Goal: Use online tool/utility: Utilize a website feature to perform a specific function

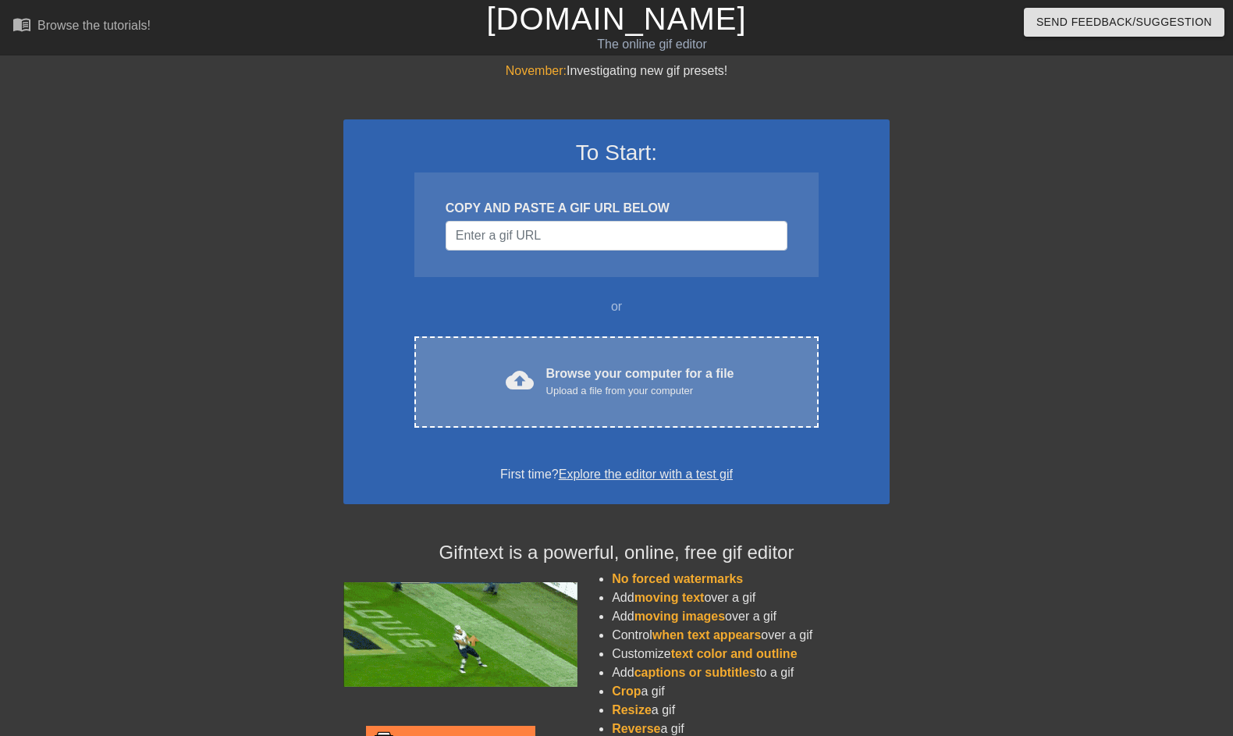
click at [614, 388] on div "Upload a file from your computer" at bounding box center [640, 391] width 188 height 16
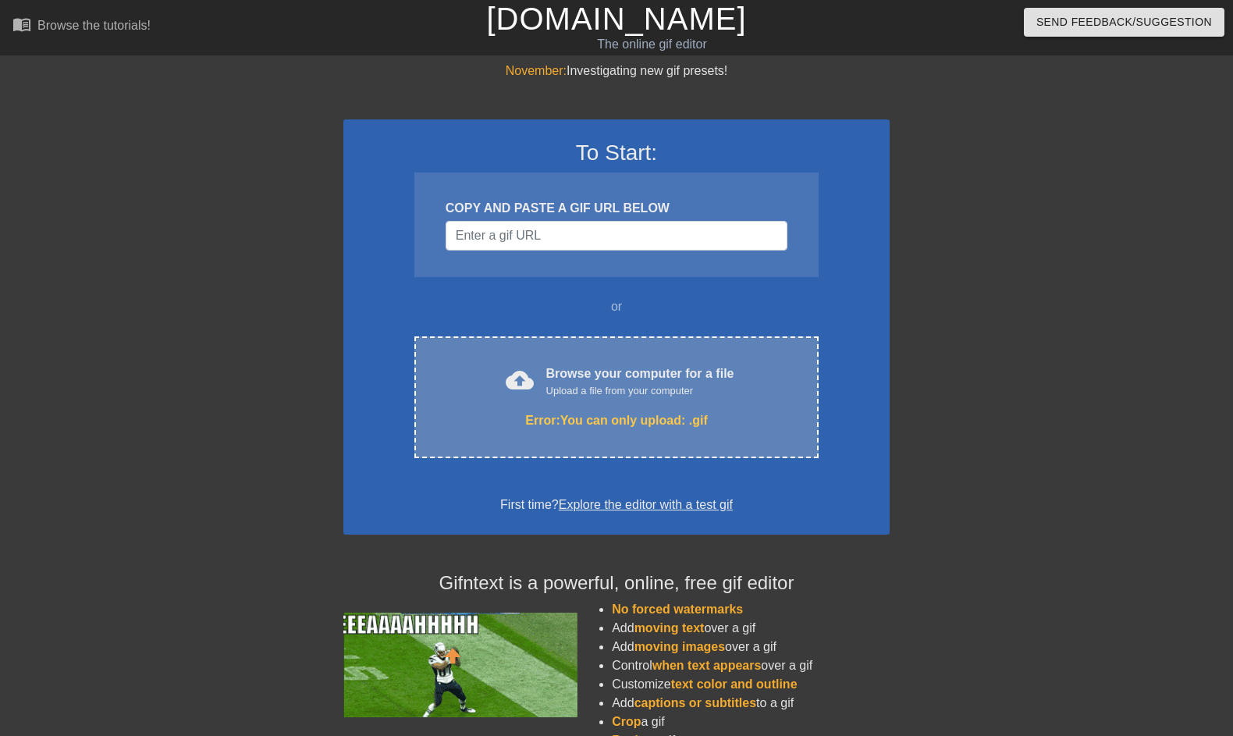
click at [674, 422] on div "Error: You can only upload: .gif" at bounding box center [616, 420] width 339 height 19
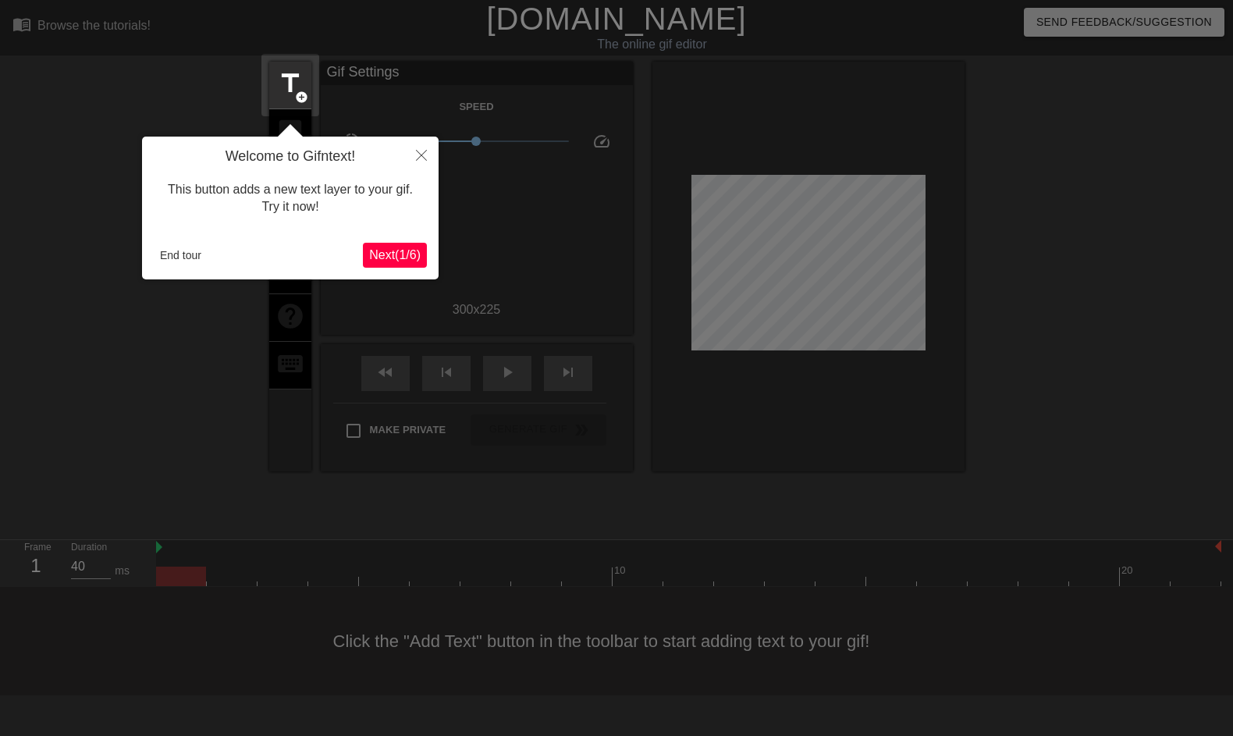
click at [393, 251] on span "Next ( 1 / 6 )" at bounding box center [395, 254] width 52 height 13
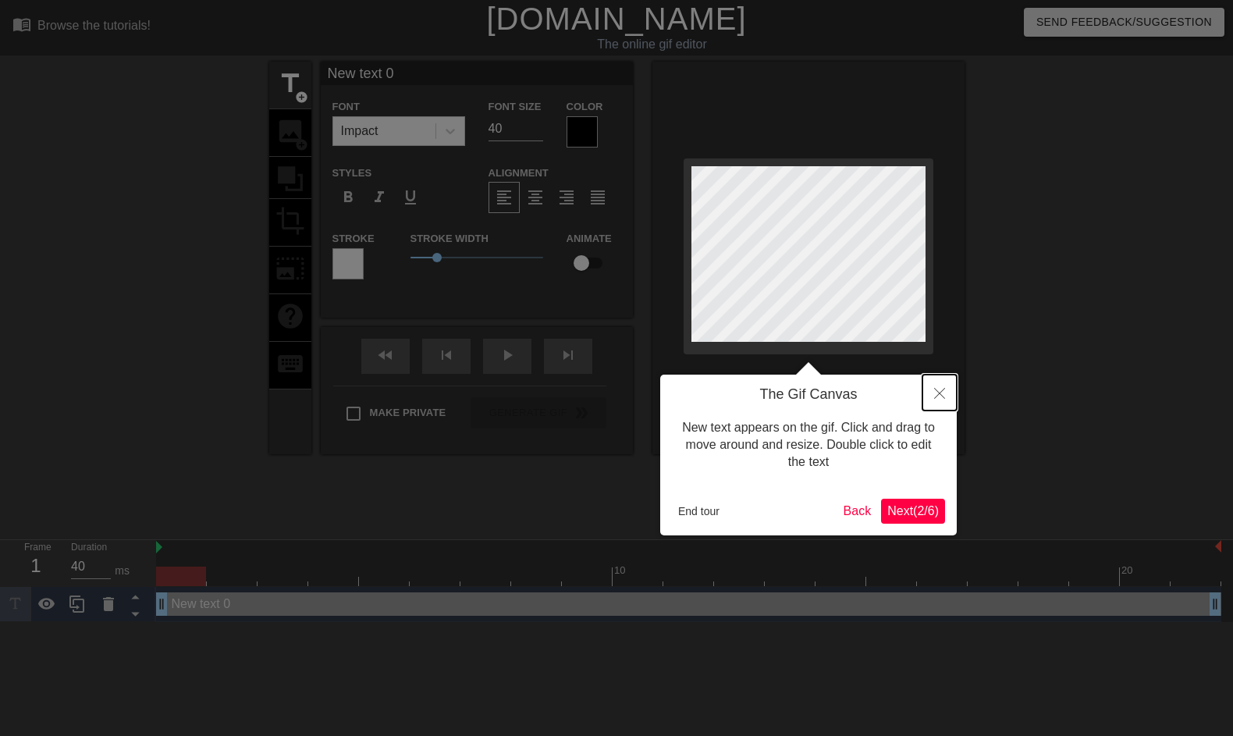
click at [938, 388] on icon "Close" at bounding box center [939, 393] width 11 height 11
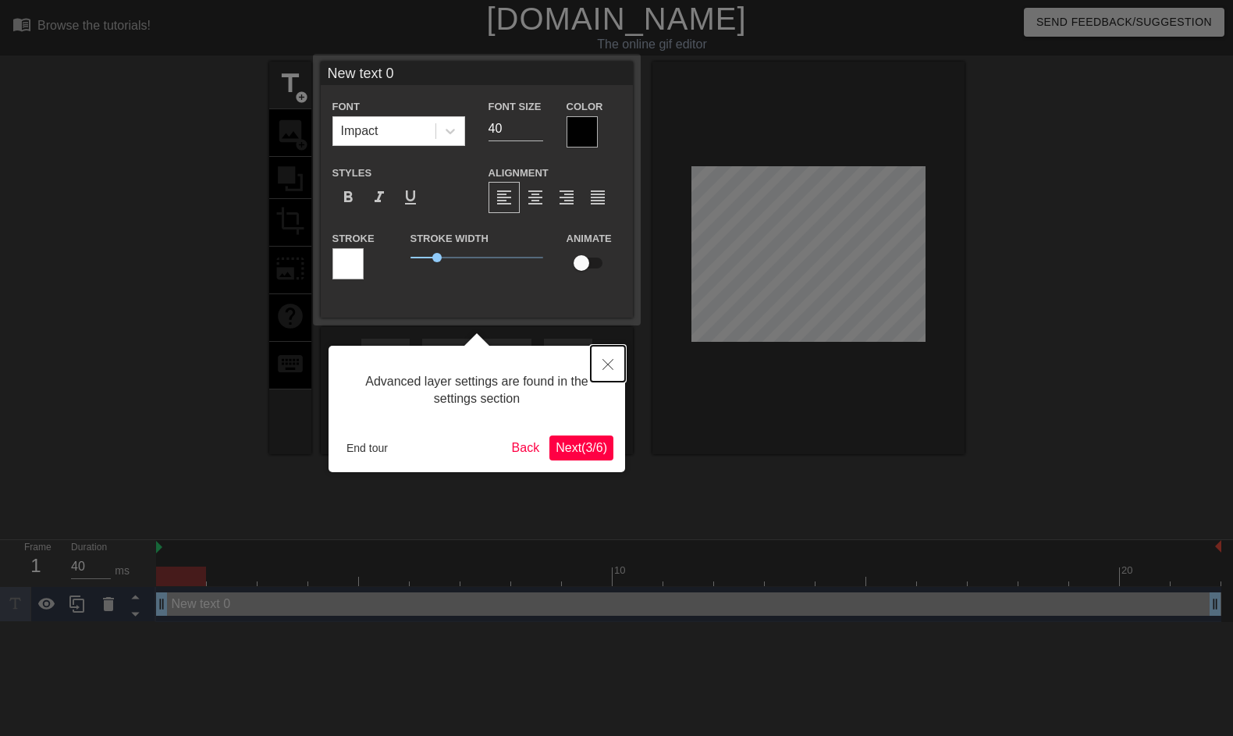
click at [603, 363] on icon "Close" at bounding box center [608, 364] width 11 height 11
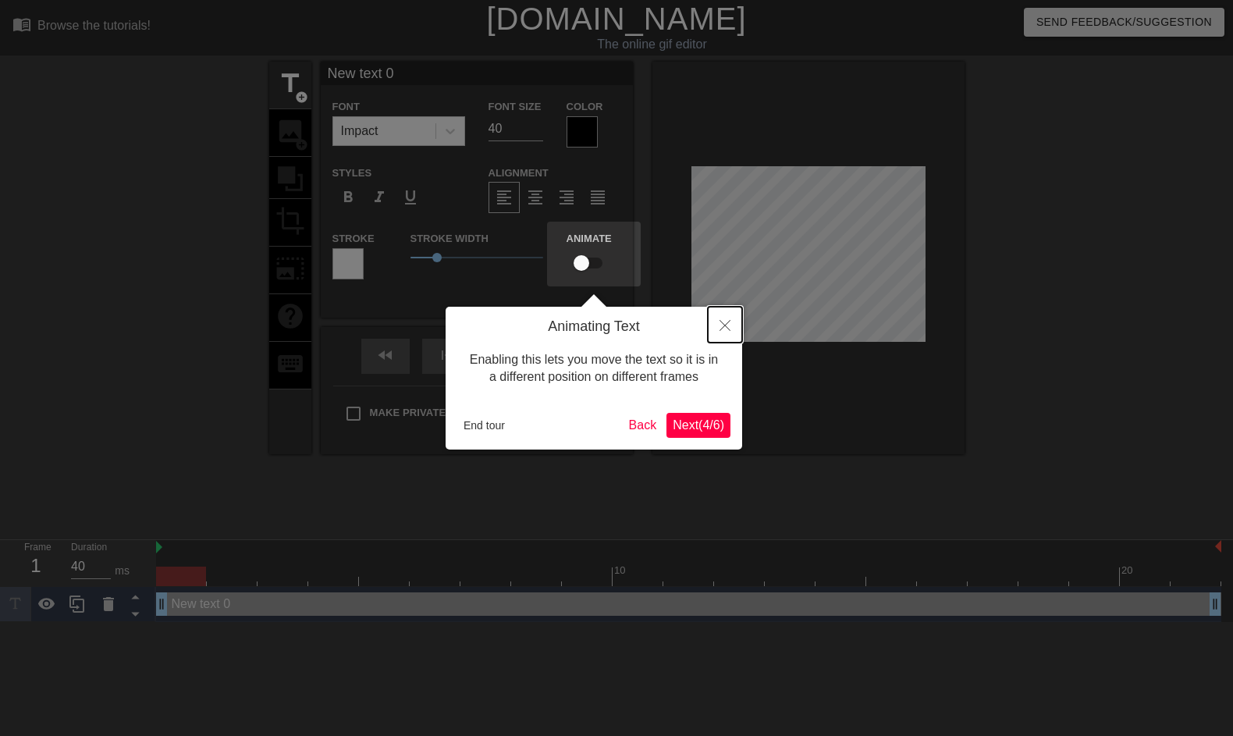
click at [728, 336] on button "Close" at bounding box center [725, 325] width 34 height 36
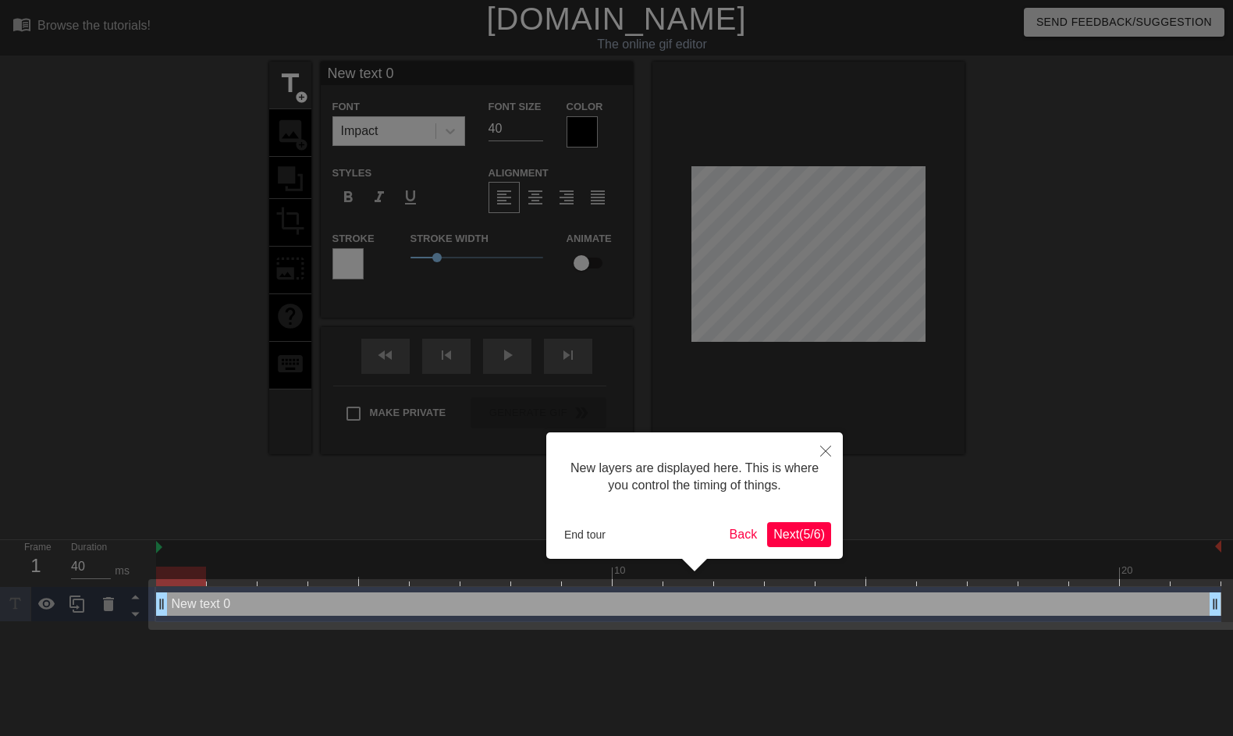
click at [795, 532] on span "Next ( 5 / 6 )" at bounding box center [800, 534] width 52 height 13
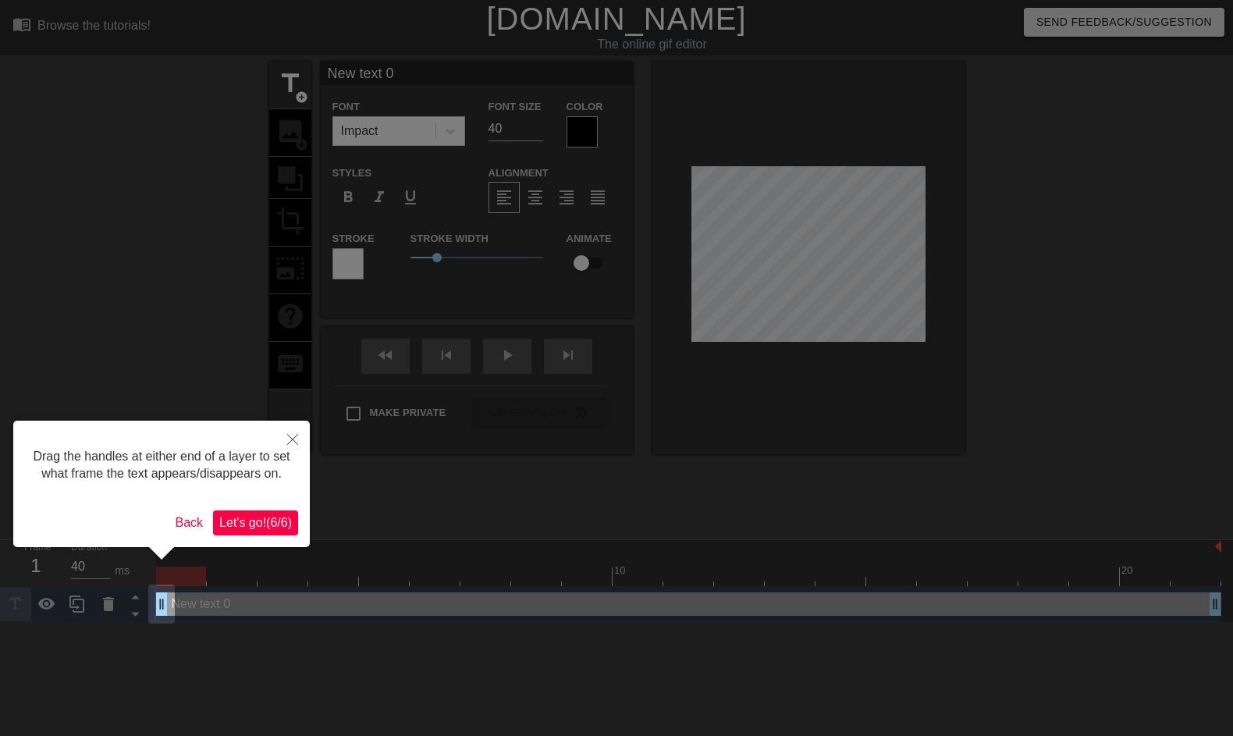
click at [258, 529] on span "Let's go! ( 6 / 6 )" at bounding box center [255, 522] width 73 height 13
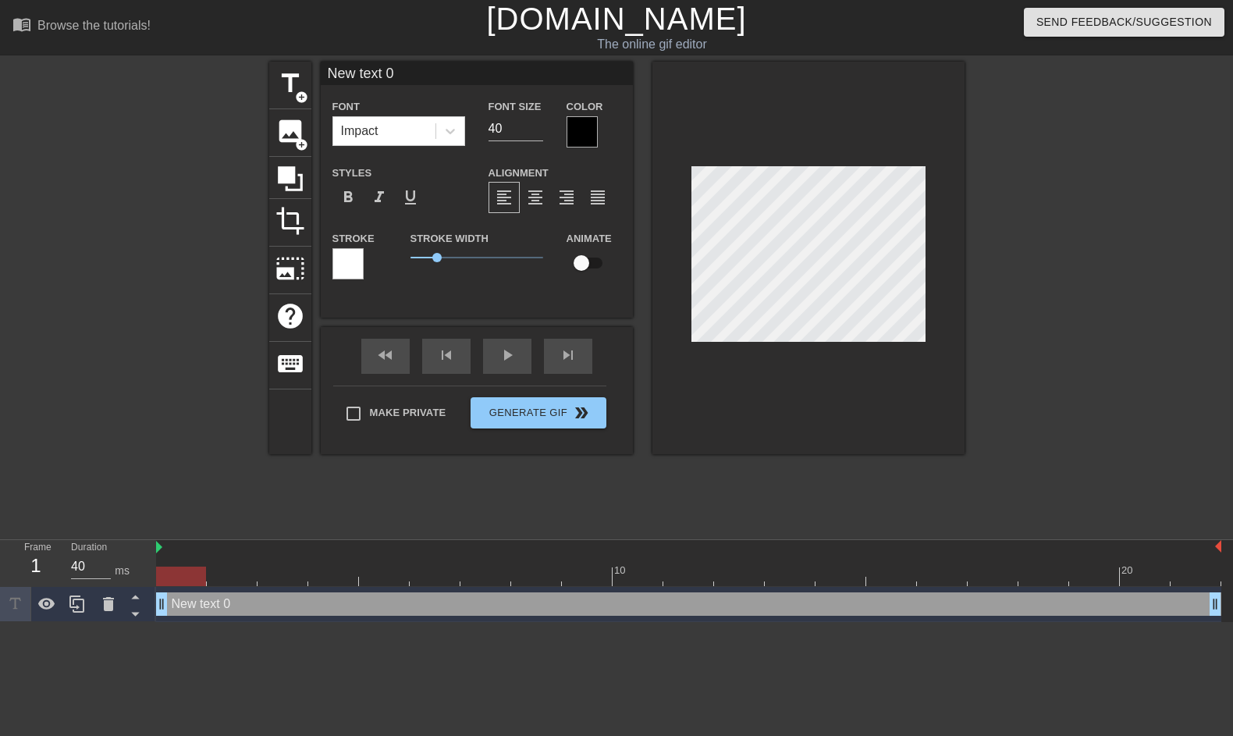
scroll to position [0, 2]
click at [444, 130] on icon at bounding box center [451, 131] width 16 height 16
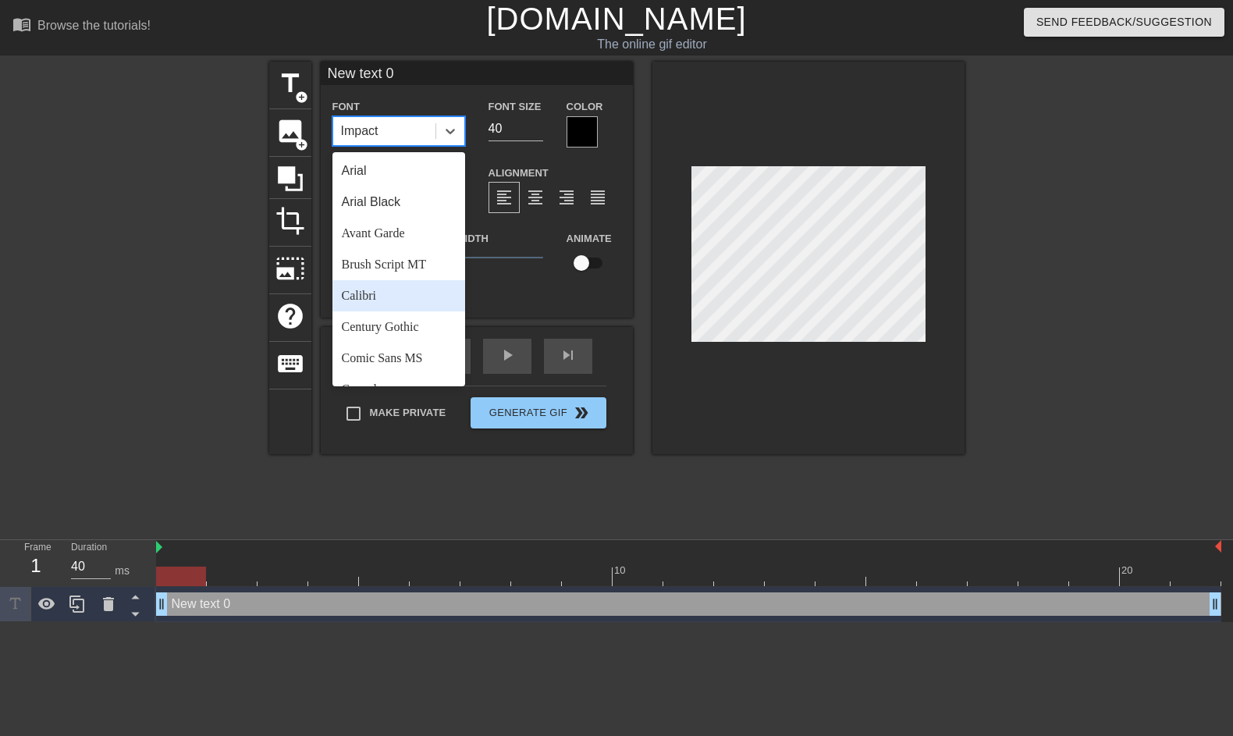
click at [420, 290] on div "Calibri" at bounding box center [399, 295] width 133 height 31
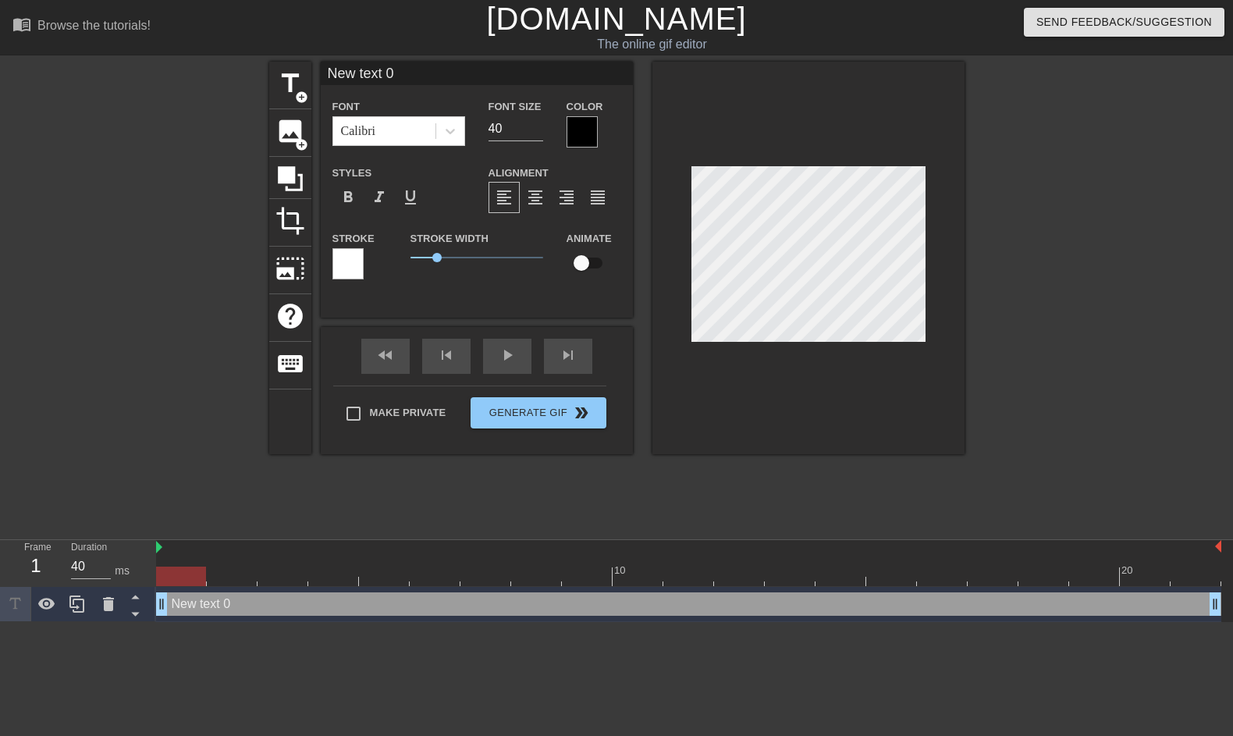
type input "I"
type textarea "I"
type input "It"
type textarea "It"
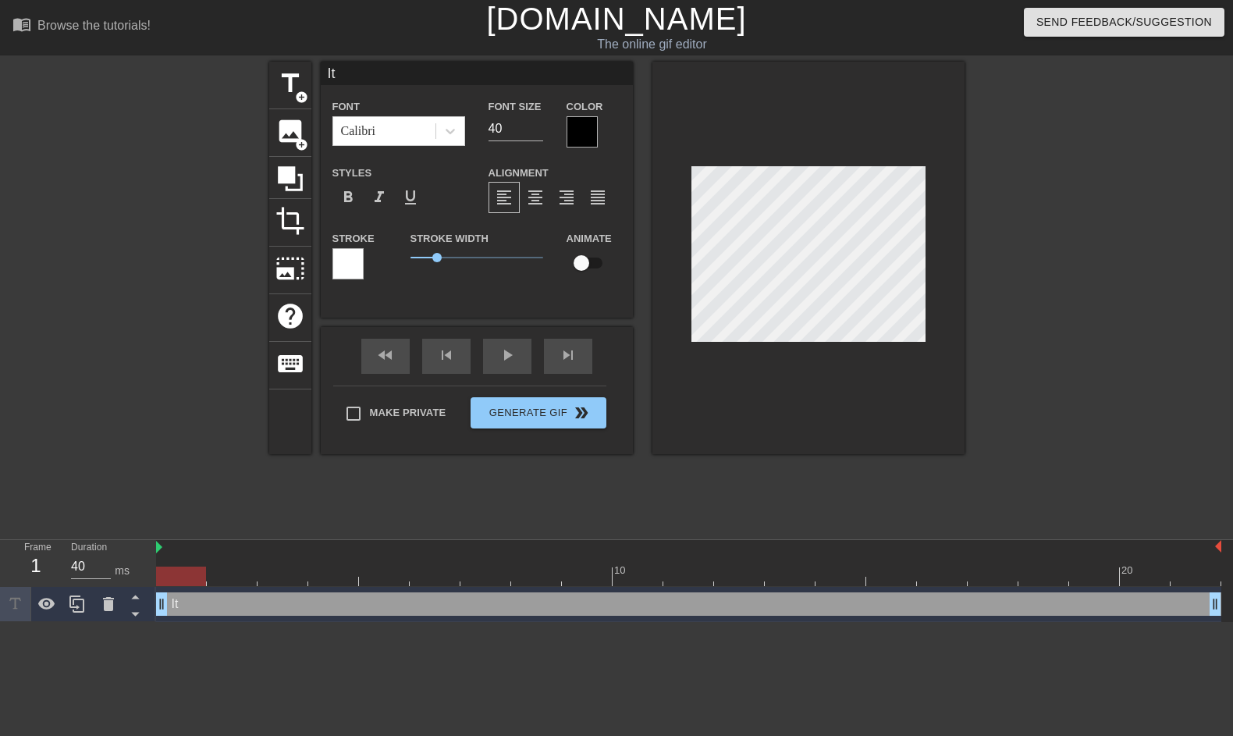
type input "I"
type textarea "I"
type input "i"
type textarea "i"
type input "it"
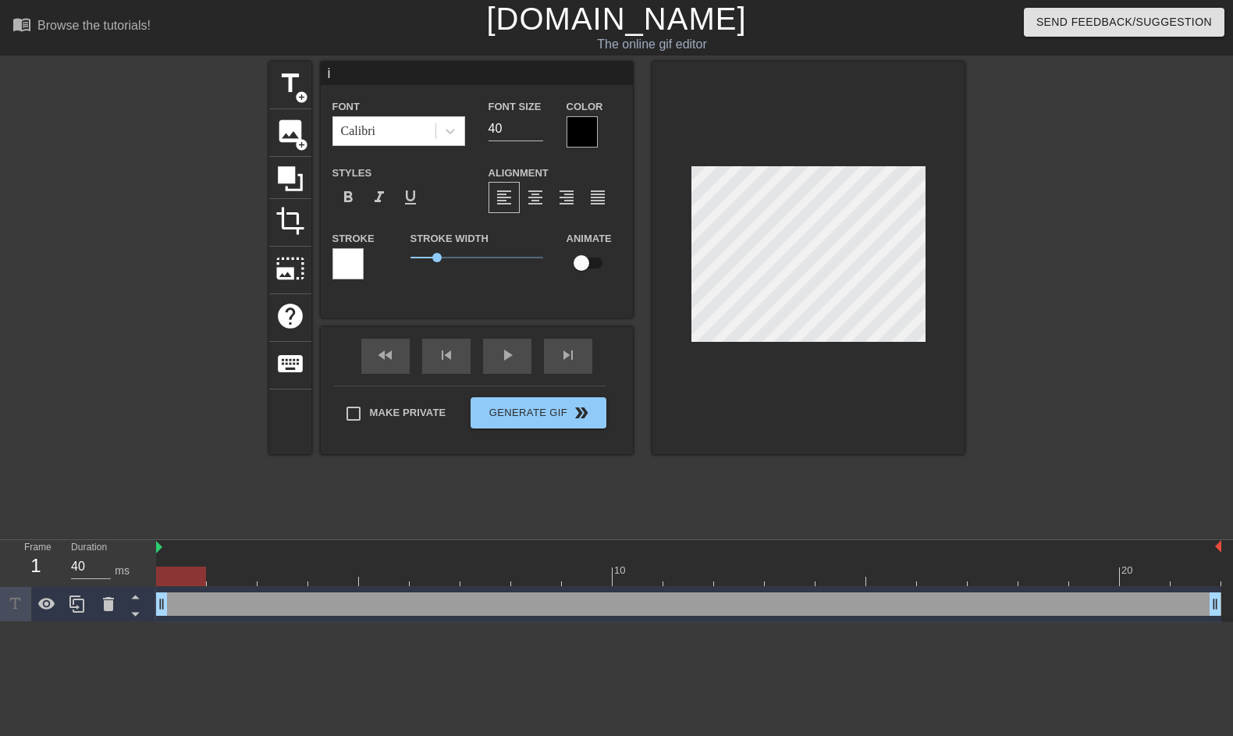
type textarea "it"
type input "it'"
type textarea "it'"
type input "it's"
type textarea "it's"
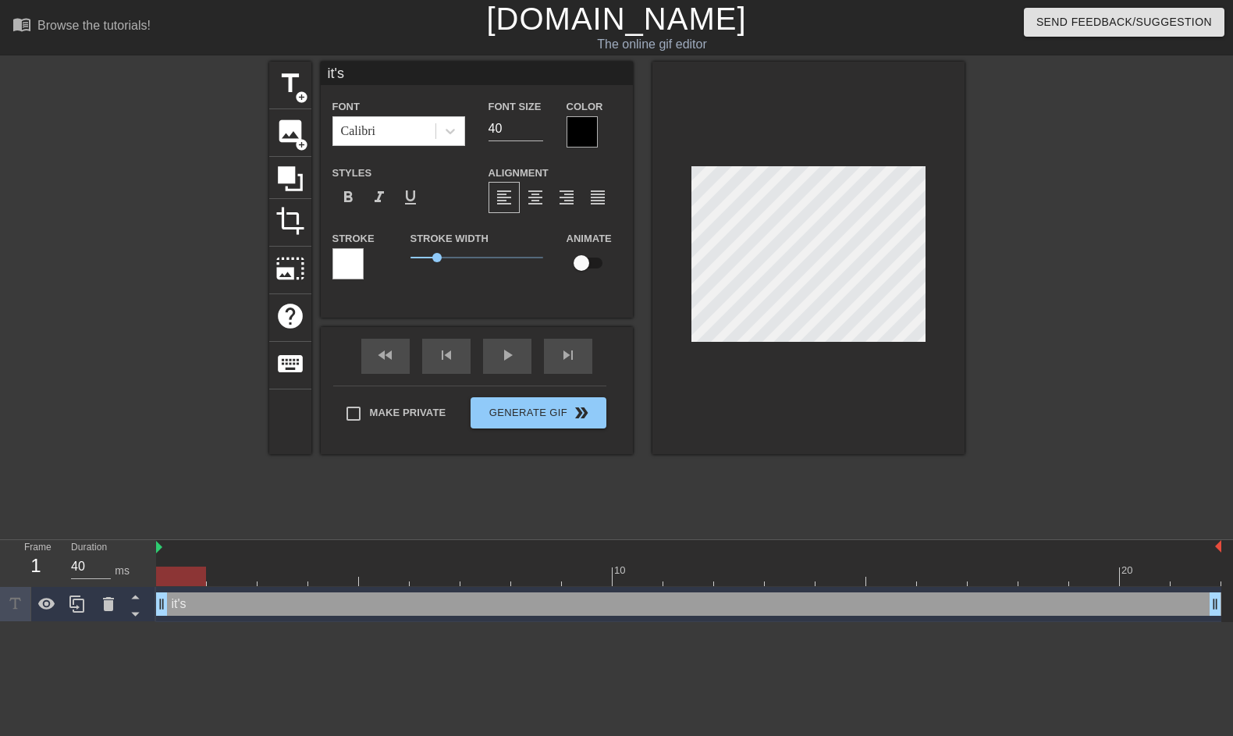
type input "it's"
type textarea "it's"
type input "it's g"
type textarea "it's g"
type input "it's go"
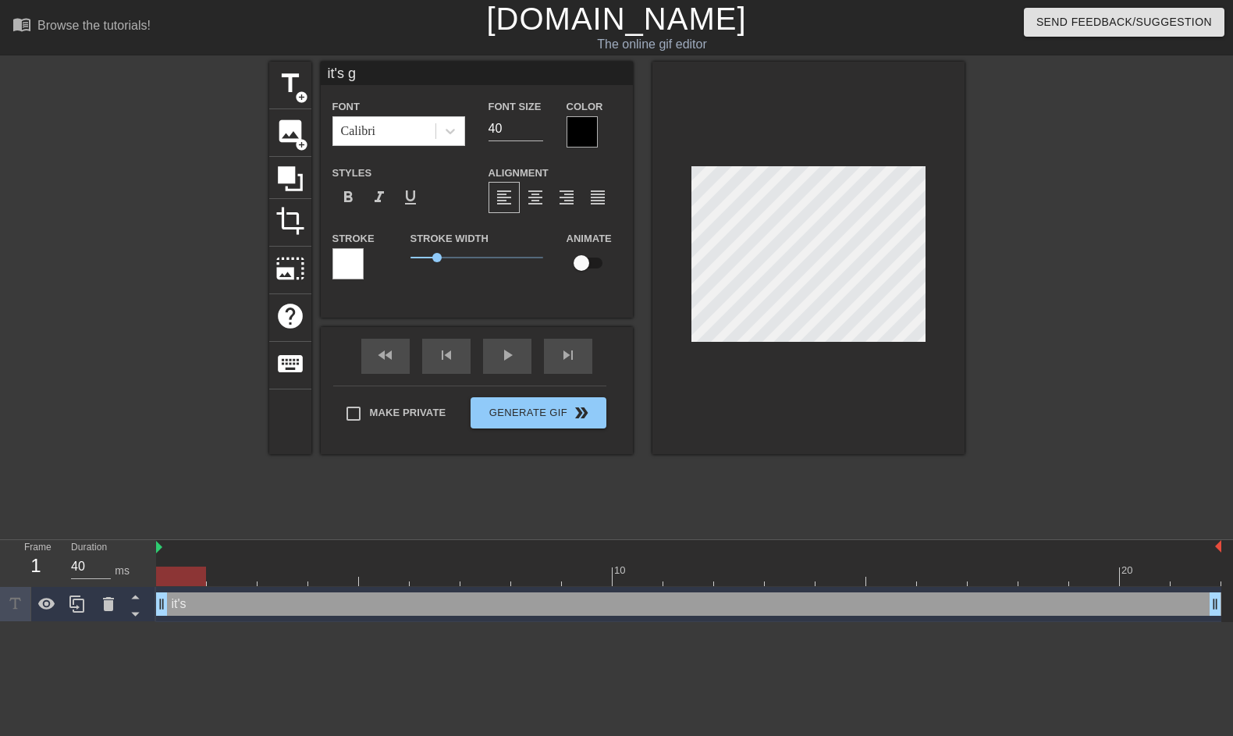
type textarea "it's go"
type input "it's go"
type textarea "it's go"
type input "it's go ("
type textarea "it's go ("
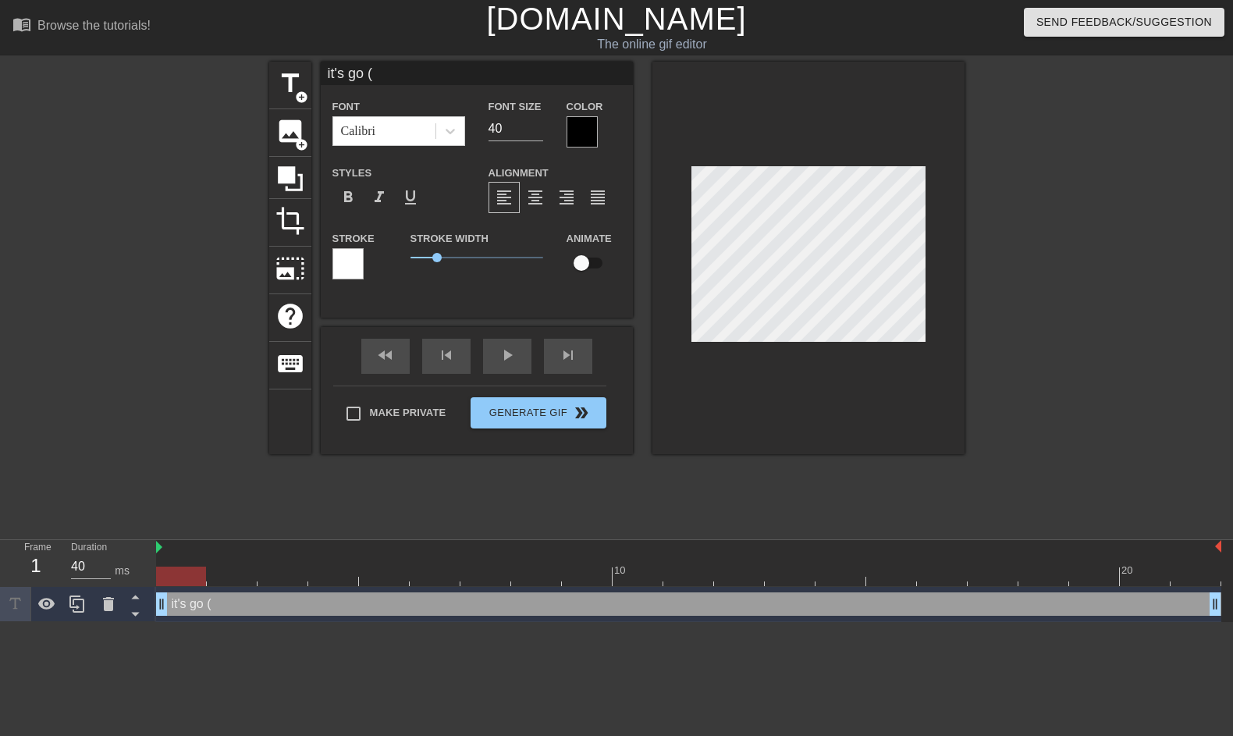
type input "it's go (r"
type textarea "it's go (r"
type input "it's go (ra"
type textarea "it's go (ra"
type input "it's go (rat"
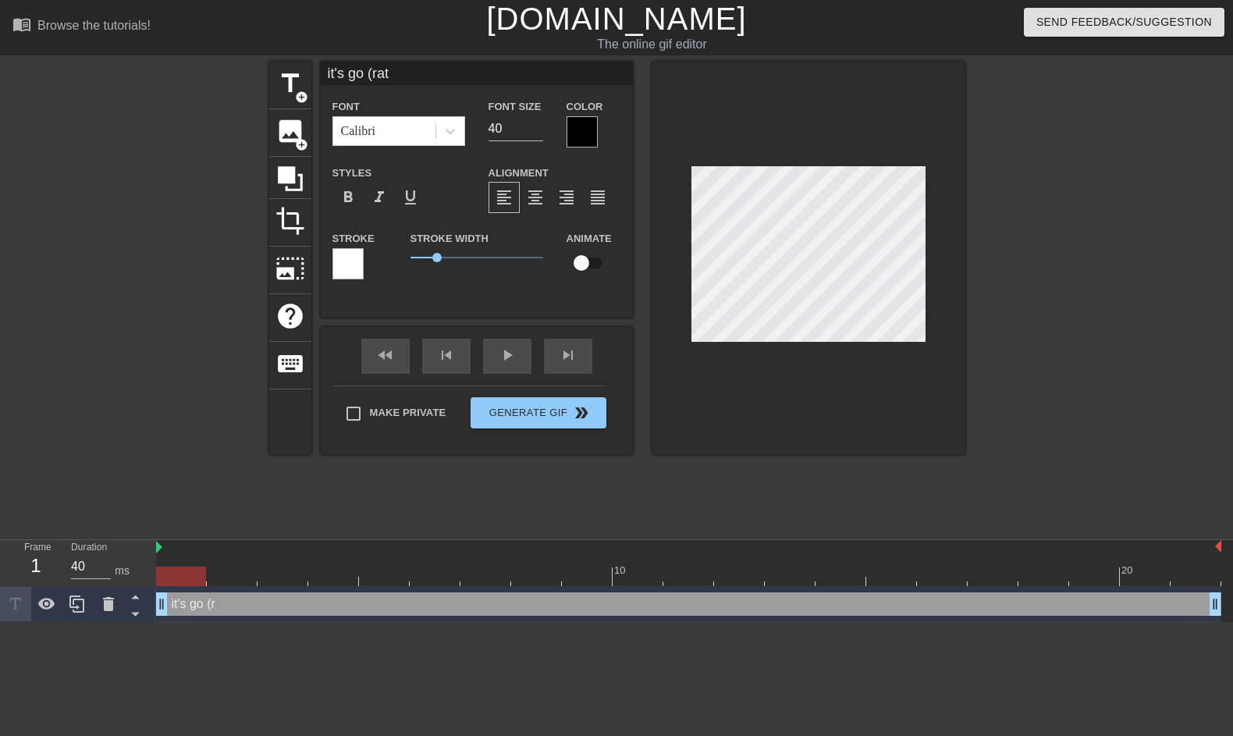
type textarea "it's go (rate"
type input "it's go (rate"
type textarea "it's go (rate"
type input "it's go (rate c"
type textarea "it's go (rate c"
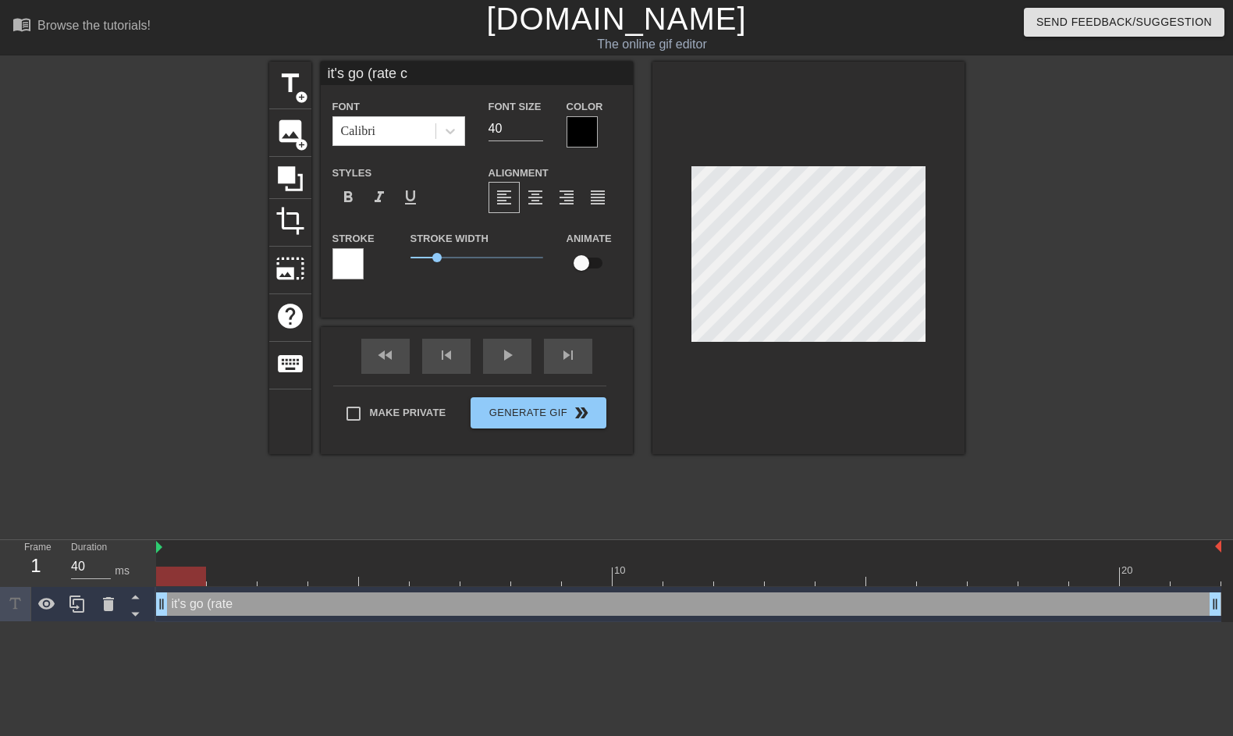
type input "it's go (rate cu"
type textarea "it's go (rate cu"
type input "it's go (rate cut"
type textarea "it's go (rate cut"
type input "it's go (rate cut)"
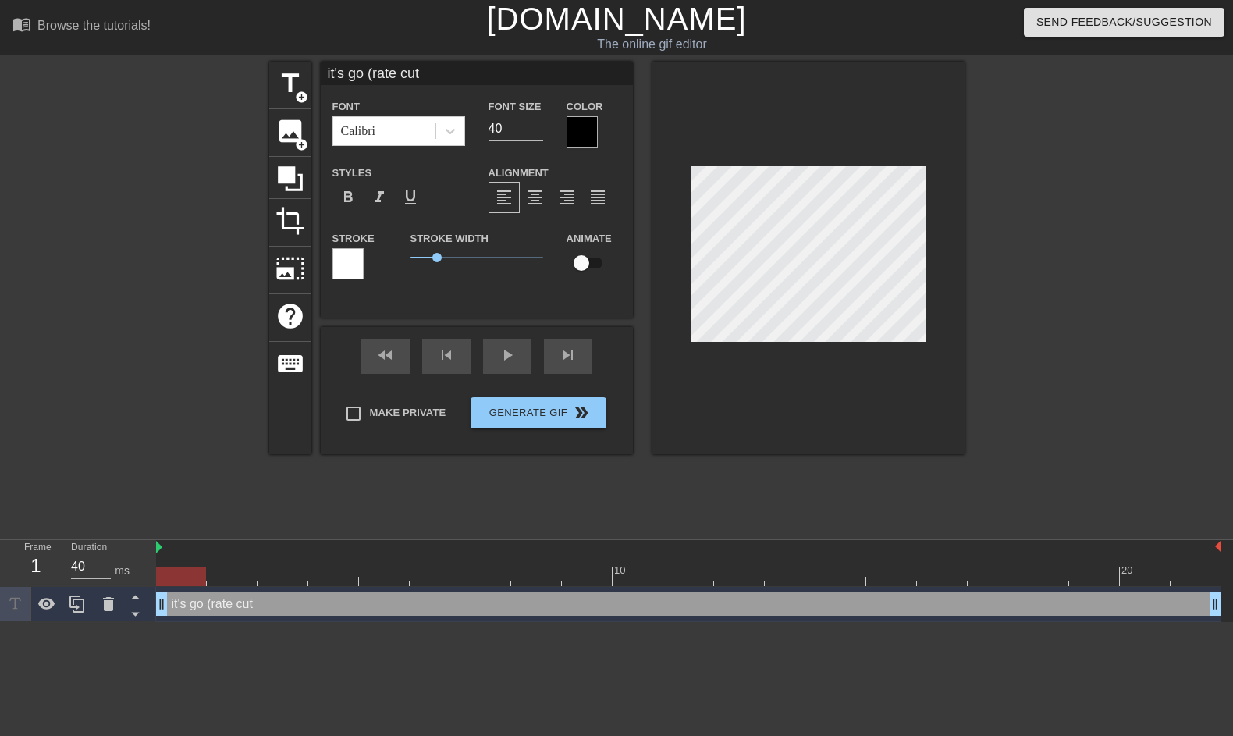
type textarea "it's go (rate cut)"
type input "it's go (rate cut)"
type textarea "it's go (rate cut)"
type input "it's go (rate cut) t"
type textarea "it's go (rate cut) t"
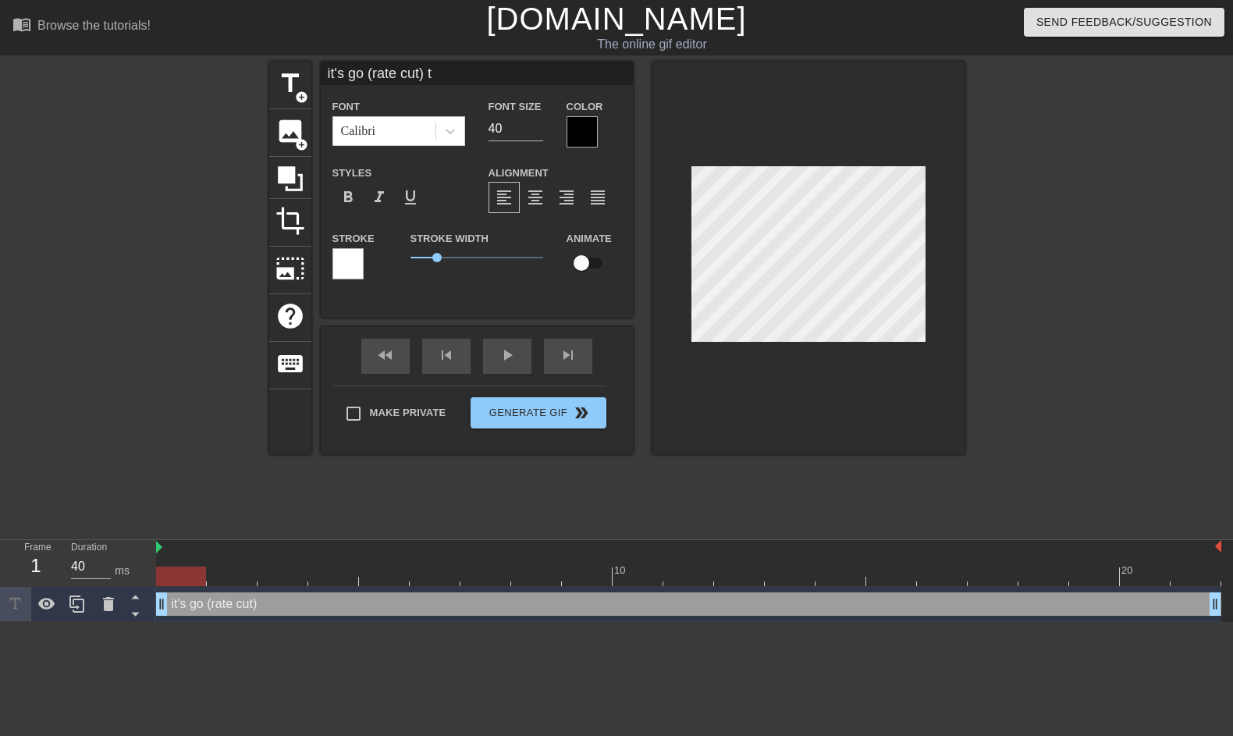
type input "it's go (rate cut) ti"
type textarea "it's go (rate cut) tim"
type input "it's go (rate cut) time"
type textarea "it's go (rate cut) time"
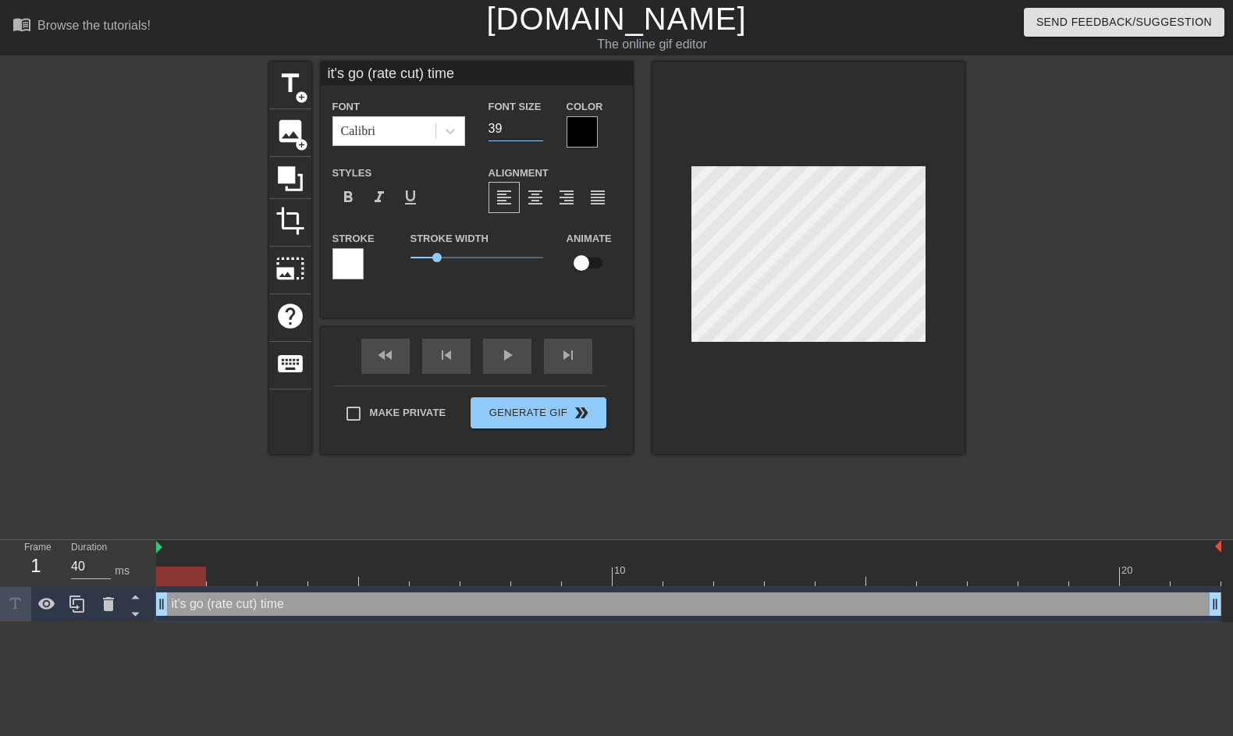
click at [533, 131] on input "39" at bounding box center [516, 128] width 55 height 25
click at [535, 131] on input "38" at bounding box center [516, 128] width 55 height 25
click at [535, 131] on input "37" at bounding box center [516, 128] width 55 height 25
click at [535, 131] on input "36" at bounding box center [516, 128] width 55 height 25
click at [535, 131] on input "35" at bounding box center [516, 128] width 55 height 25
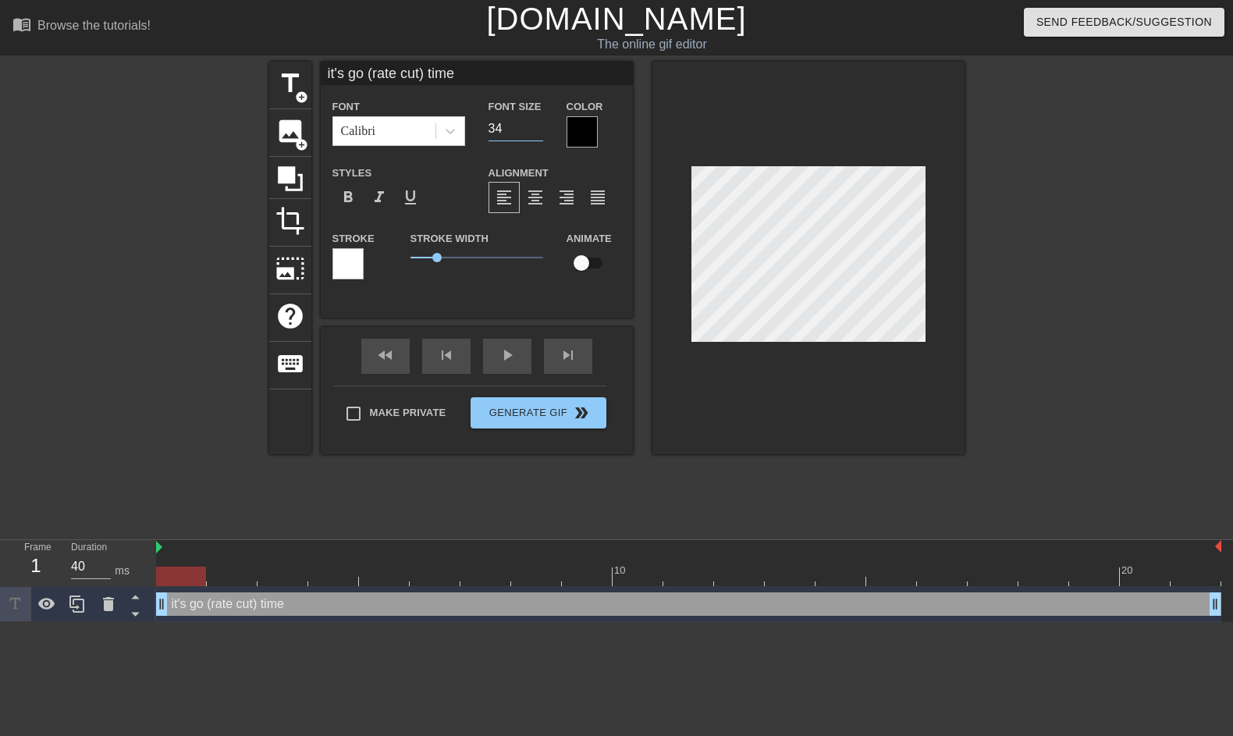
click at [535, 131] on input "34" at bounding box center [516, 128] width 55 height 25
click at [535, 131] on input "33" at bounding box center [516, 128] width 55 height 25
click at [535, 131] on input "32" at bounding box center [516, 128] width 55 height 25
click at [535, 131] on input "31" at bounding box center [516, 128] width 55 height 25
click at [535, 131] on input "30" at bounding box center [516, 128] width 55 height 25
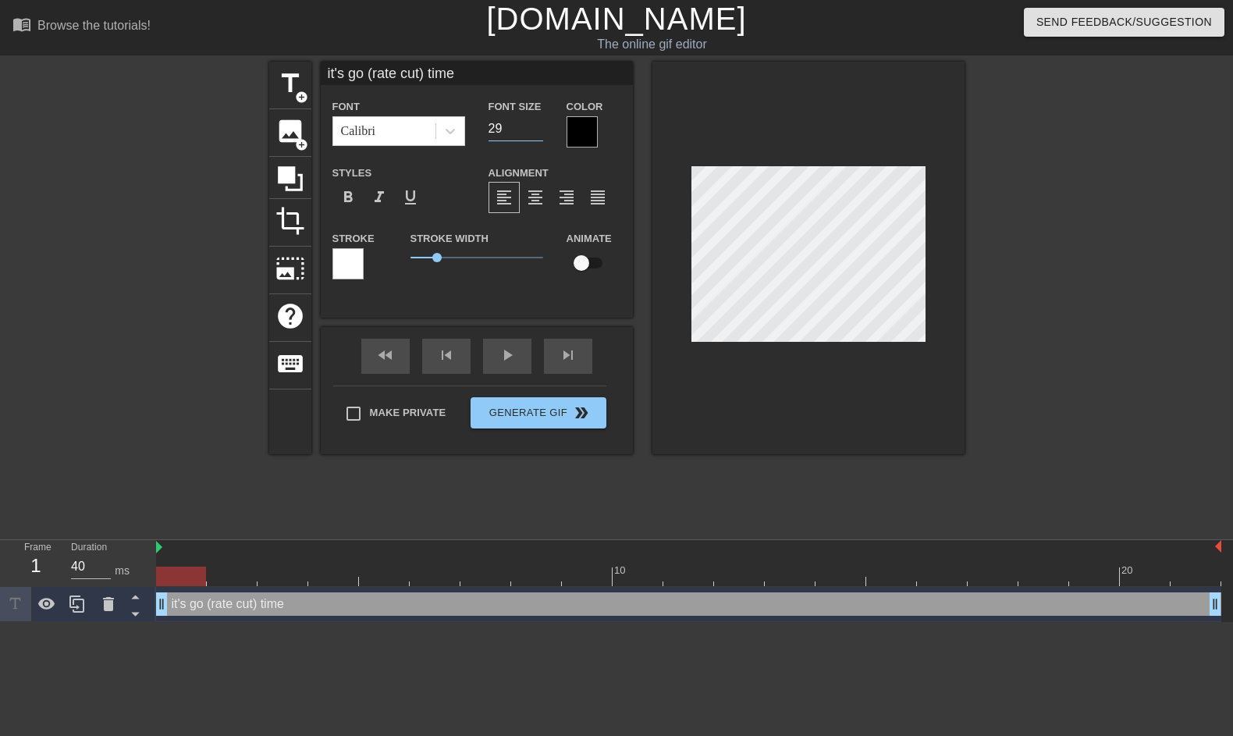
click at [535, 131] on input "29" at bounding box center [516, 128] width 55 height 25
click at [535, 131] on input "28" at bounding box center [516, 128] width 55 height 25
click at [535, 131] on input "27" at bounding box center [516, 128] width 55 height 25
click at [535, 131] on input "26" at bounding box center [516, 128] width 55 height 25
click at [535, 131] on input "25" at bounding box center [516, 128] width 55 height 25
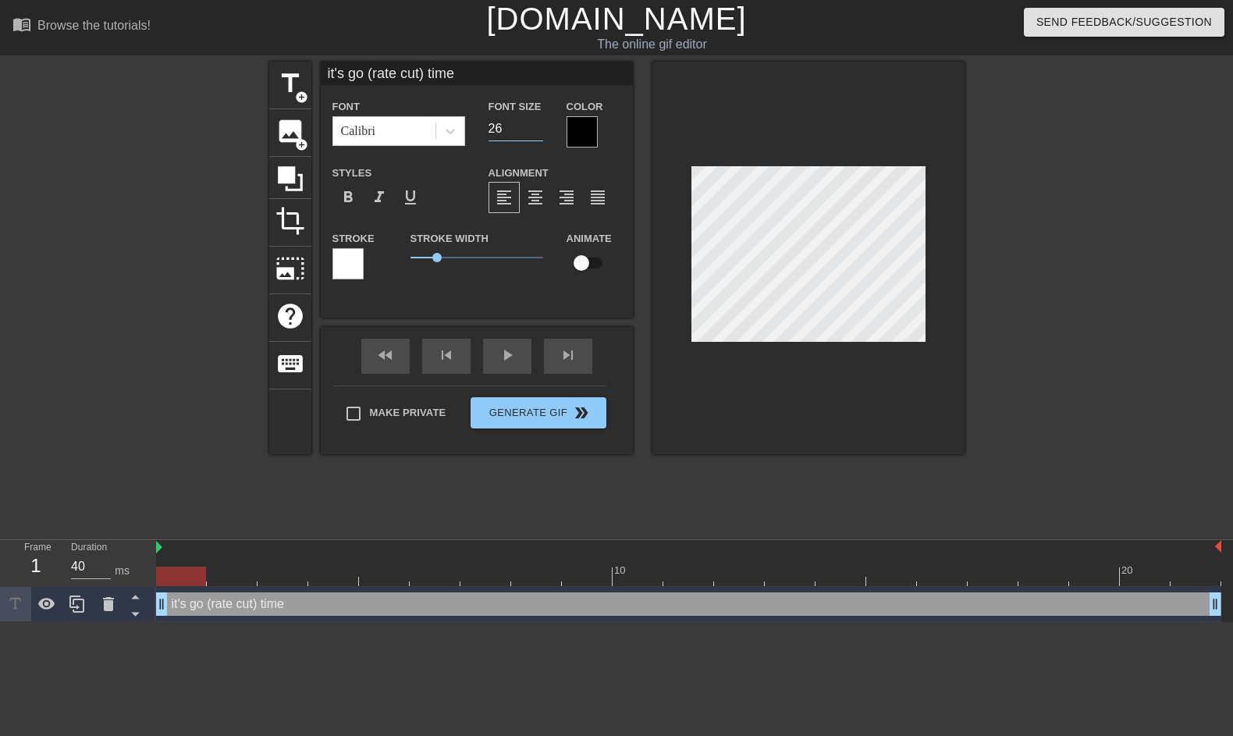
click at [536, 125] on input "26" at bounding box center [516, 128] width 55 height 25
type input "27"
click at [536, 125] on input "27" at bounding box center [516, 128] width 55 height 25
click at [582, 130] on div at bounding box center [582, 131] width 31 height 31
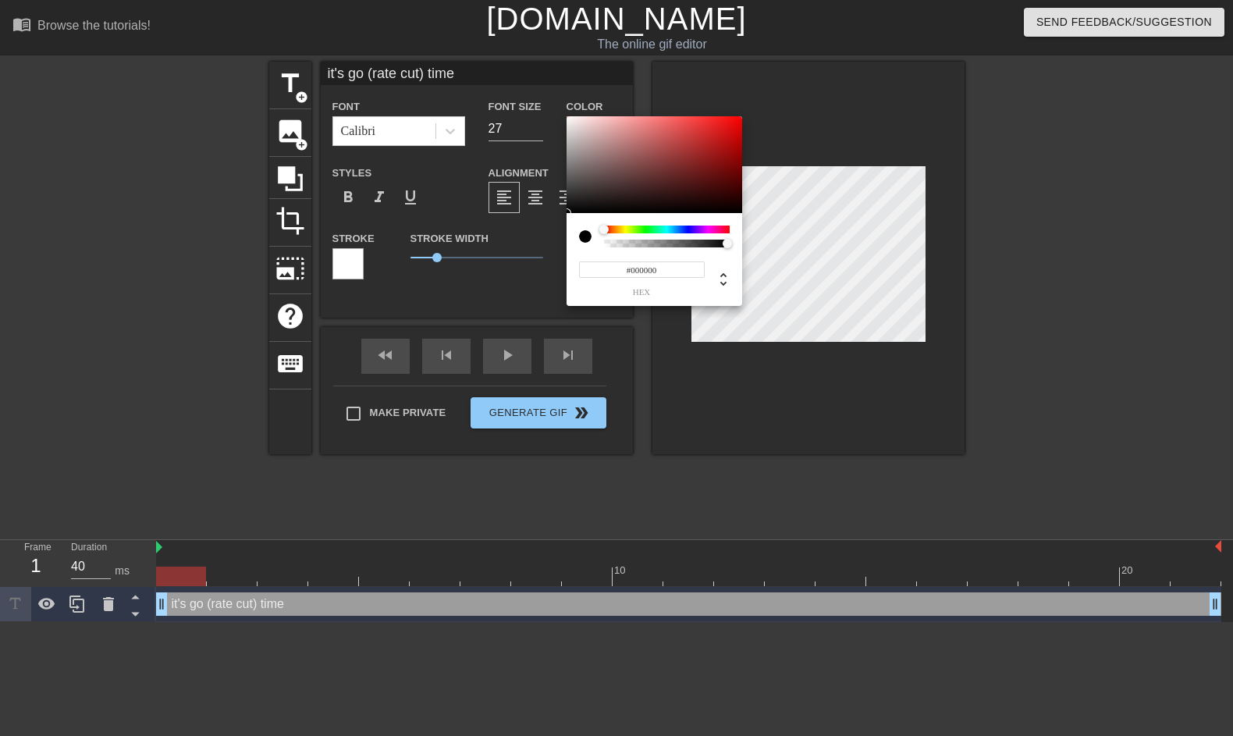
click at [689, 233] on div at bounding box center [667, 237] width 126 height 22
click at [646, 271] on input "#000000" at bounding box center [642, 270] width 126 height 16
paste input "635BFF)"
type input "#635BFF"
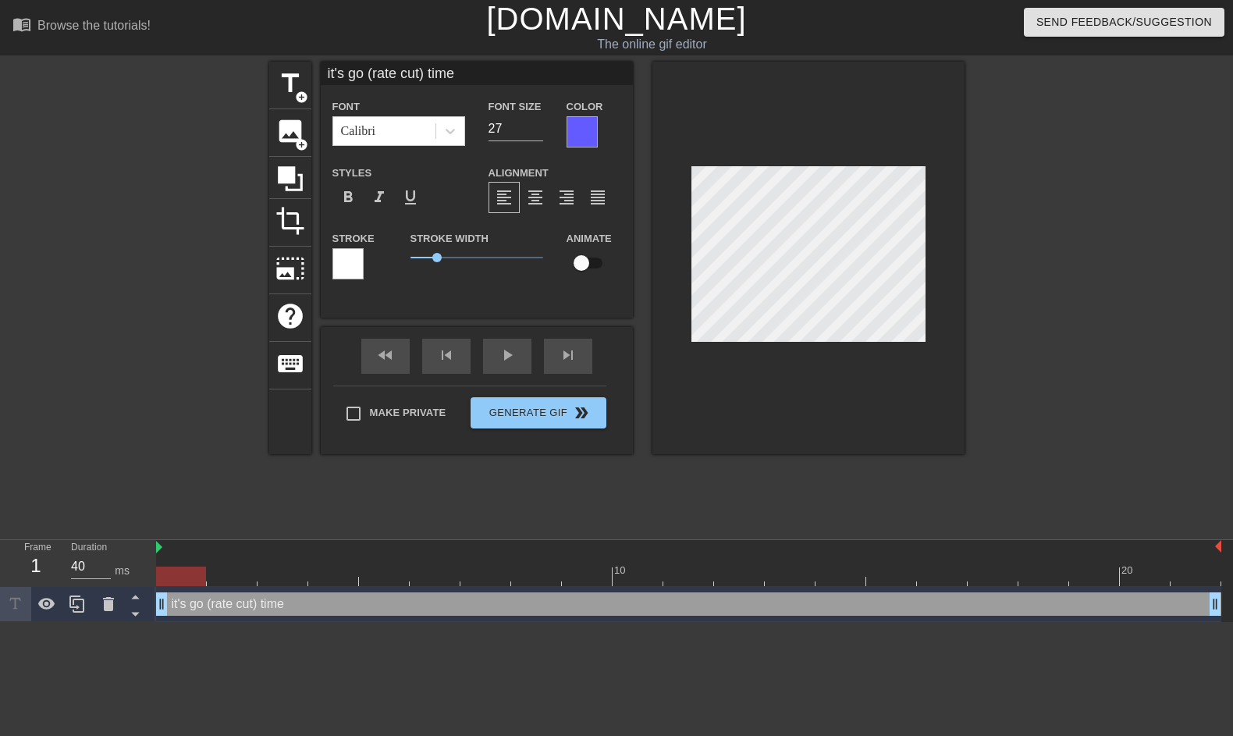
click at [1043, 311] on div at bounding box center [1101, 296] width 234 height 468
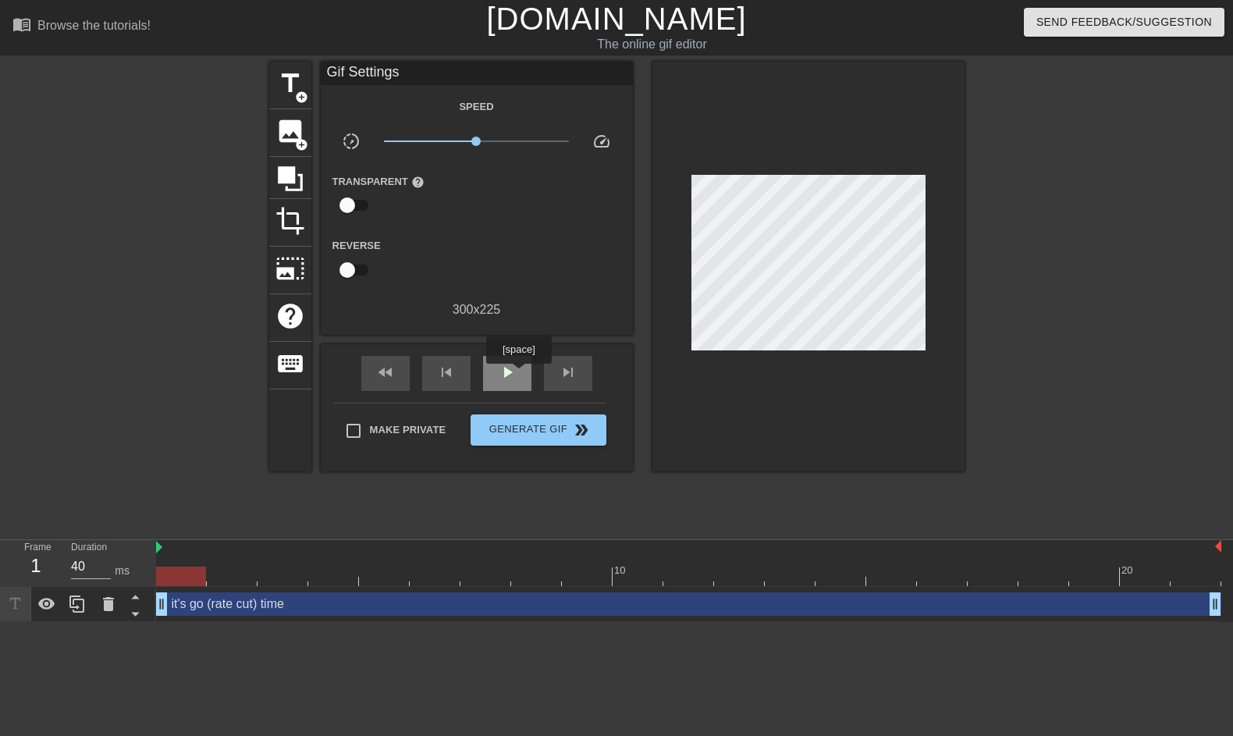
click at [521, 375] on div "play_arrow" at bounding box center [507, 373] width 48 height 35
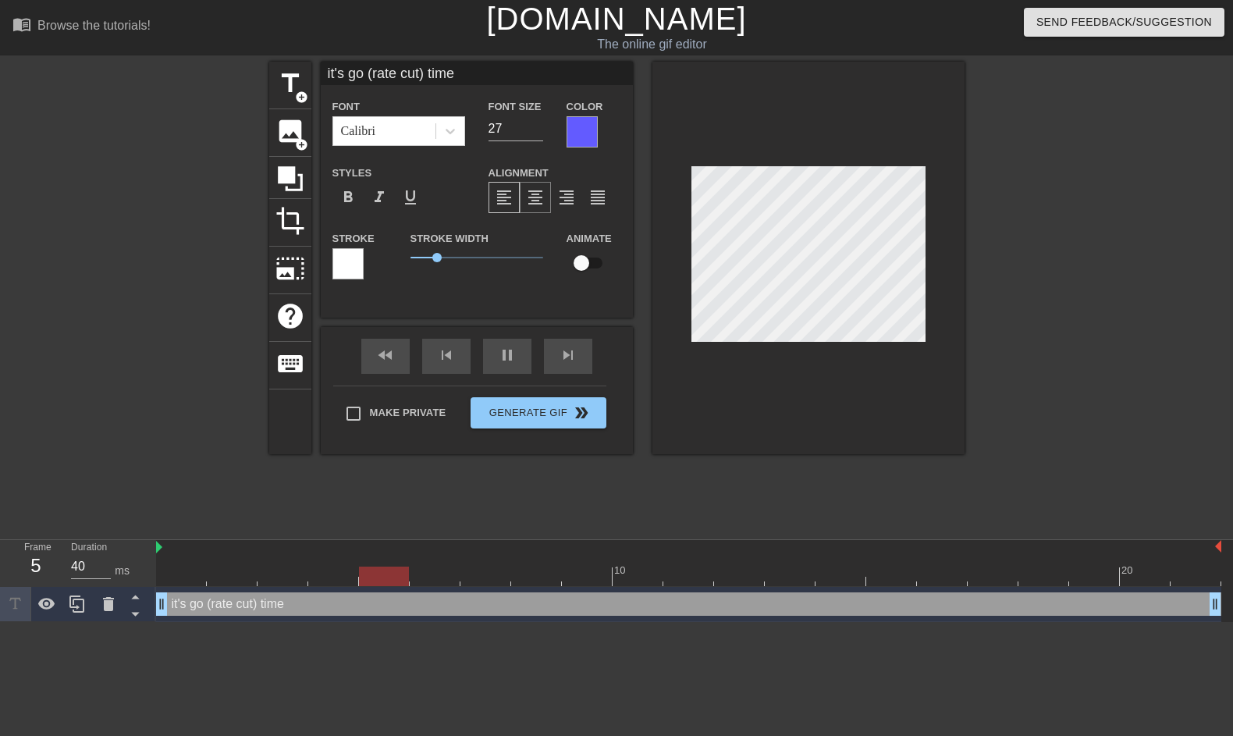
click at [541, 201] on span "format_align_center" at bounding box center [535, 197] width 19 height 19
click at [350, 198] on span "format_bold" at bounding box center [348, 197] width 19 height 19
click at [341, 200] on span "format_bold" at bounding box center [348, 197] width 19 height 19
click at [356, 267] on div at bounding box center [348, 263] width 31 height 31
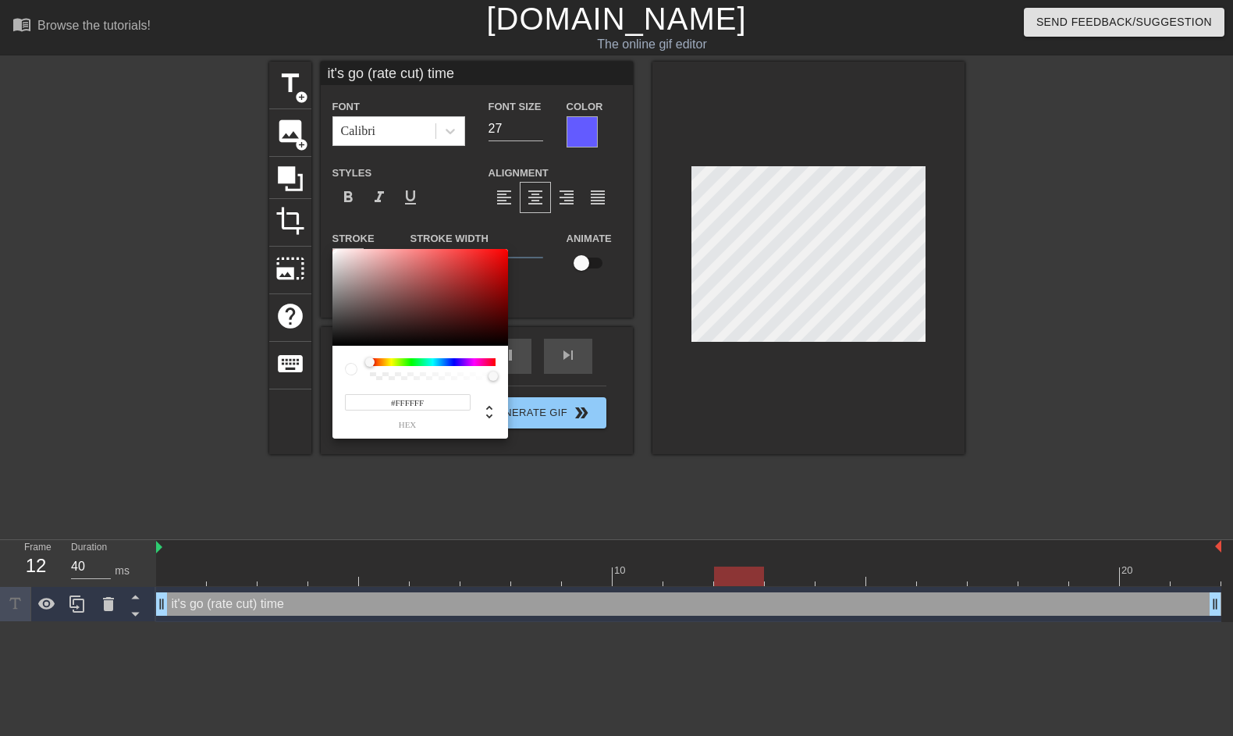
click at [409, 406] on input "#FFFFFF" at bounding box center [408, 402] width 126 height 16
paste input "635BFF)"
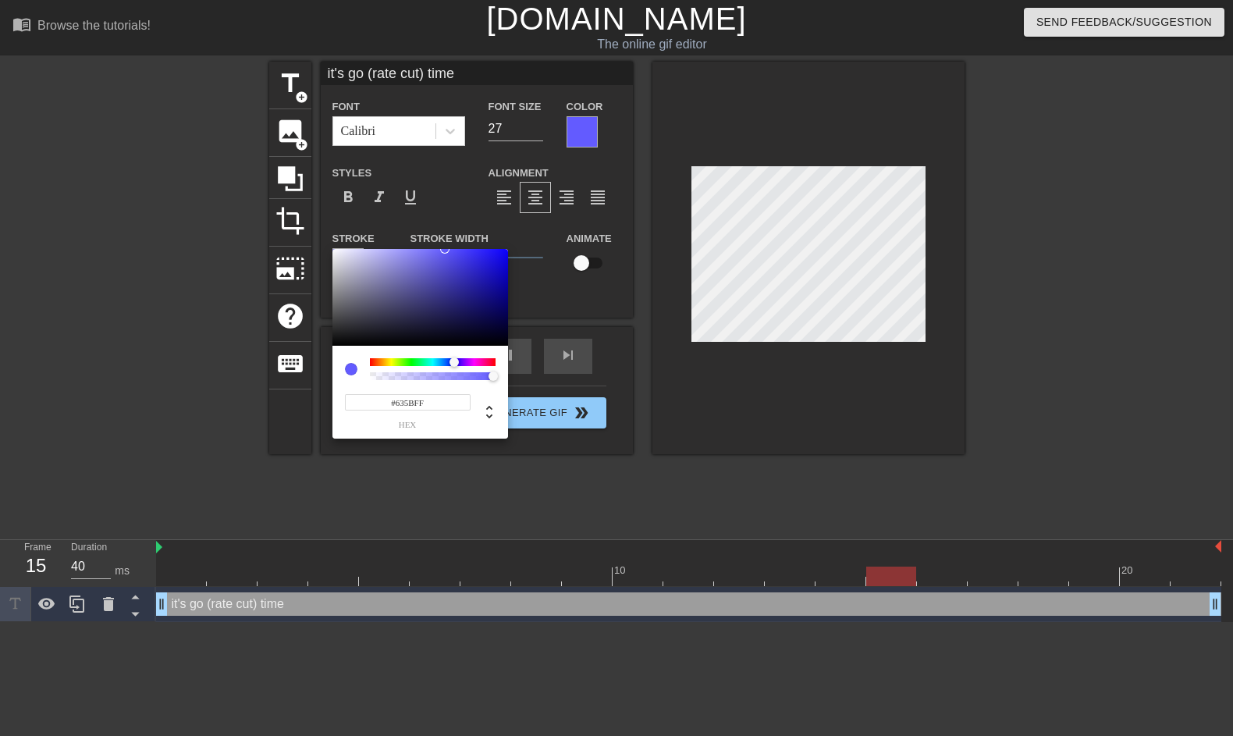
type input "#635BFF)"
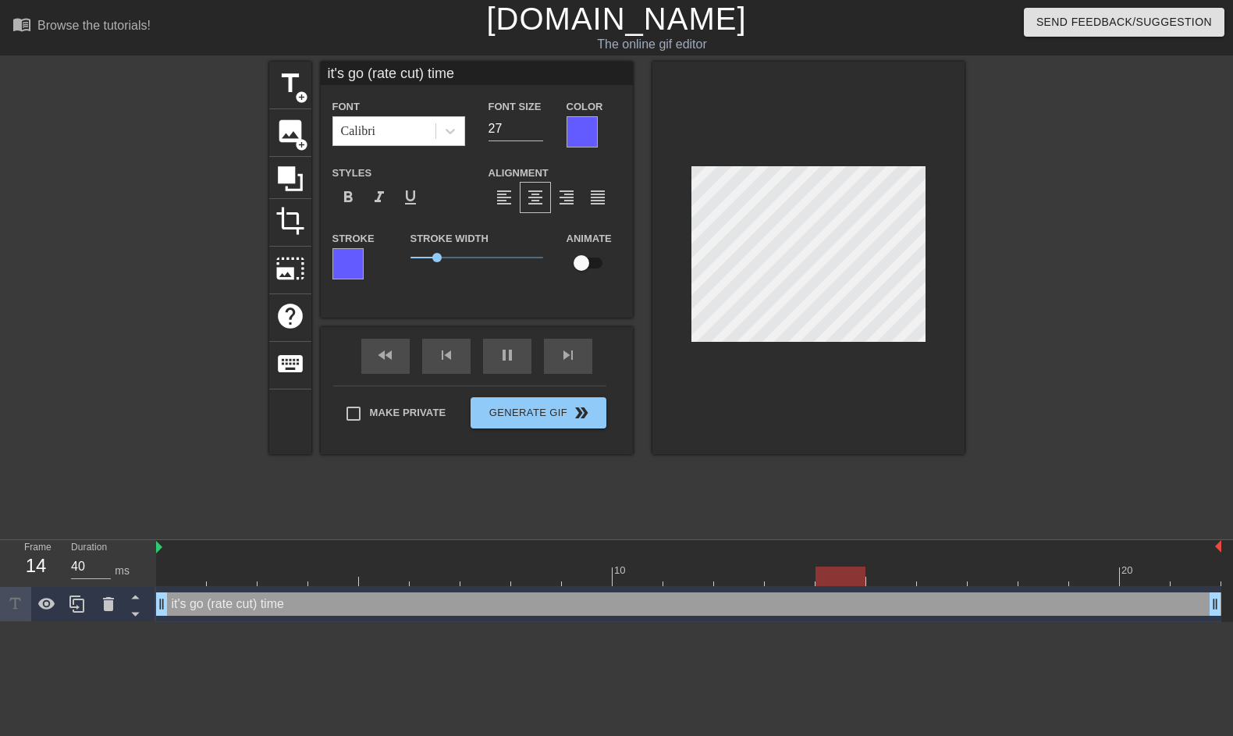
click at [350, 269] on div at bounding box center [348, 263] width 31 height 31
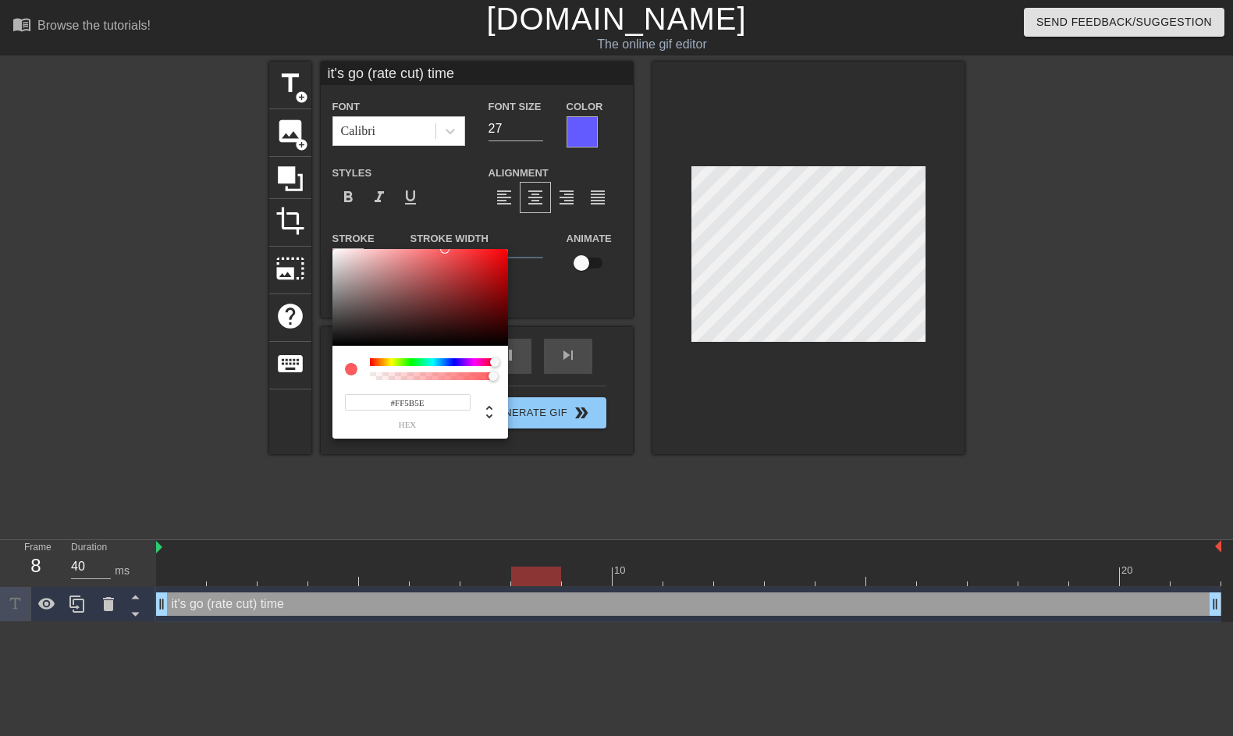
drag, startPoint x: 457, startPoint y: 364, endPoint x: 515, endPoint y: 365, distance: 57.8
click at [515, 365] on div "#FF5B5E hex" at bounding box center [616, 368] width 1233 height 736
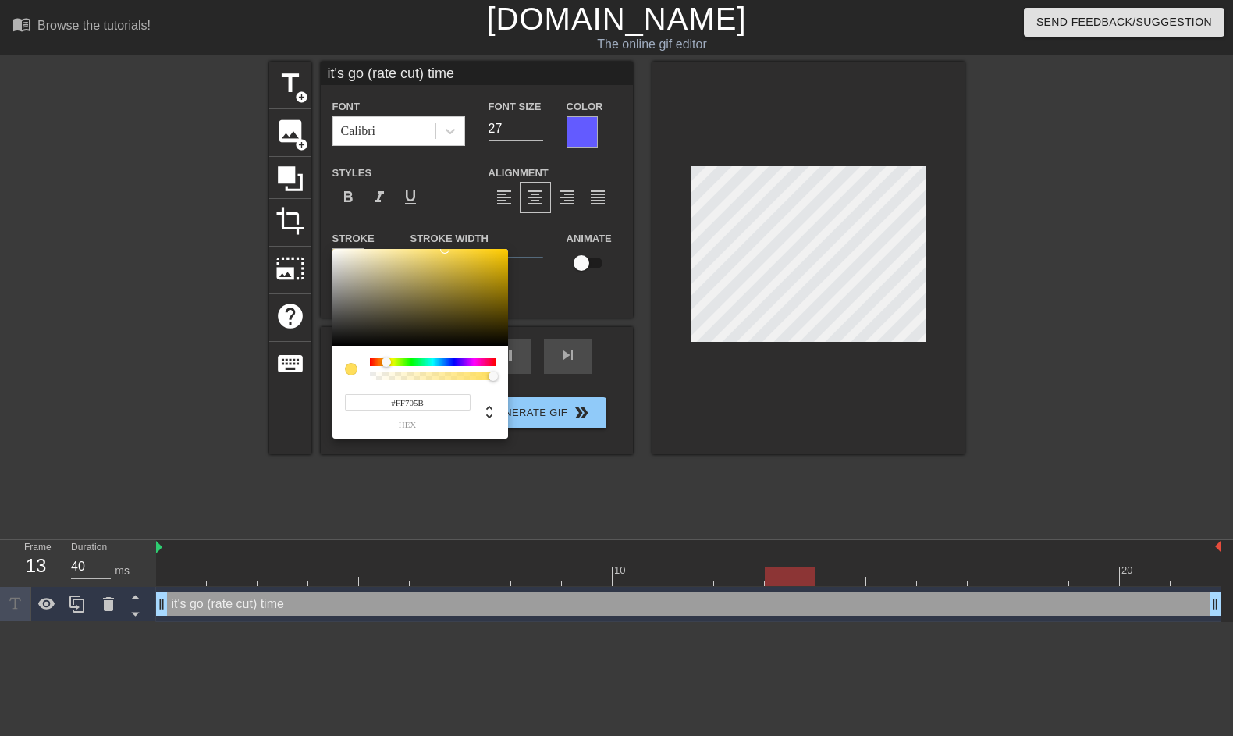
type input "#FF5B5B"
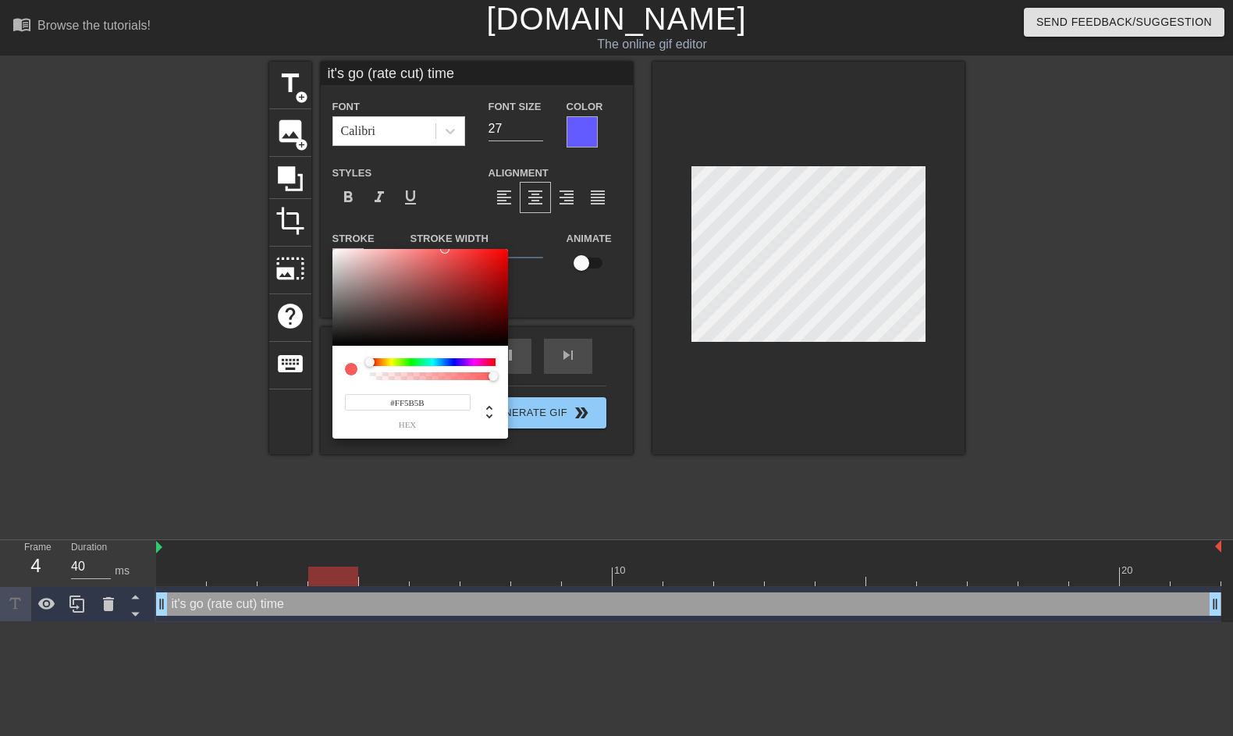
drag, startPoint x: 489, startPoint y: 365, endPoint x: 361, endPoint y: 361, distance: 128.8
click at [361, 361] on div at bounding box center [420, 369] width 151 height 22
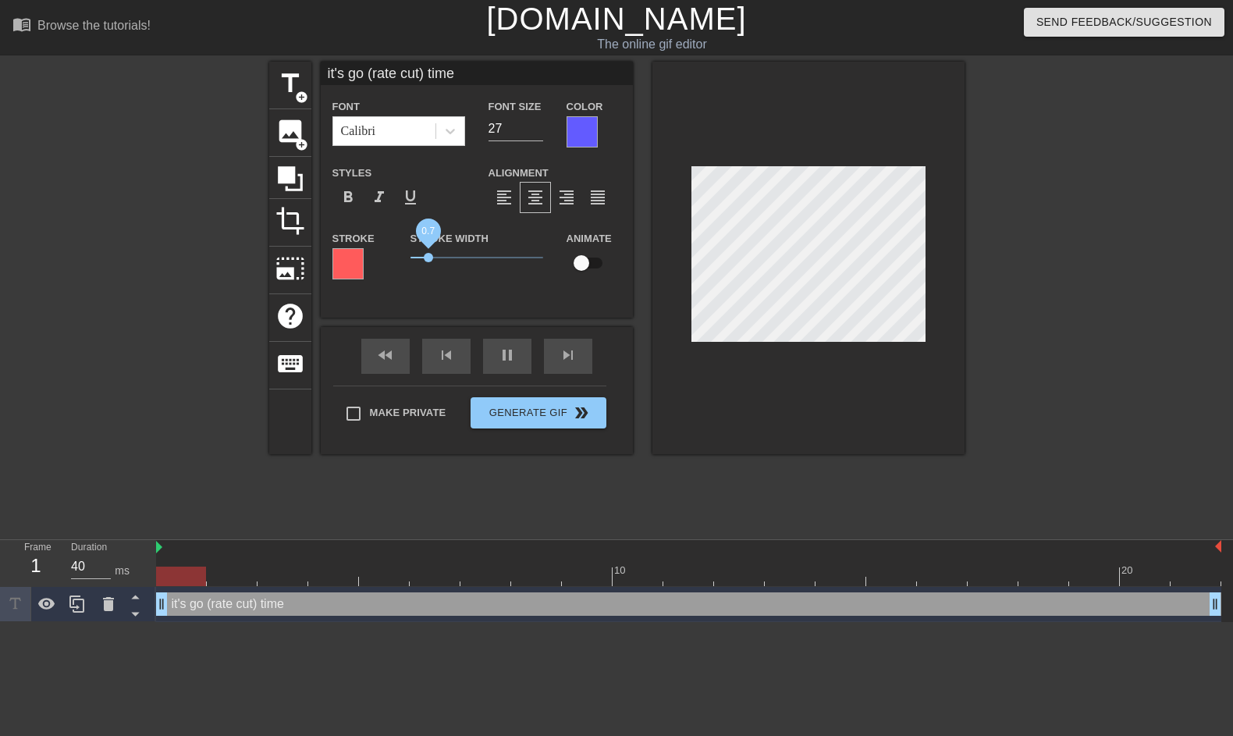
click at [429, 258] on span "0.7" at bounding box center [428, 257] width 9 height 9
click at [361, 265] on div at bounding box center [348, 263] width 31 height 31
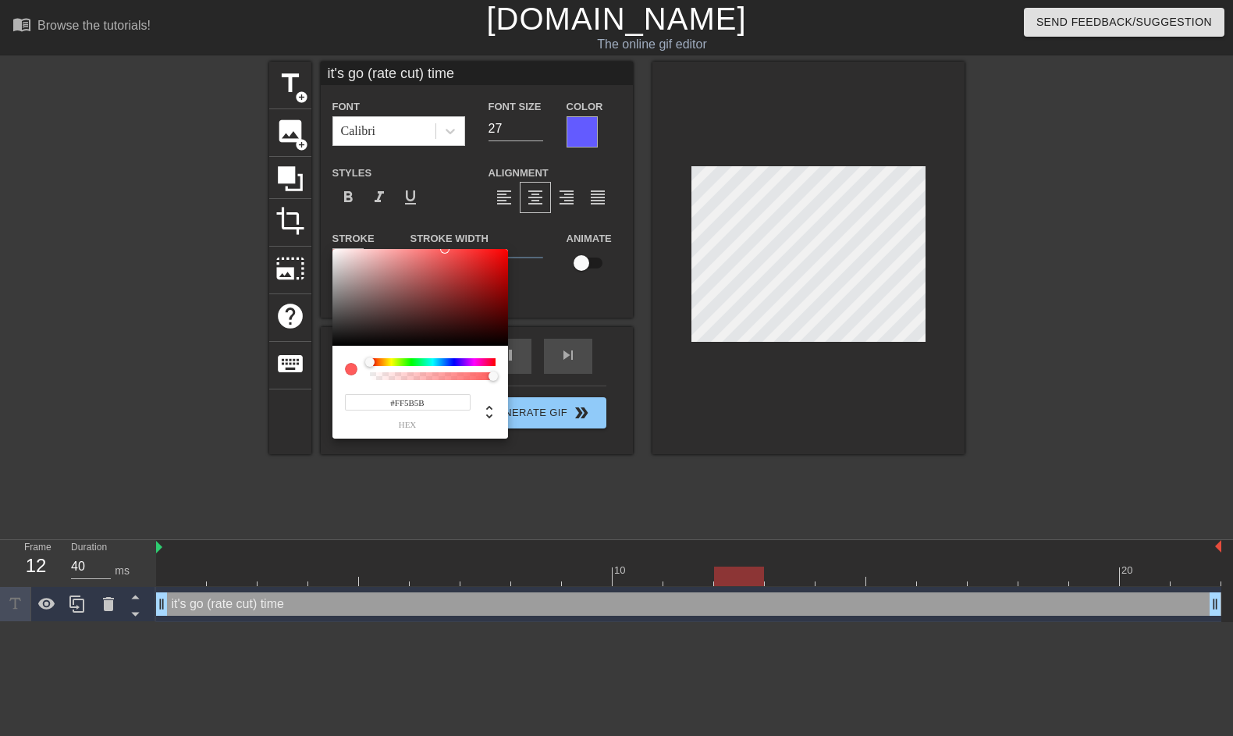
type input "255"
type input "0"
drag, startPoint x: 489, startPoint y: 375, endPoint x: 340, endPoint y: 374, distance: 148.3
click at [340, 375] on div "255 r 91 g 91 b 0 a" at bounding box center [421, 392] width 176 height 93
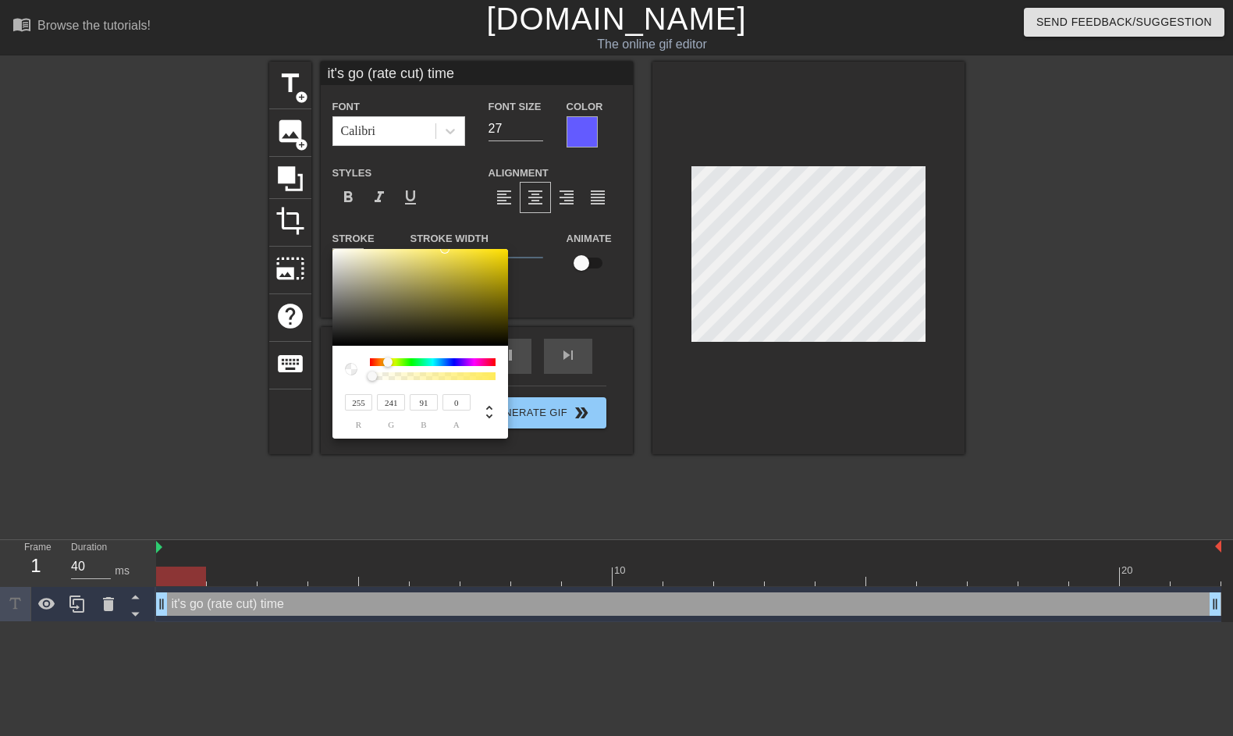
type input "247"
type input "251"
type input "255"
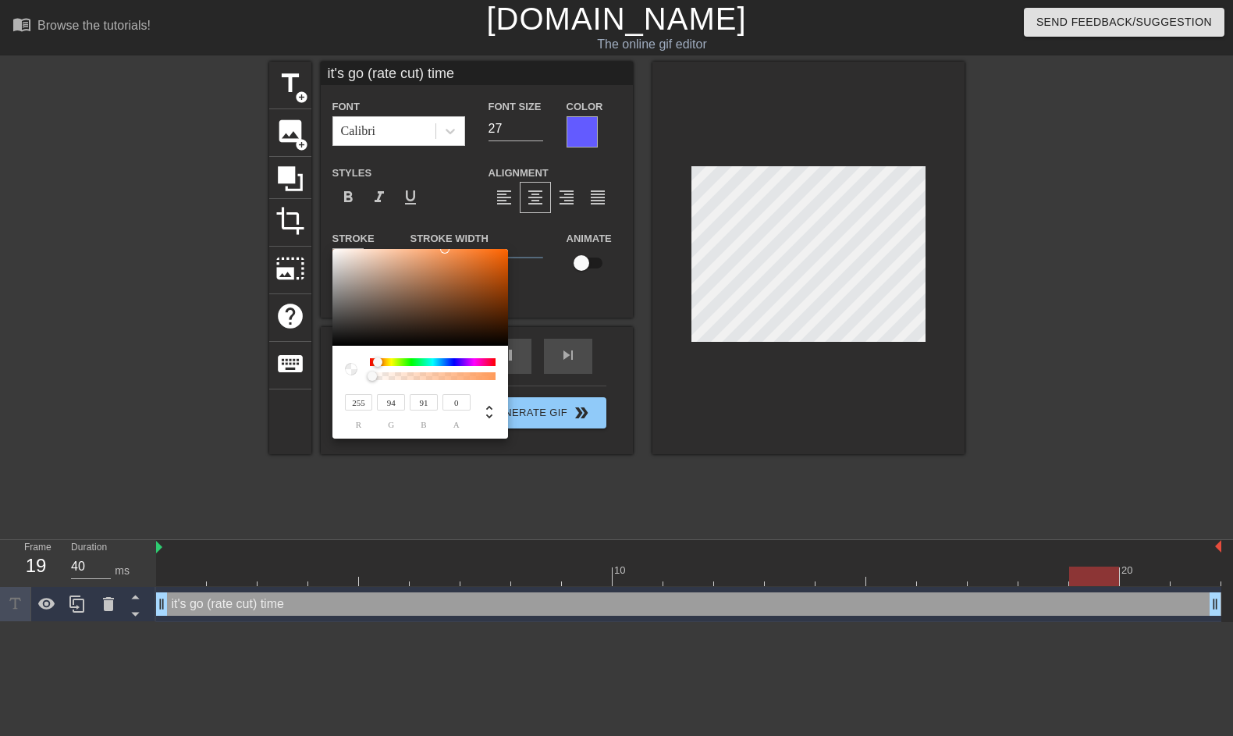
type input "91"
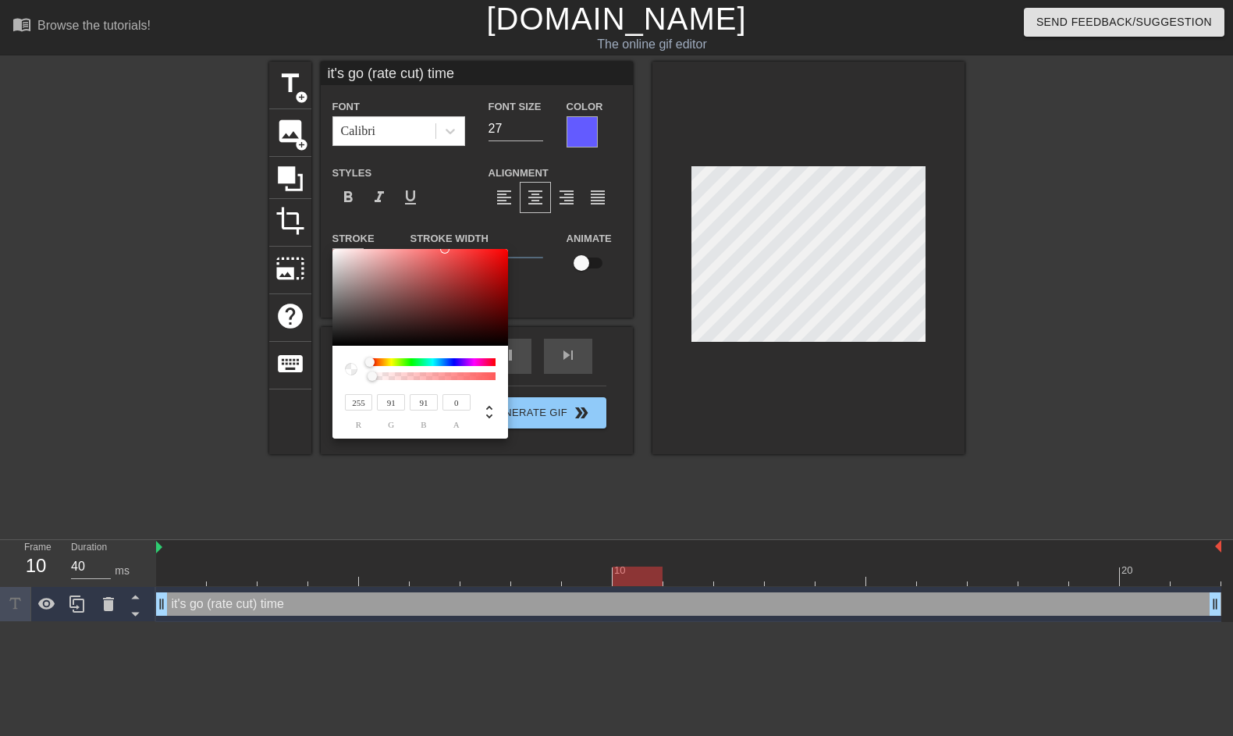
drag, startPoint x: 370, startPoint y: 363, endPoint x: 349, endPoint y: 362, distance: 21.1
click at [349, 362] on div at bounding box center [420, 369] width 151 height 22
click at [492, 419] on icon at bounding box center [489, 412] width 19 height 19
type input "0"
type input "100%"
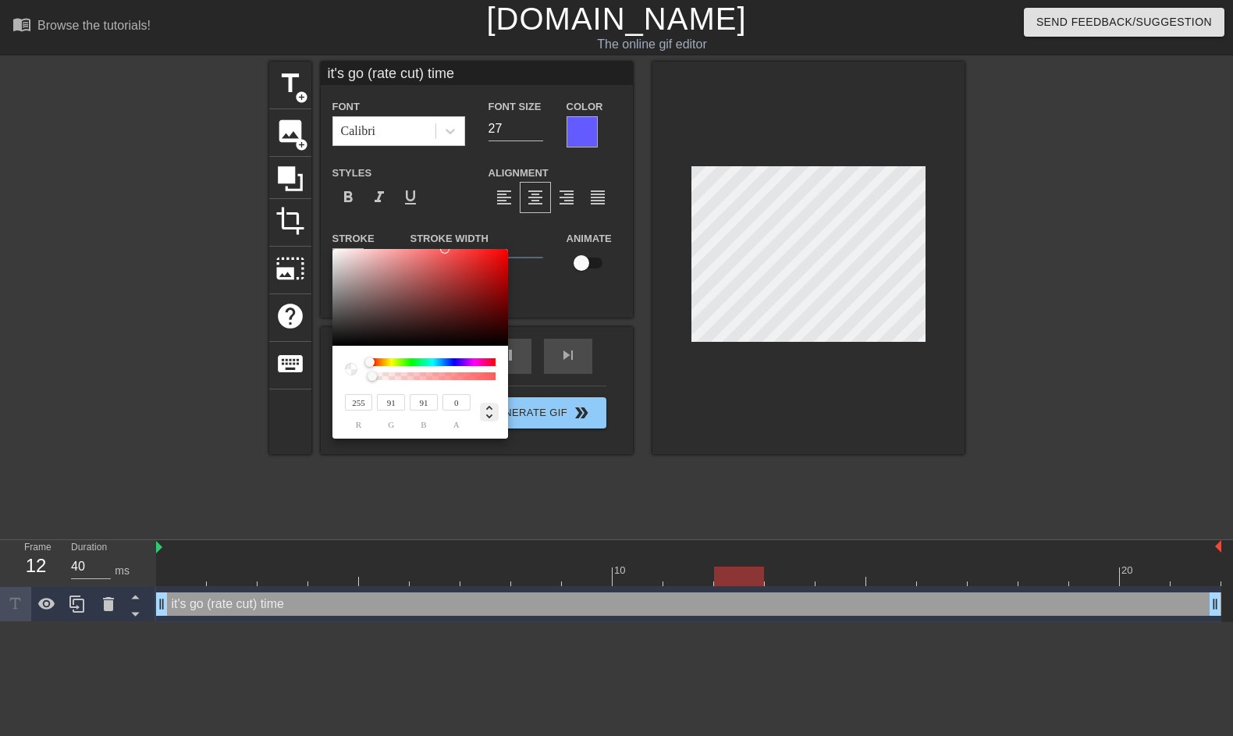
type input "68%"
click at [492, 419] on icon at bounding box center [489, 412] width 19 height 19
type input "255"
type input "91"
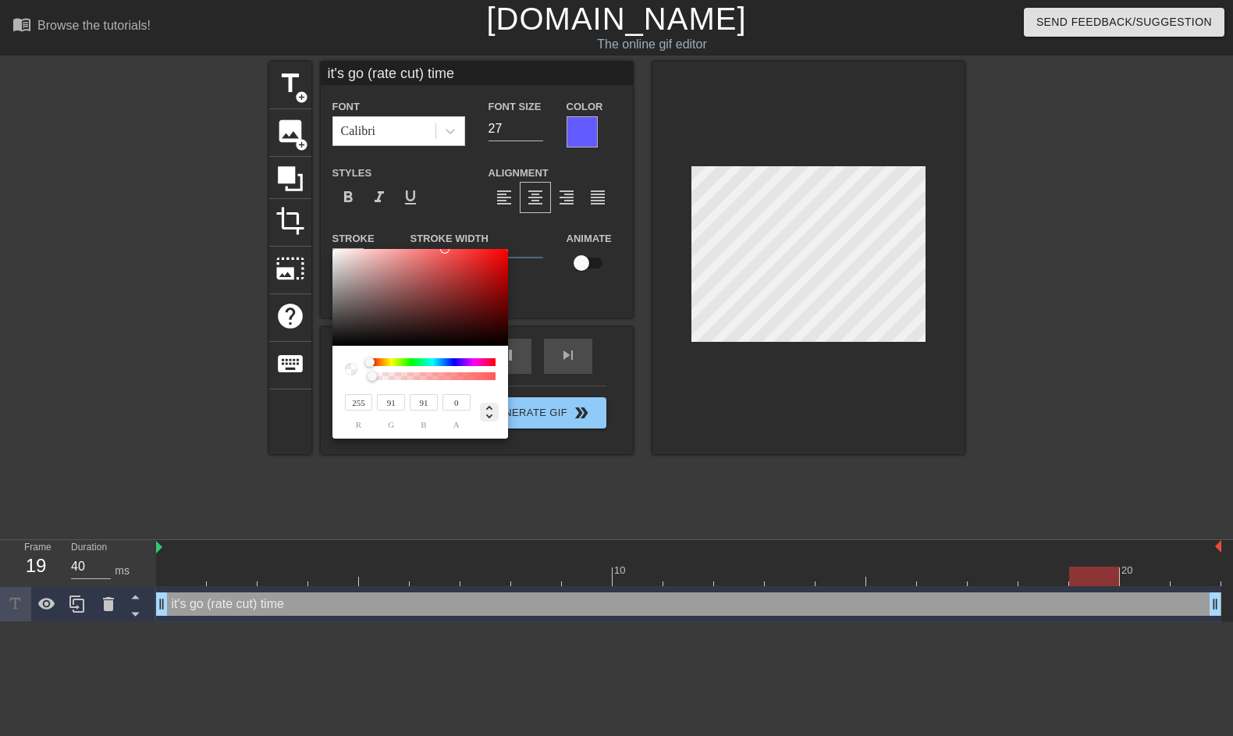
click at [492, 419] on icon at bounding box center [489, 412] width 19 height 19
type input "0"
type input "100%"
type input "68%"
click at [492, 419] on icon at bounding box center [489, 412] width 19 height 19
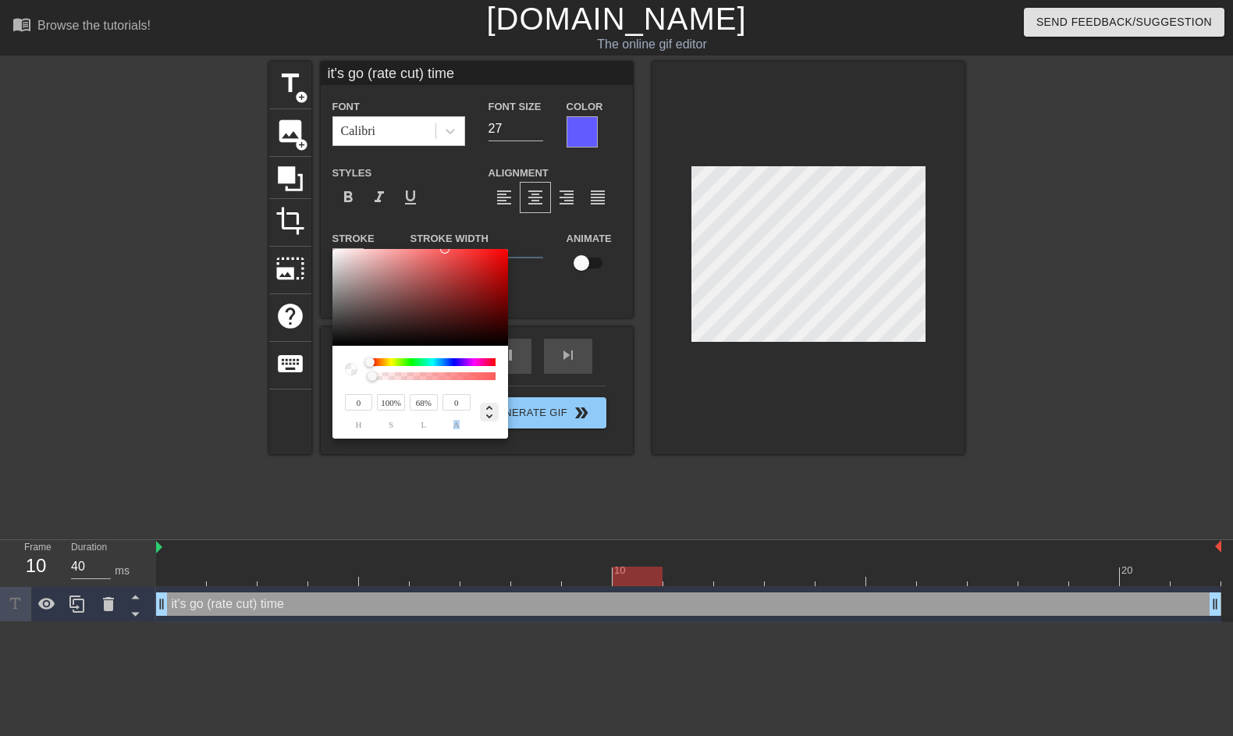
type input "255"
type input "91"
click at [492, 419] on icon at bounding box center [489, 412] width 19 height 19
type input "0"
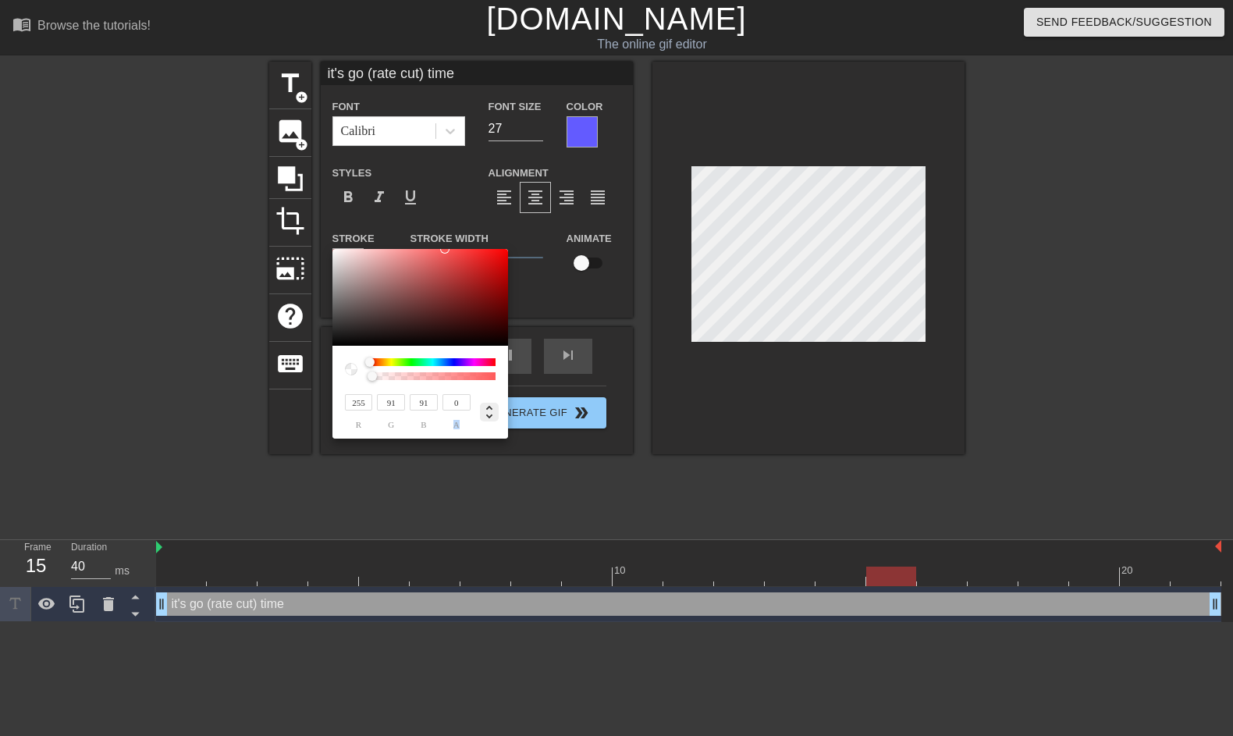
type input "100%"
type input "68%"
click at [492, 419] on icon at bounding box center [489, 412] width 19 height 19
type input "255"
type input "91"
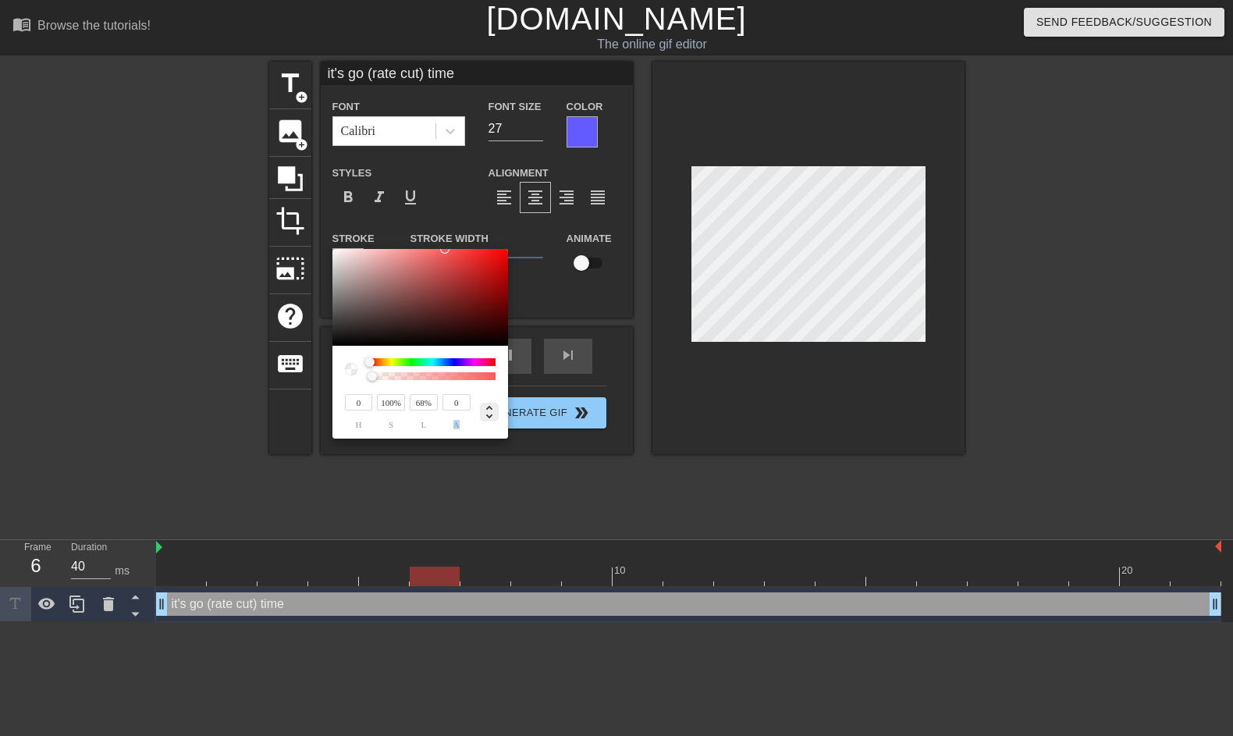
type input "91"
click at [492, 419] on icon at bounding box center [489, 412] width 19 height 19
type input "0"
type input "100%"
type input "68%"
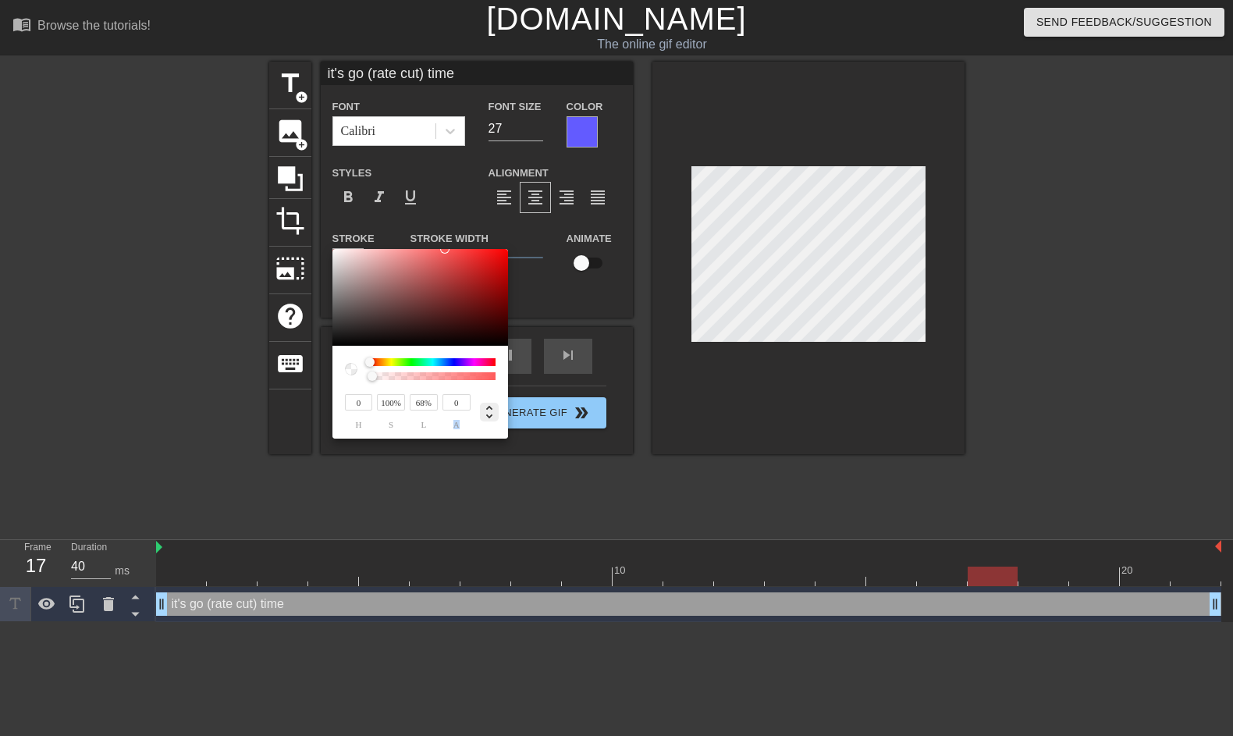
click at [492, 419] on icon at bounding box center [489, 412] width 19 height 19
type input "255"
type input "91"
click at [492, 419] on icon at bounding box center [489, 412] width 19 height 19
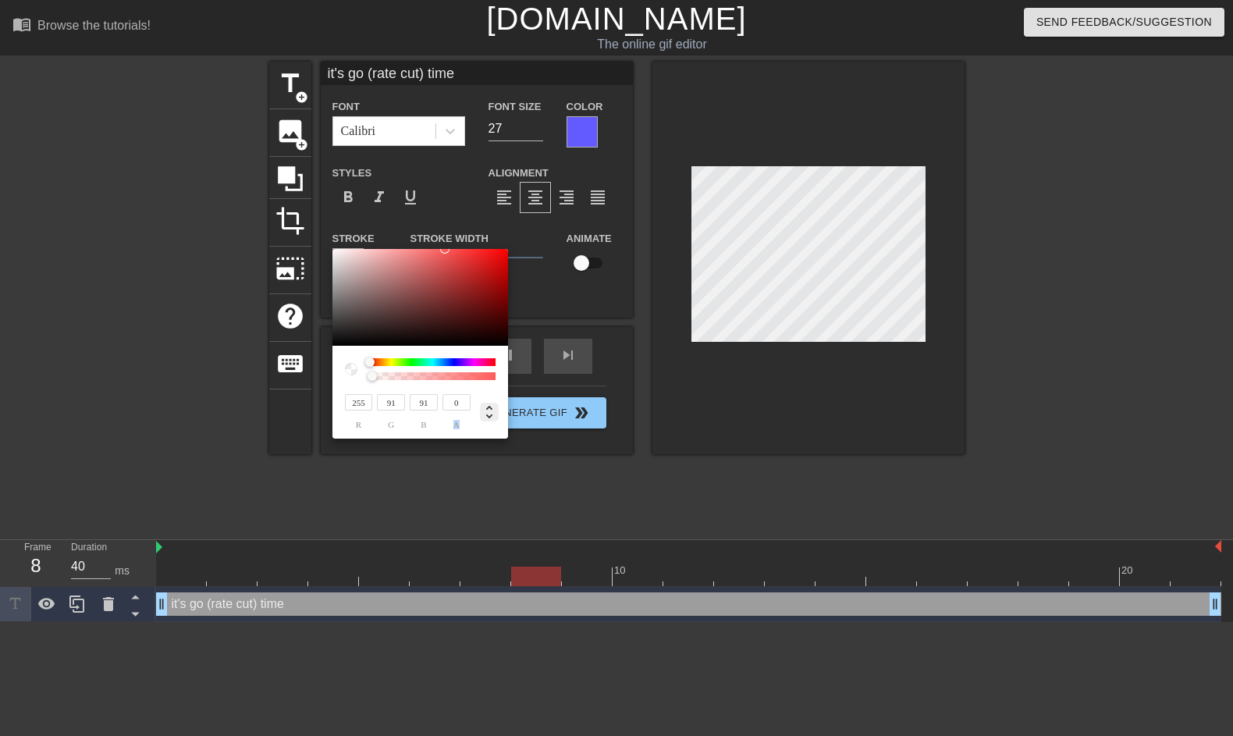
type input "0"
type input "100%"
type input "68%"
click at [492, 419] on icon at bounding box center [489, 412] width 19 height 19
type input "255"
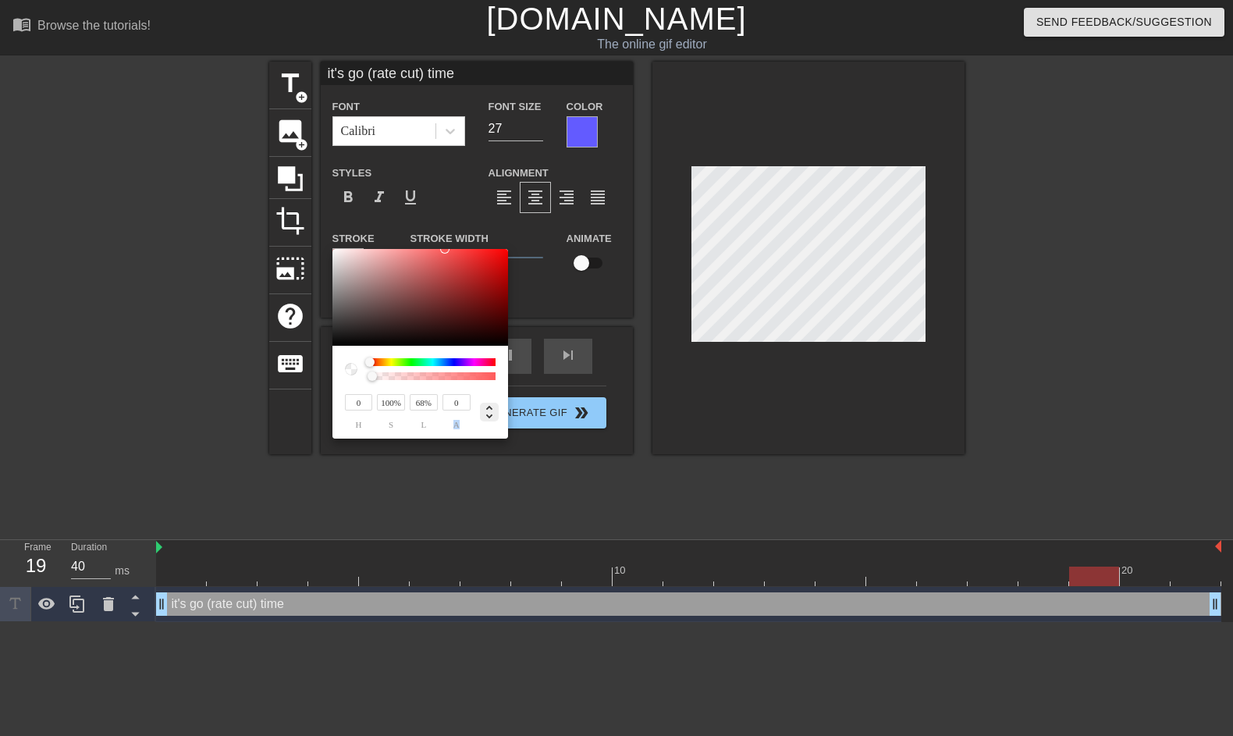
type input "91"
click at [492, 419] on icon at bounding box center [489, 412] width 19 height 19
type input "0"
type input "100%"
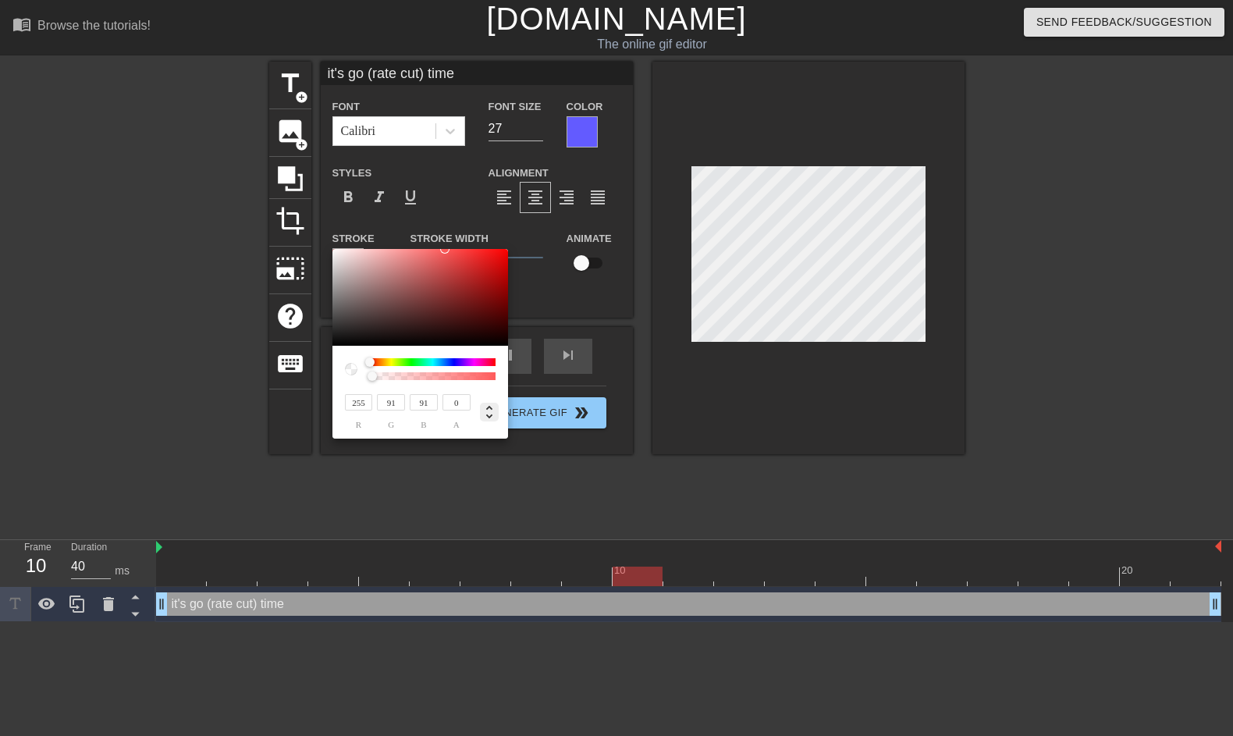
type input "68%"
click at [492, 419] on icon at bounding box center [489, 412] width 19 height 19
type input "255"
type input "91"
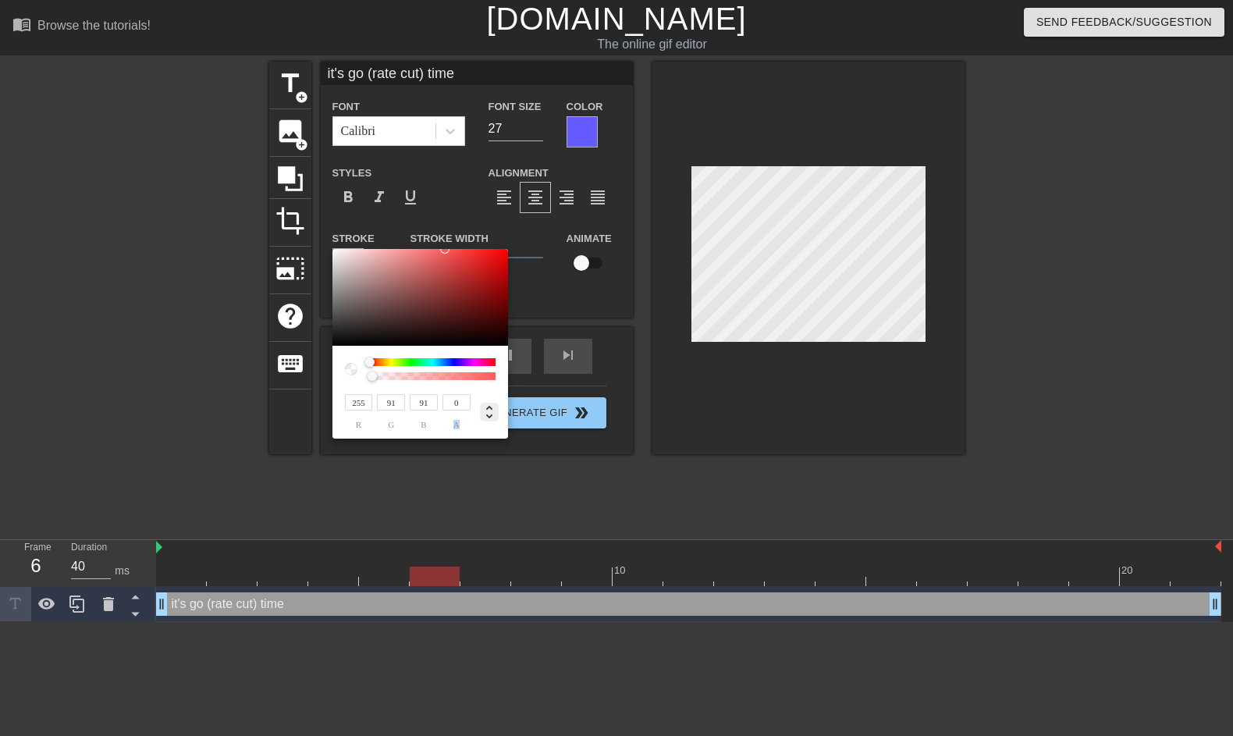
click at [492, 419] on icon at bounding box center [489, 412] width 19 height 19
type input "0"
type input "100%"
type input "68%"
click at [492, 419] on icon at bounding box center [489, 412] width 19 height 19
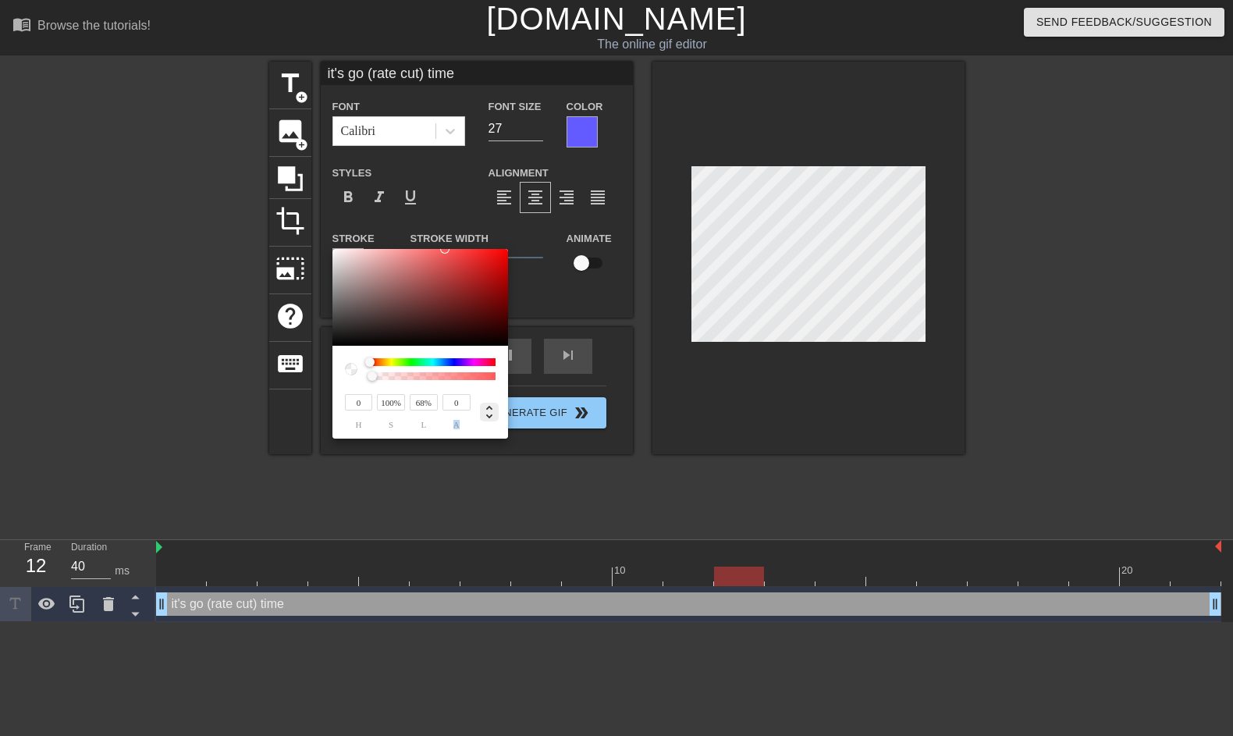
type input "255"
type input "91"
click at [492, 419] on icon at bounding box center [489, 412] width 19 height 19
type input "0"
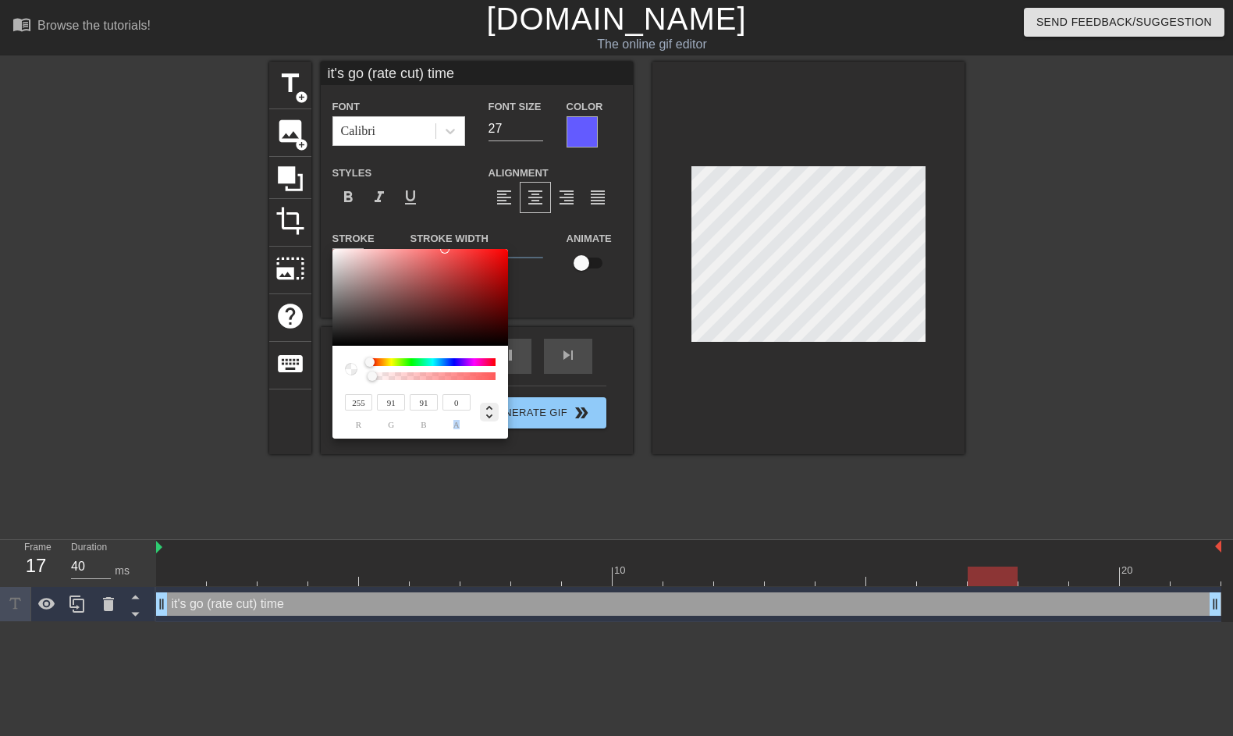
type input "100%"
type input "68%"
click at [492, 419] on icon at bounding box center [489, 412] width 19 height 19
type input "255"
type input "91"
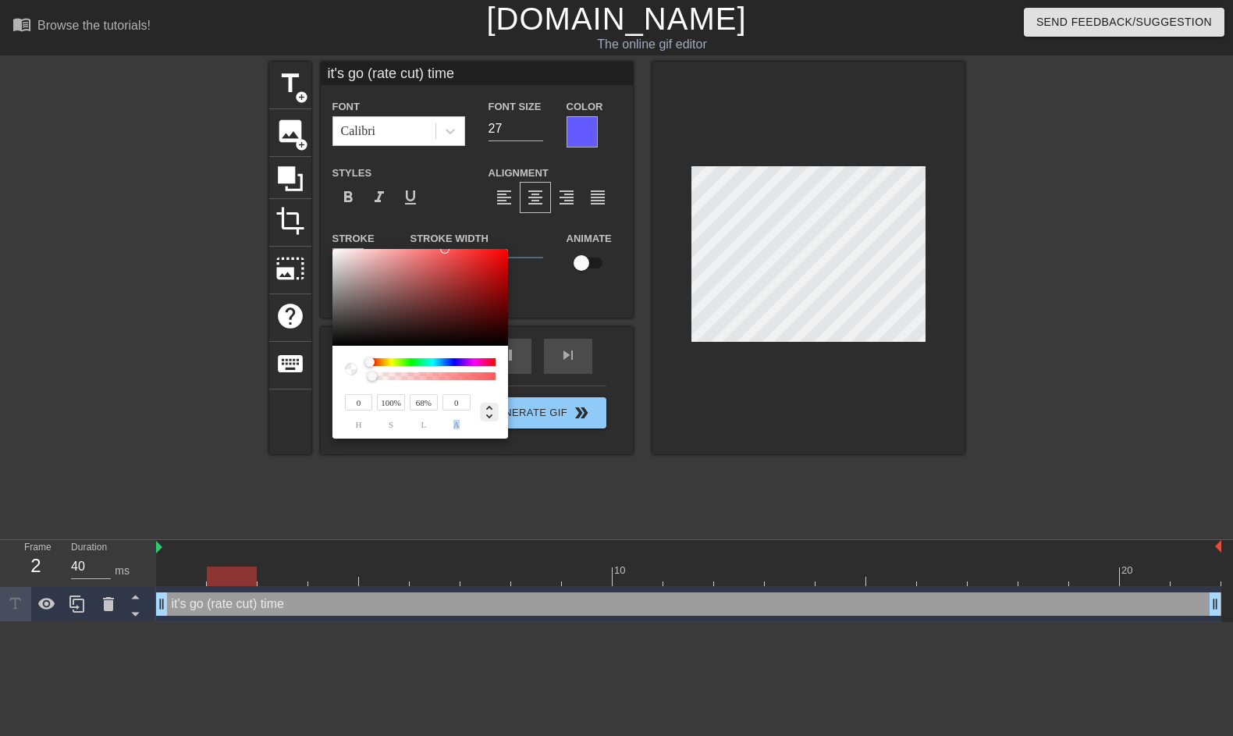
type input "91"
type input "243"
type input "229"
type input "245"
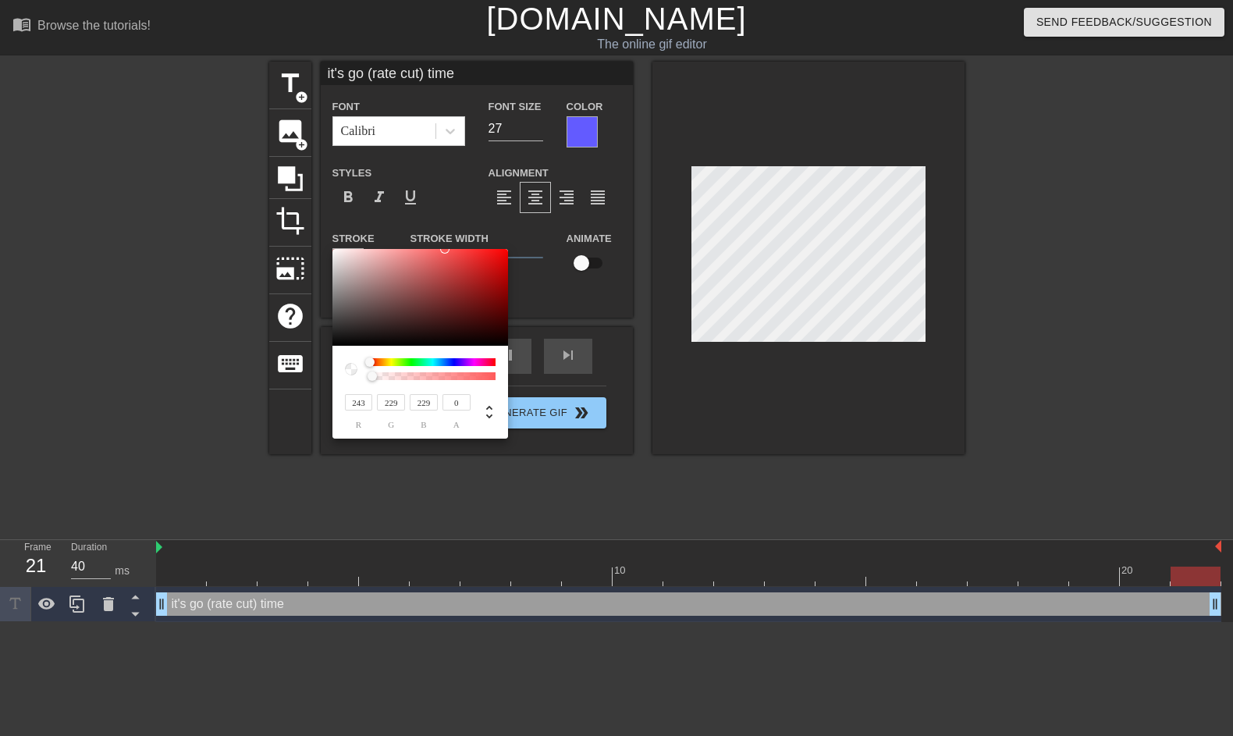
type input "237"
type input "247"
type input "244"
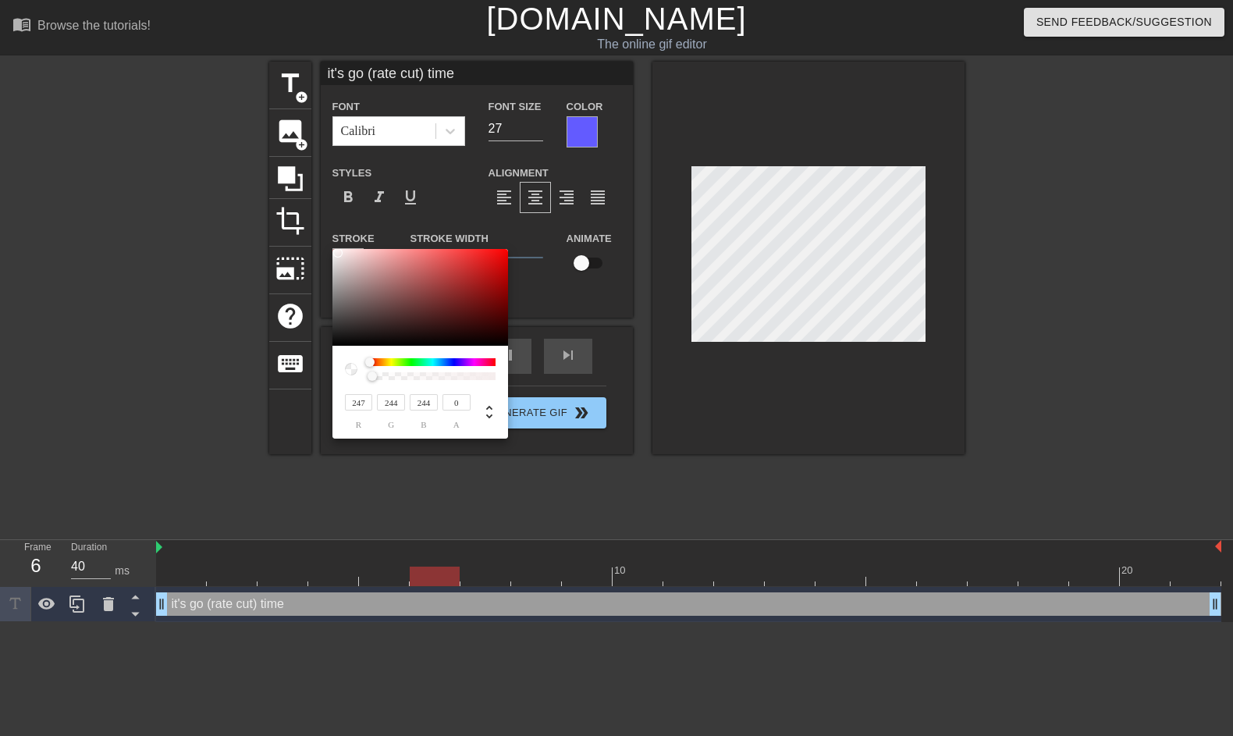
type input "247"
type input "249"
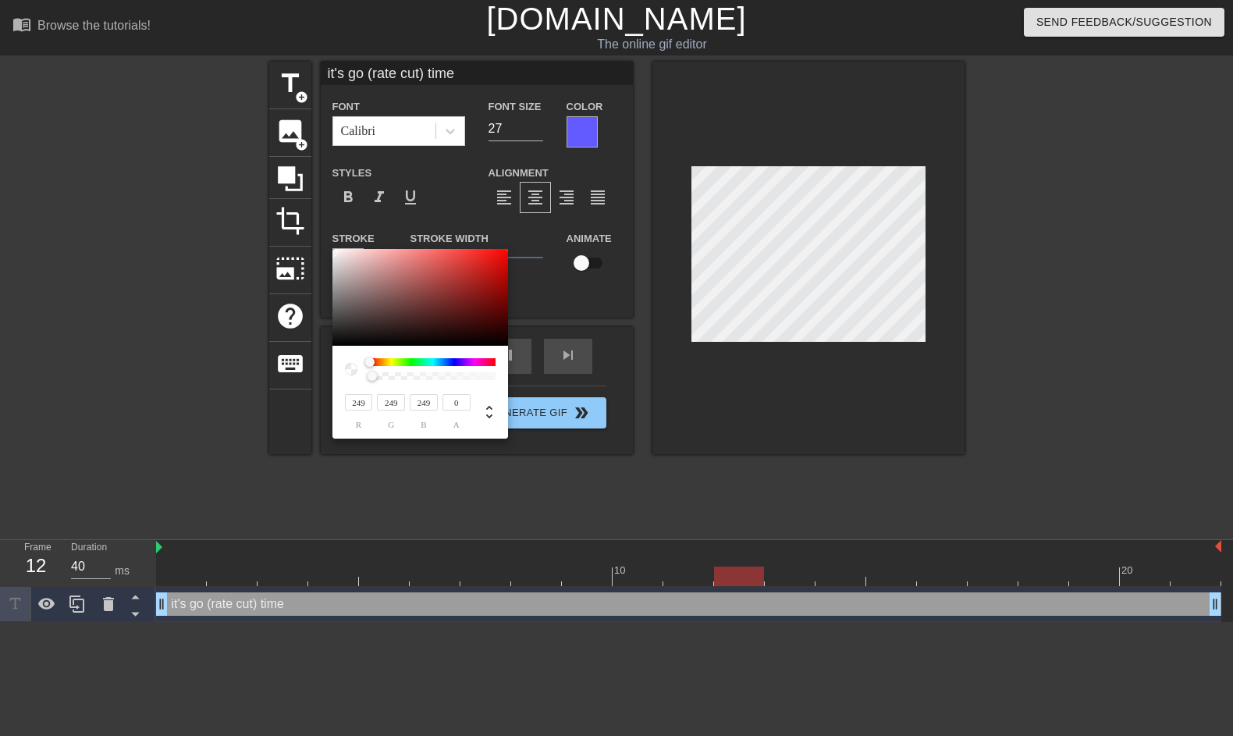
type input "251"
drag, startPoint x: 340, startPoint y: 254, endPoint x: 323, endPoint y: 251, distance: 16.7
click at [323, 251] on div "251 r 251 g 251 b 0 a" at bounding box center [616, 368] width 1233 height 736
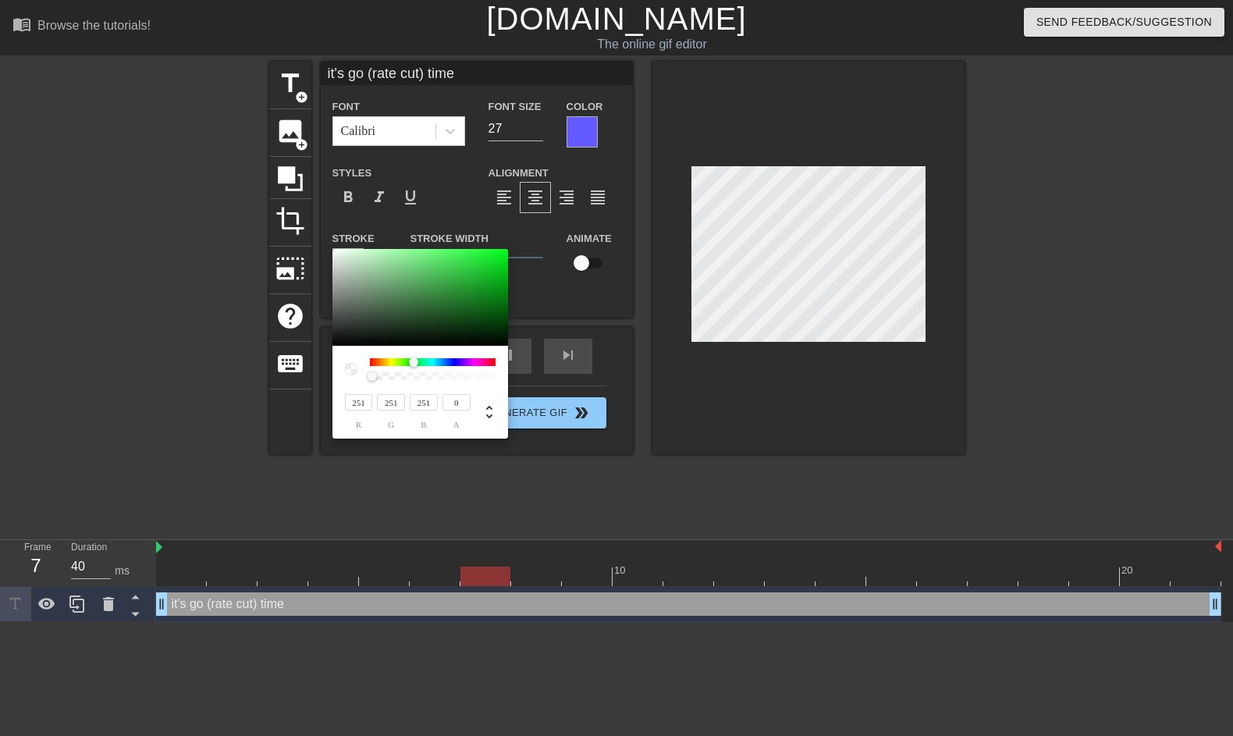
drag, startPoint x: 372, startPoint y: 364, endPoint x: 380, endPoint y: 349, distance: 16.8
click at [411, 365] on div at bounding box center [413, 362] width 9 height 9
type input "169"
type input "177"
type input "169"
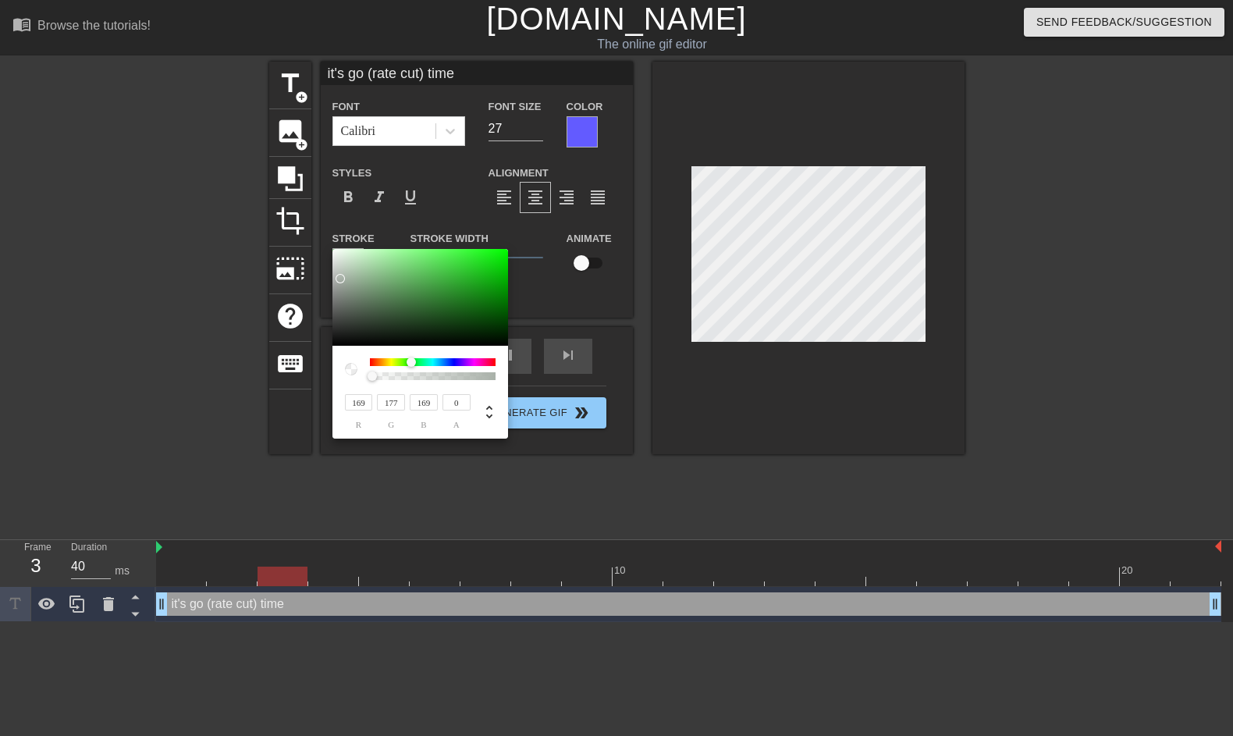
type input "132"
type input "138"
type input "132"
type input "86"
type input "88"
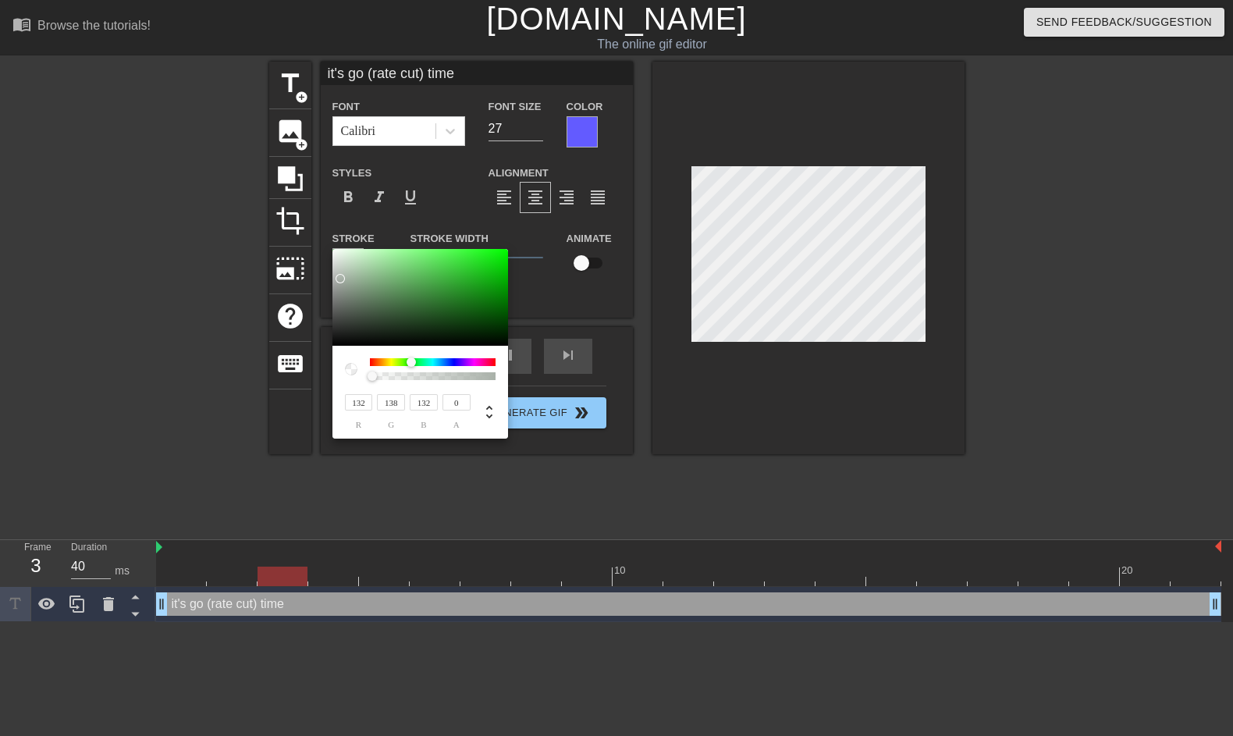
type input "86"
type input "48"
type input "49"
type input "48"
type input "30"
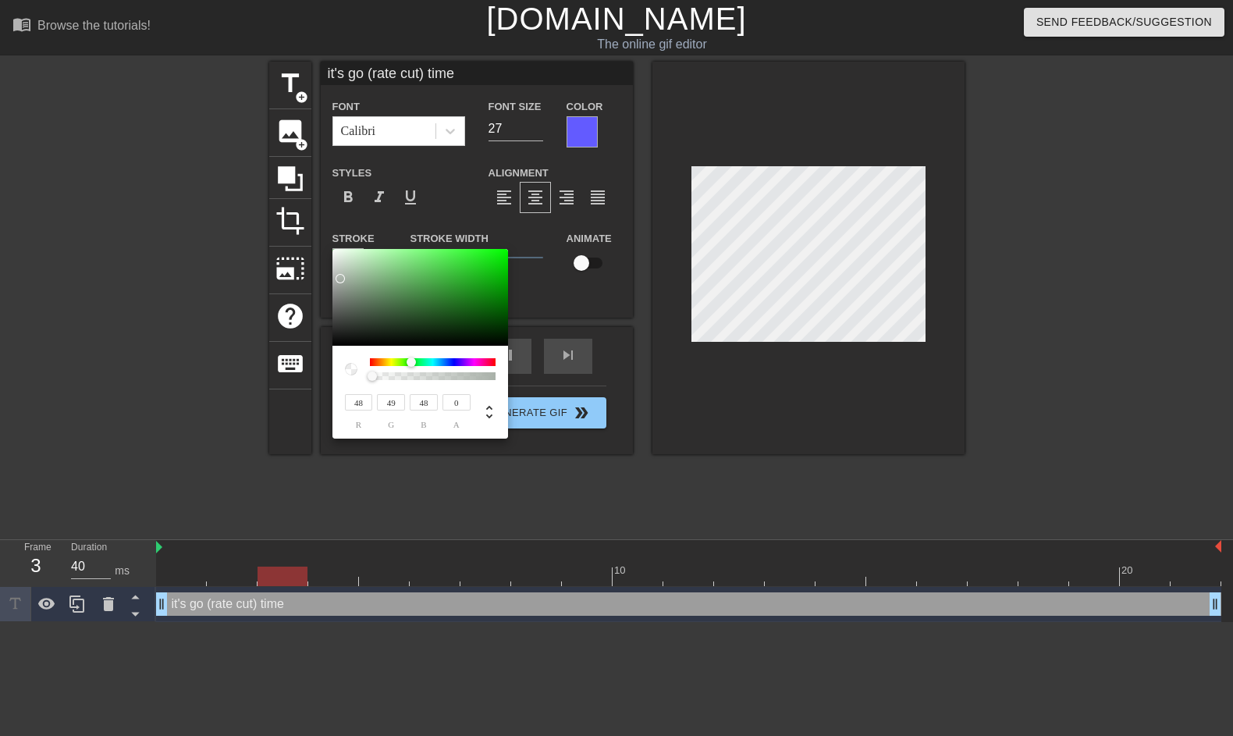
type input "30"
type input "18"
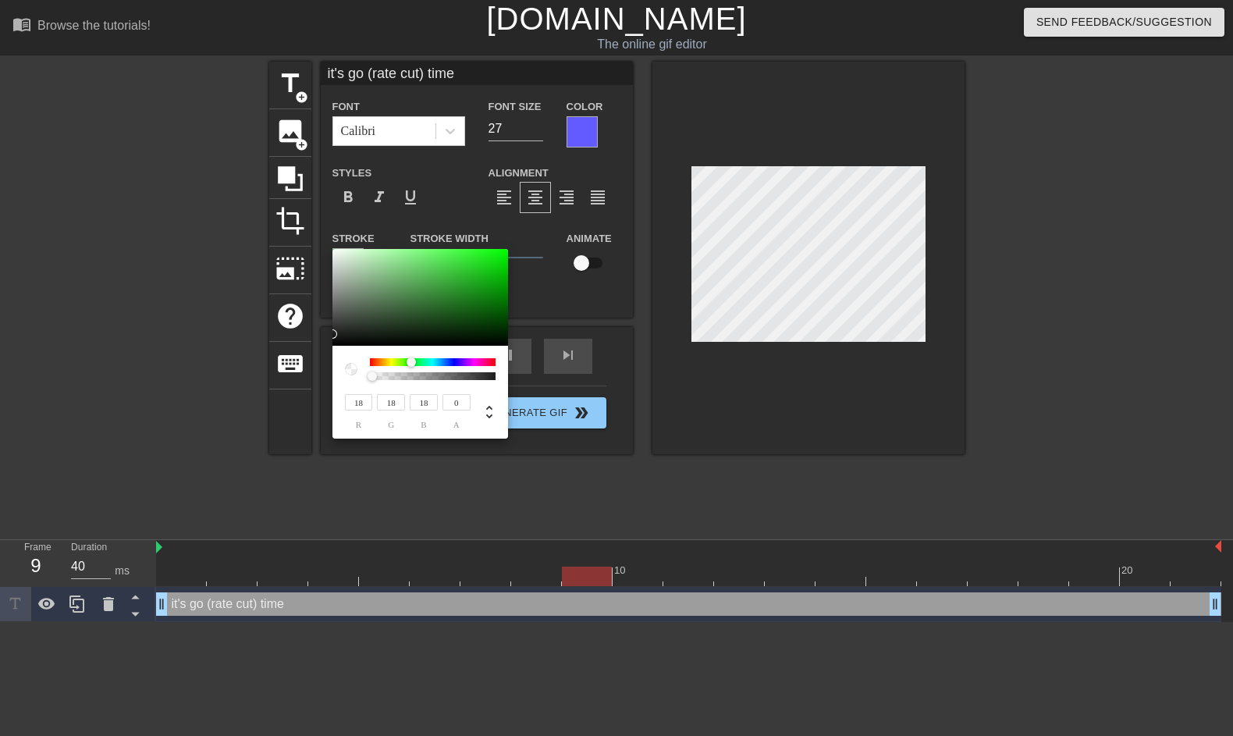
type input "4"
type input "0"
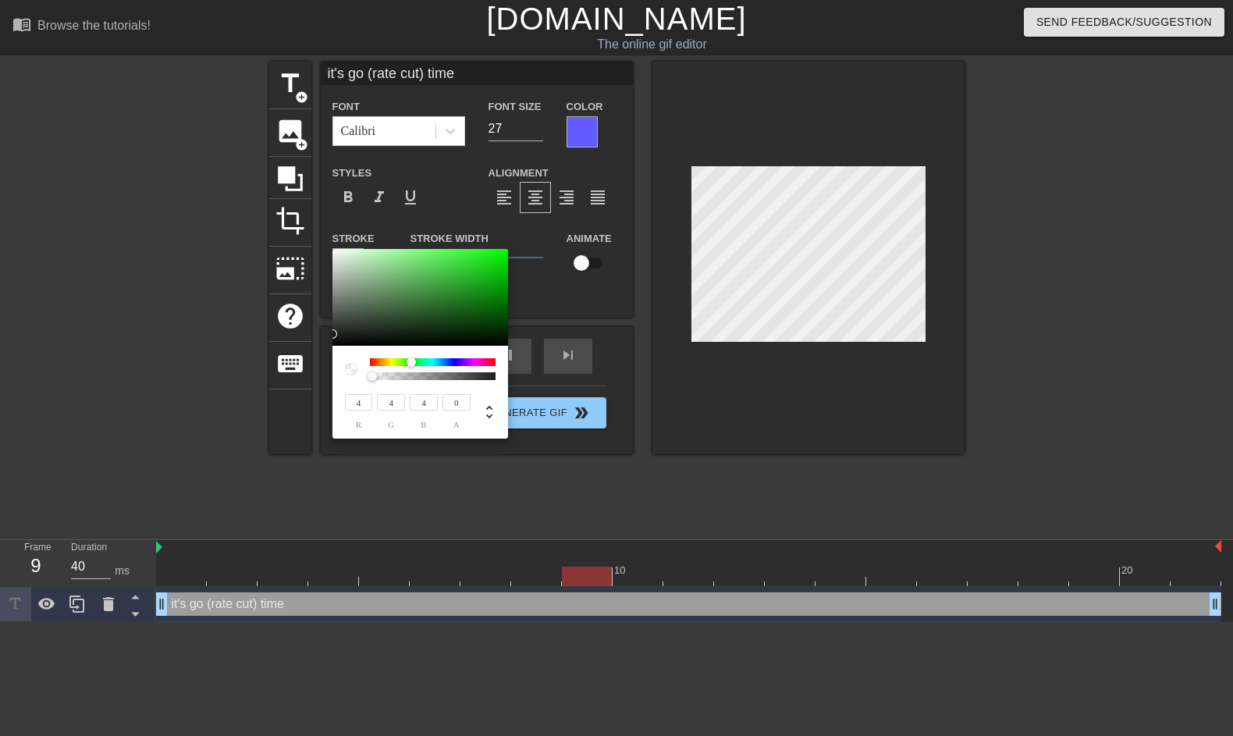
type input "0"
drag, startPoint x: 340, startPoint y: 283, endPoint x: 294, endPoint y: 382, distance: 109.0
click at [291, 381] on div "0 r 0 g 0 b 0 a" at bounding box center [616, 368] width 1233 height 736
type input "0.53"
drag, startPoint x: 372, startPoint y: 379, endPoint x: 436, endPoint y: 381, distance: 64.8
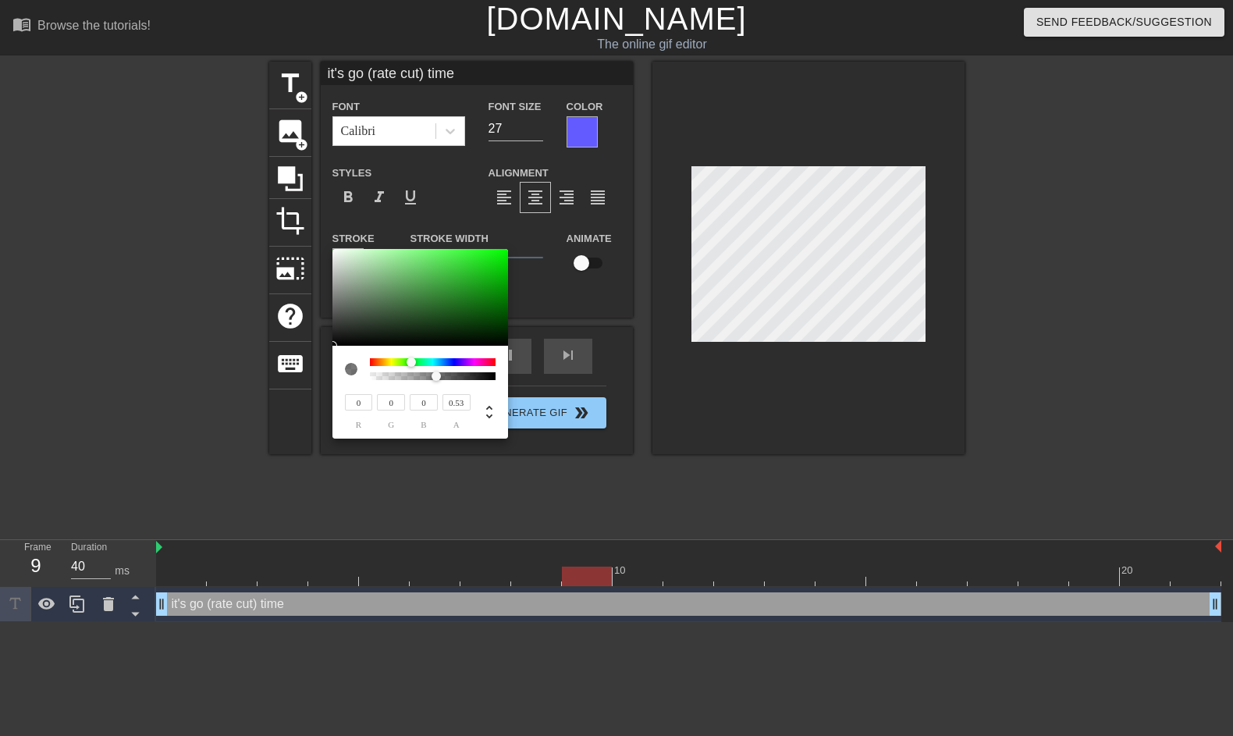
click at [436, 381] on div "0 r 0 g 0 b 0.53 a" at bounding box center [421, 392] width 176 height 93
type input "4"
type input "6"
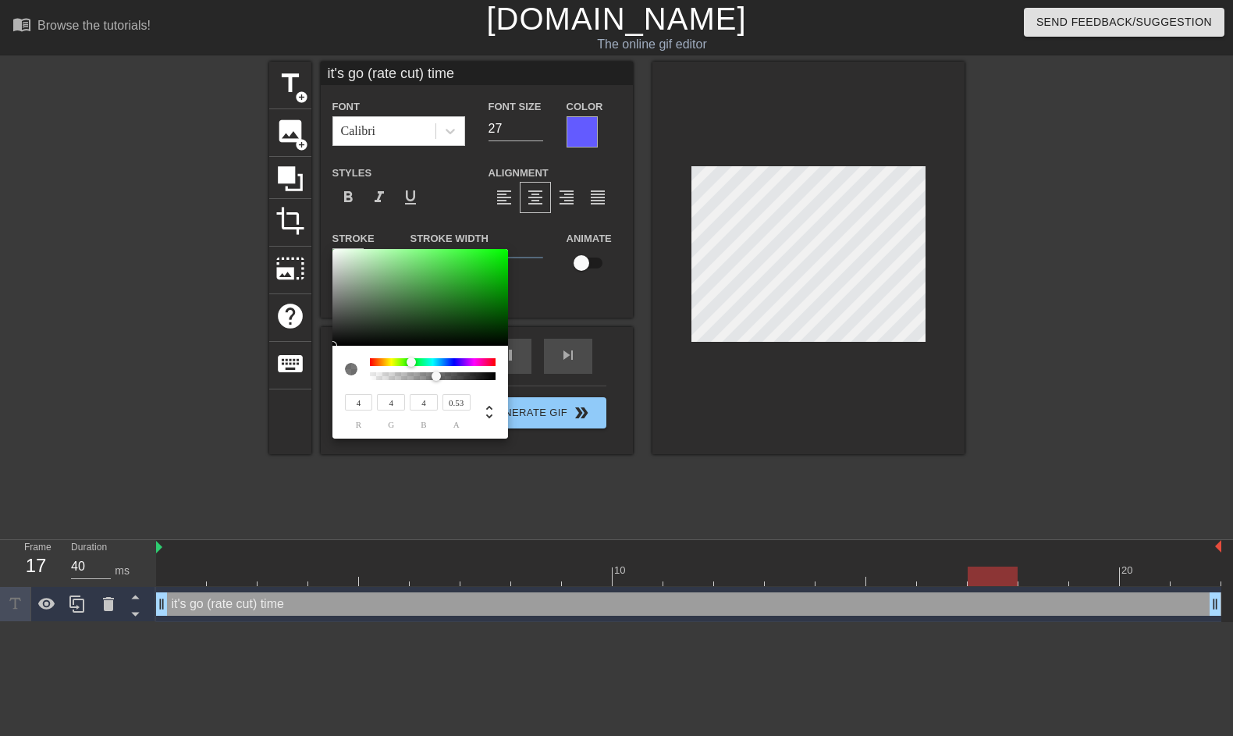
type input "6"
type input "8"
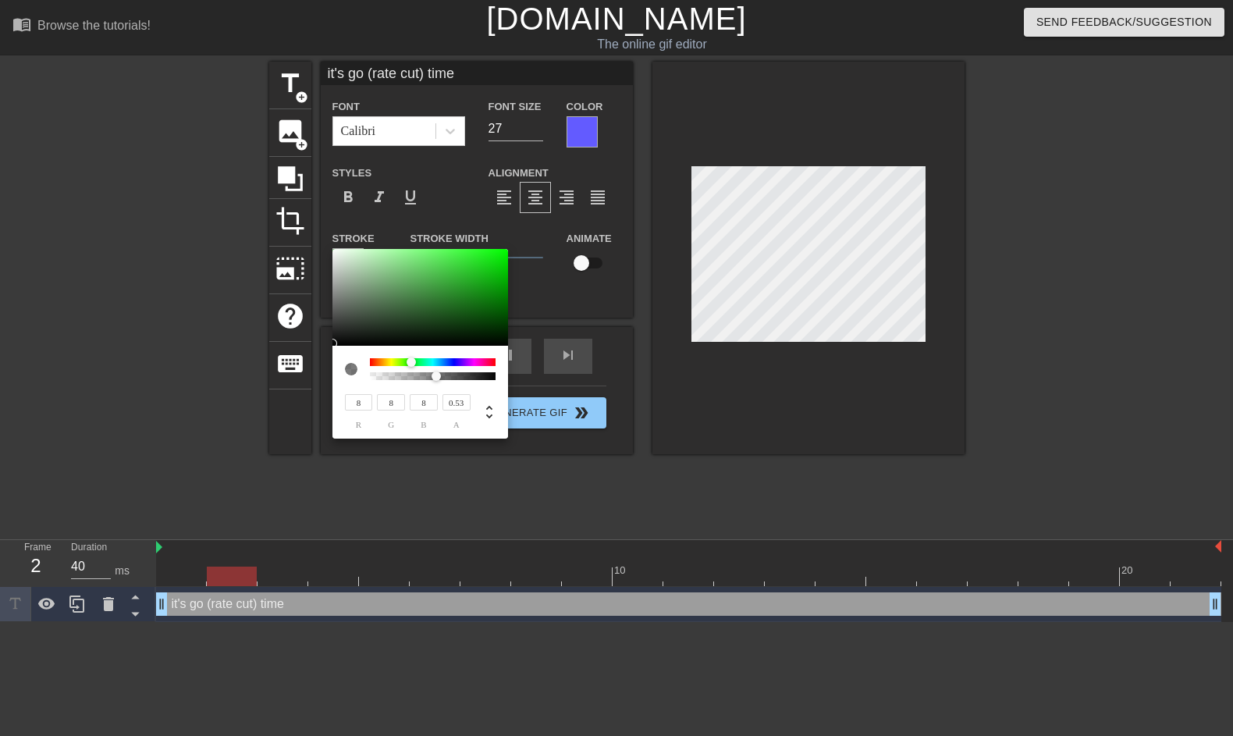
type input "12"
type input "28"
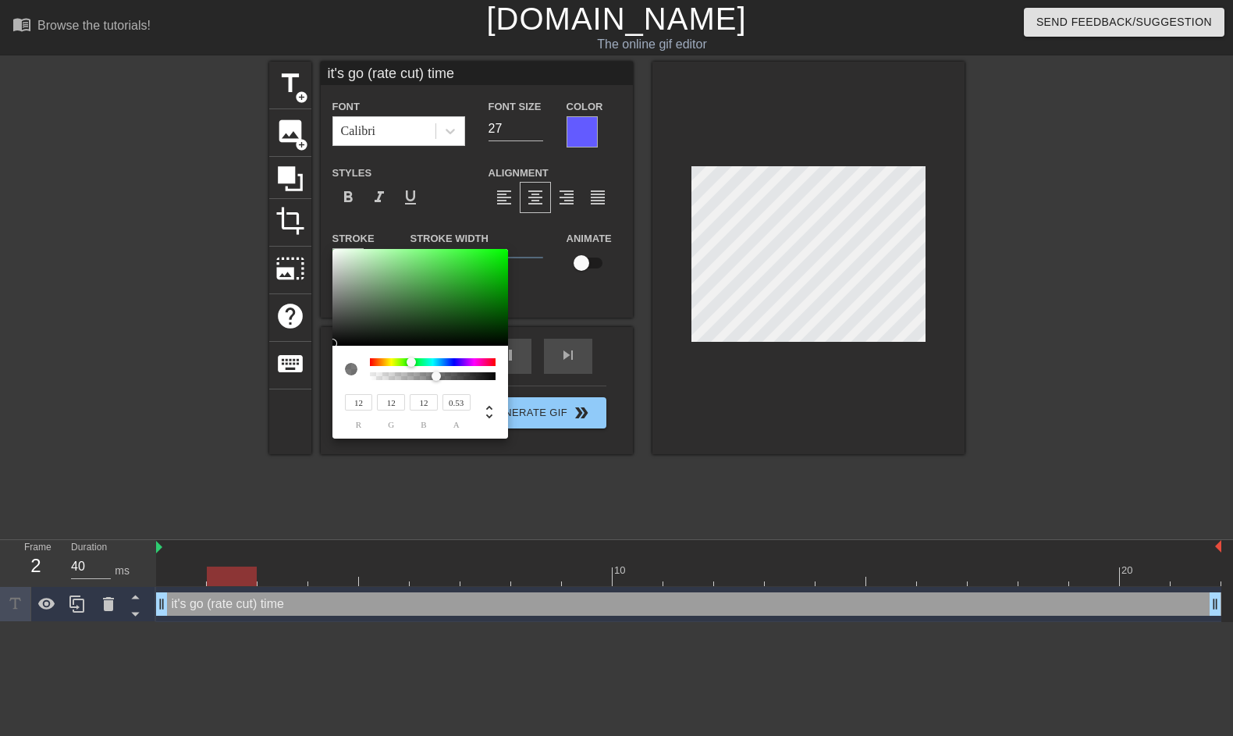
type input "28"
type input "46"
type input "47"
type input "46"
type input "71"
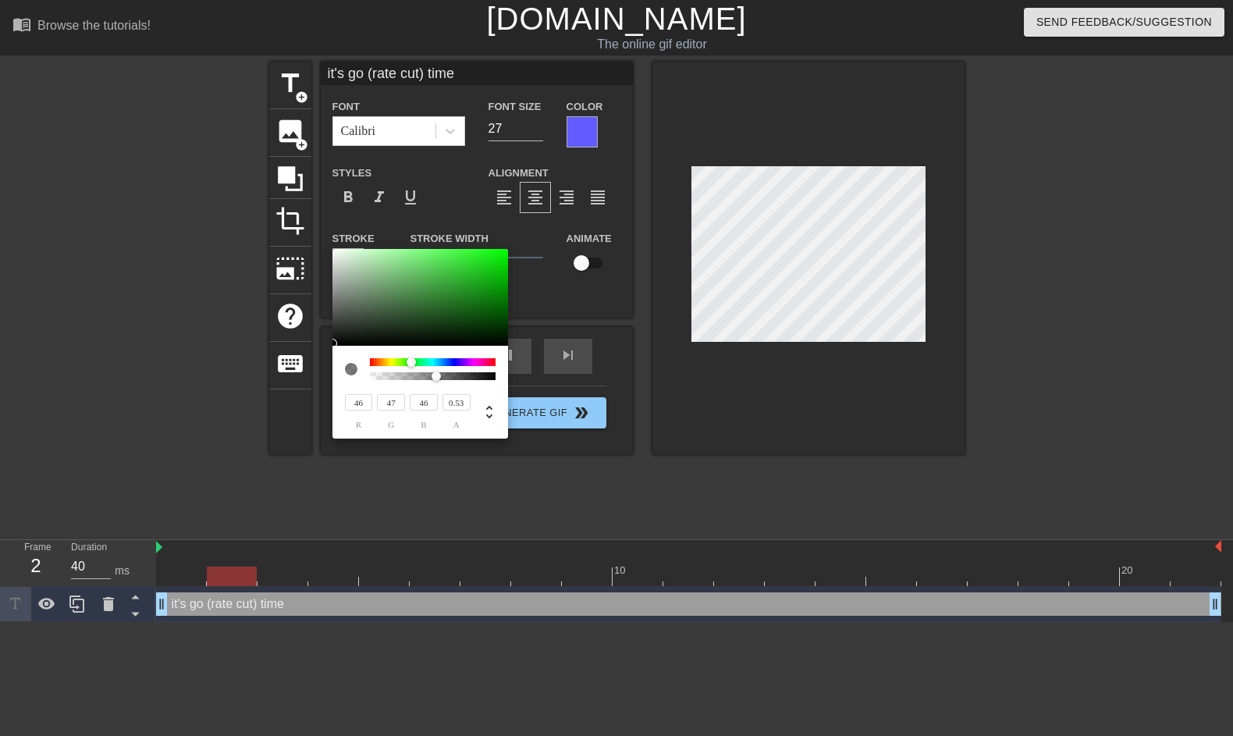
type input "74"
type input "71"
type input "98"
type input "100"
type input "98"
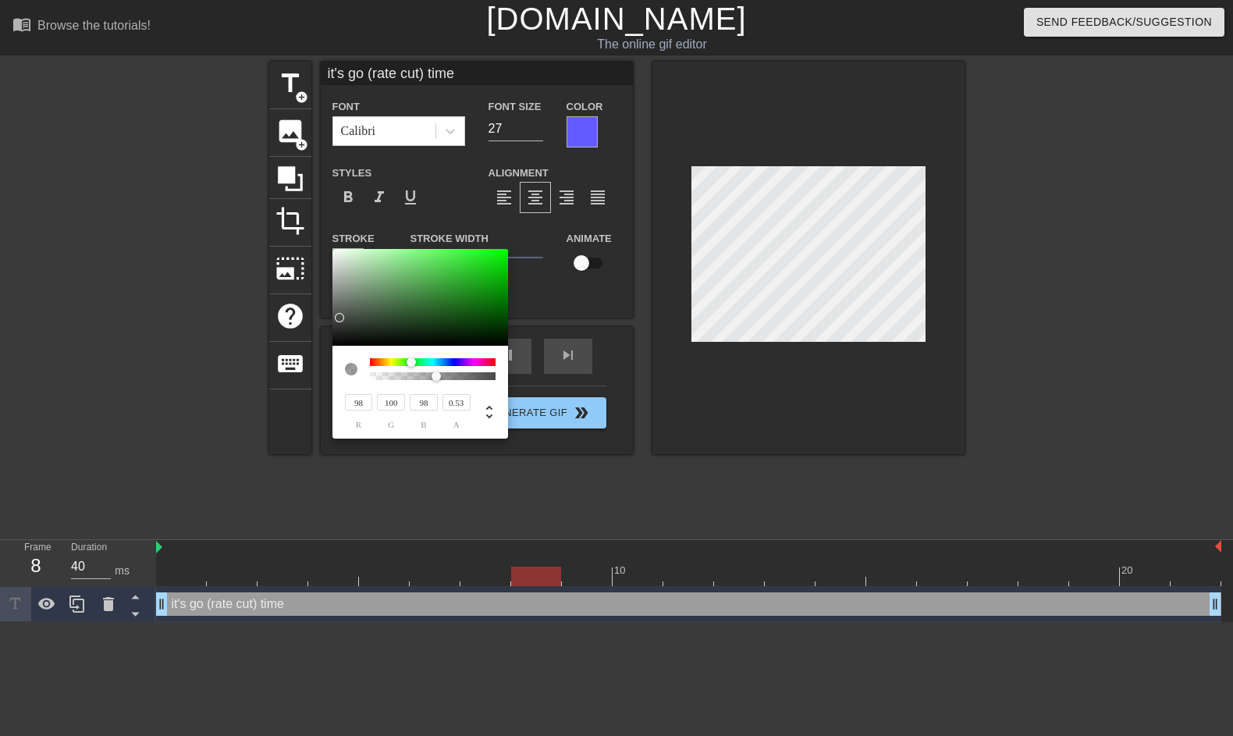
type input "121"
type input "123"
type input "121"
type input "47"
type input "142"
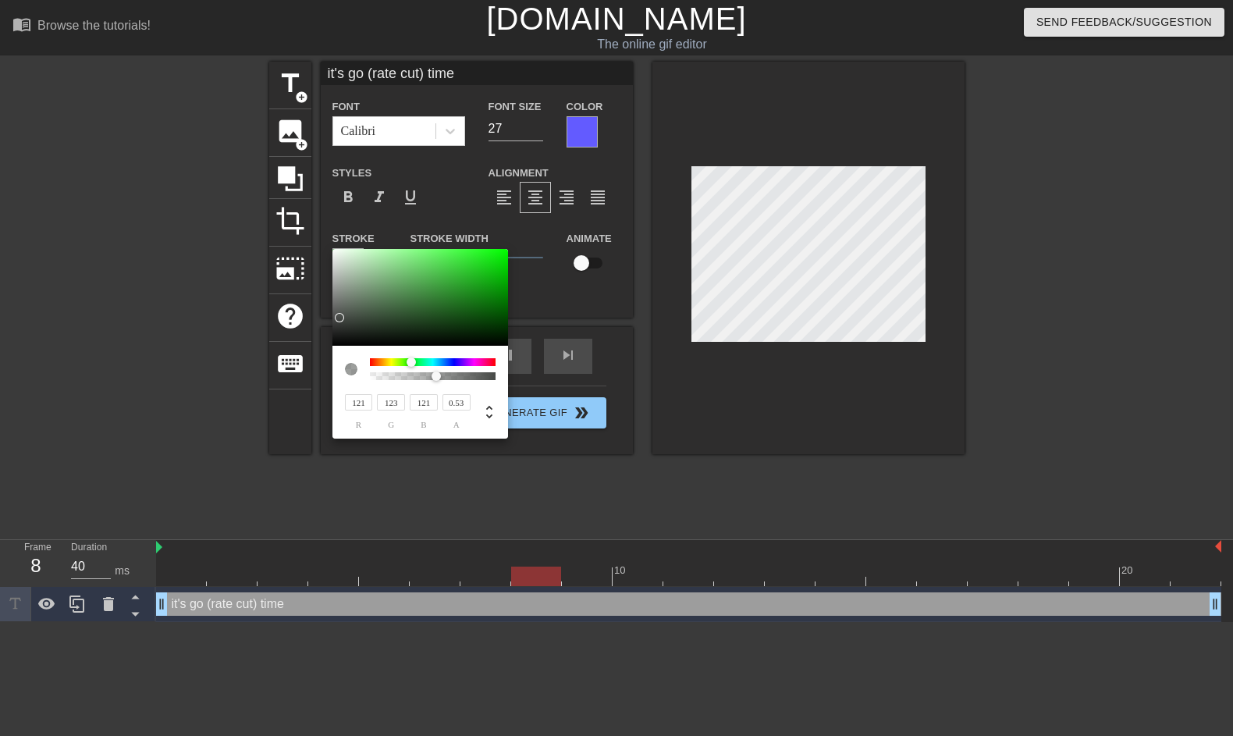
type input "47"
type input "52"
type input "156"
type input "52"
type input "131"
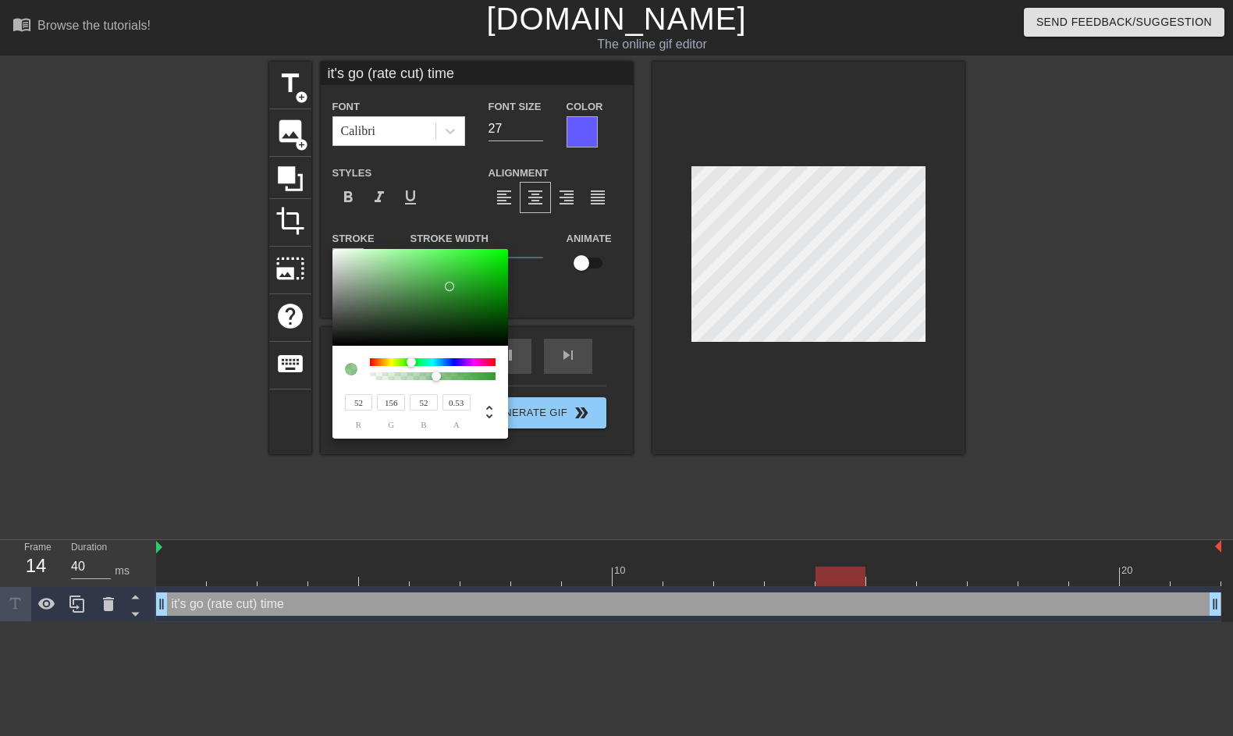
type input "168"
type input "131"
type input "142"
type input "183"
type input "142"
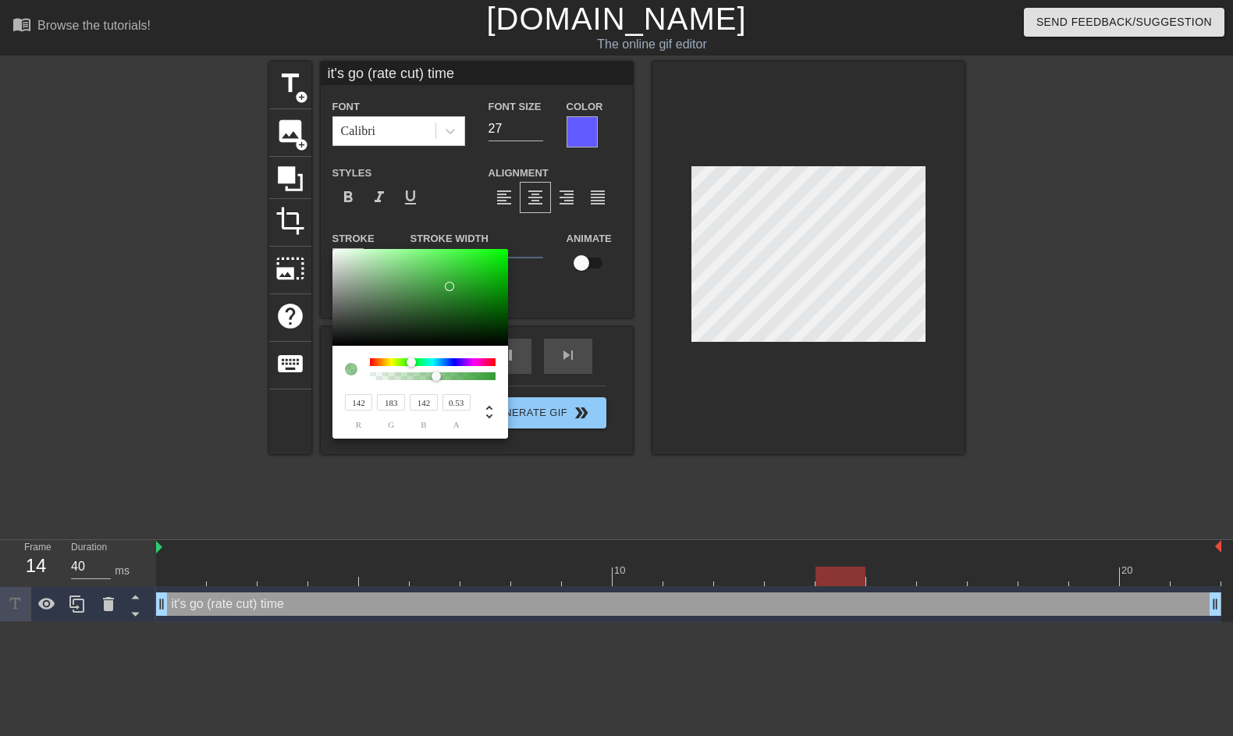
type input "145"
type input "187"
type input "145"
type input "152"
type input "195"
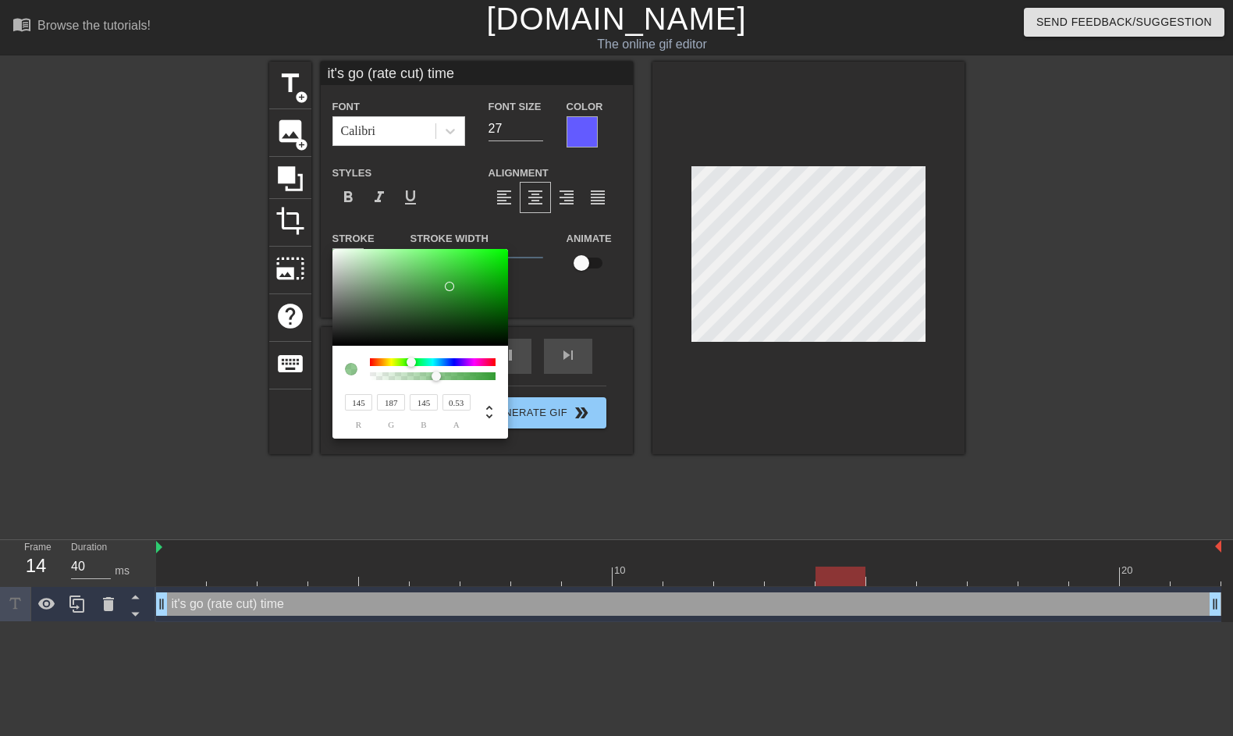
type input "152"
type input "203"
type input "212"
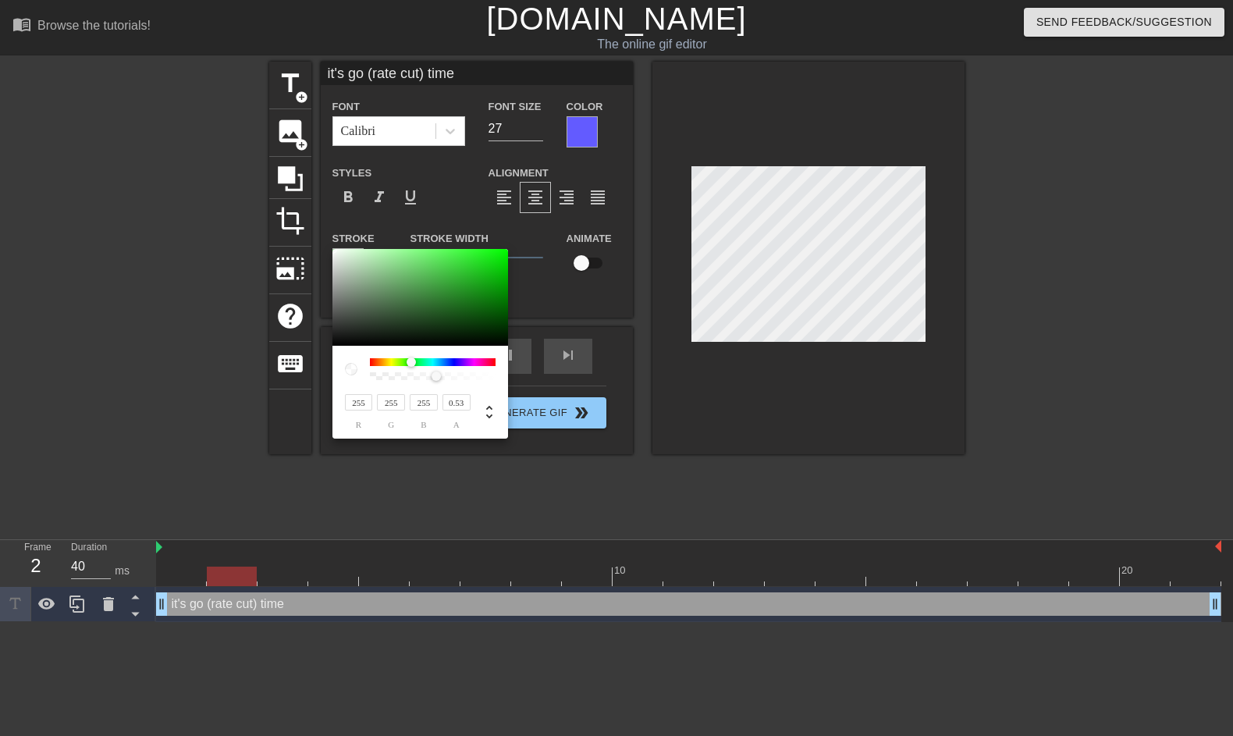
drag, startPoint x: 336, startPoint y: 344, endPoint x: 306, endPoint y: 222, distance: 126.3
click at [306, 222] on div "255 r 255 g 255 b 0.53 a" at bounding box center [616, 368] width 1233 height 736
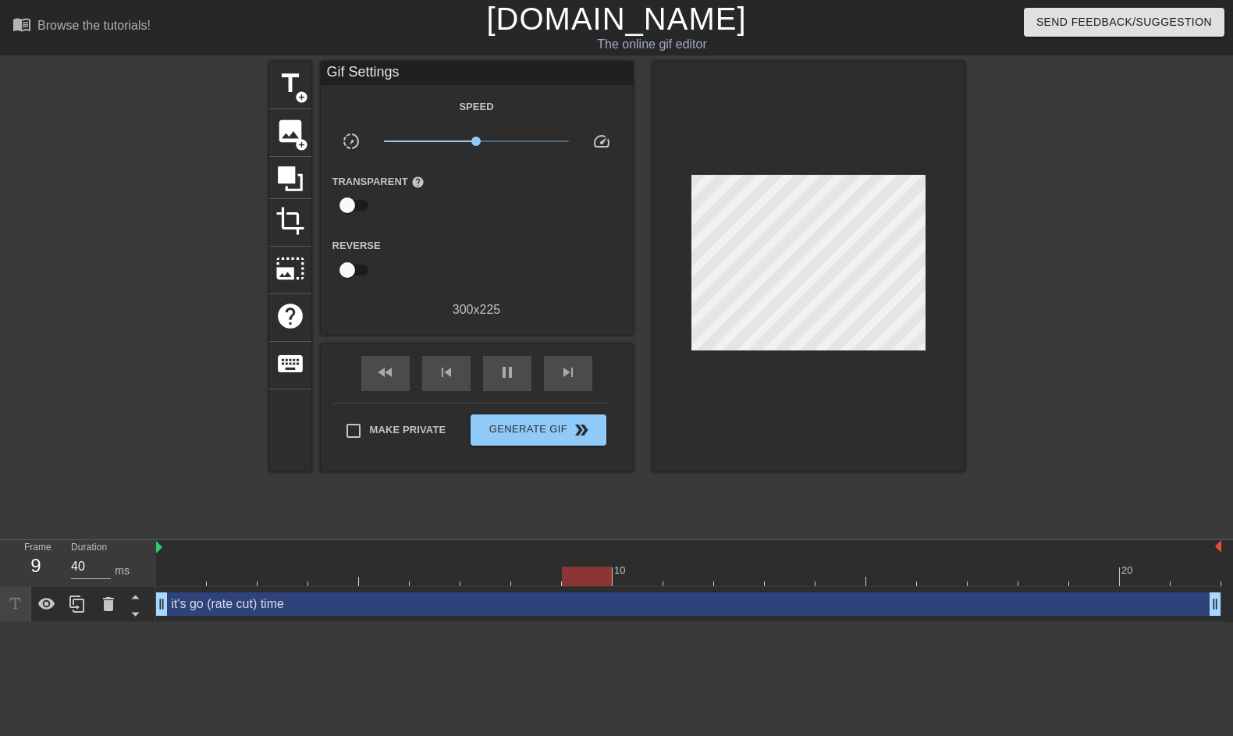
click at [1016, 225] on div at bounding box center [1101, 296] width 234 height 468
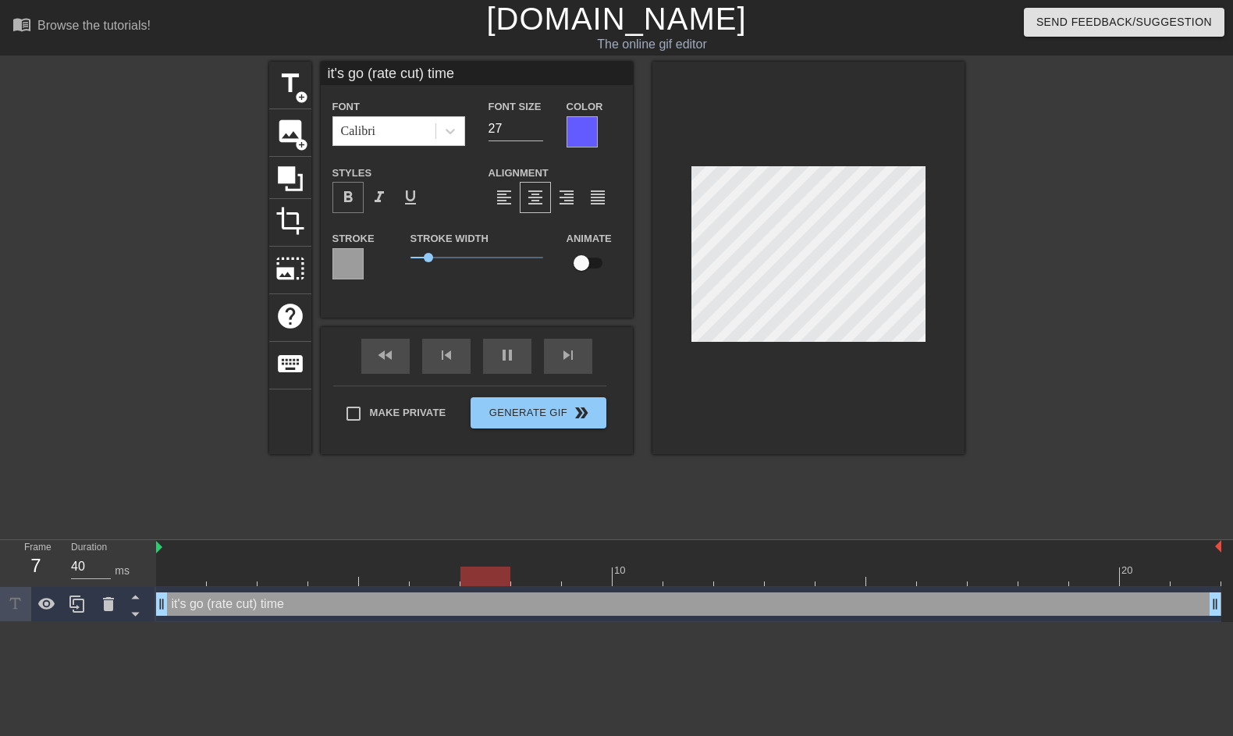
click at [346, 197] on span "format_bold" at bounding box center [348, 197] width 19 height 19
click at [987, 243] on div at bounding box center [1101, 296] width 234 height 468
click at [1091, 232] on div at bounding box center [1101, 296] width 234 height 468
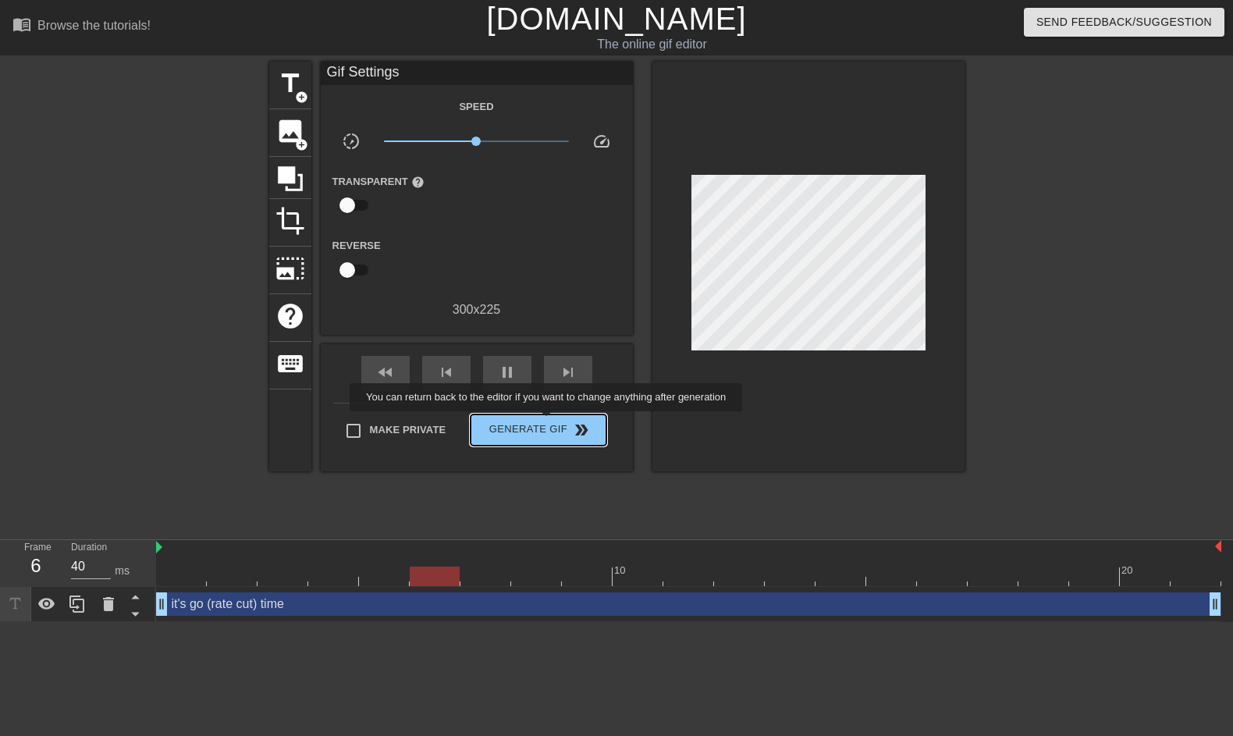
click at [557, 422] on span "Generate Gif double_arrow" at bounding box center [538, 430] width 123 height 19
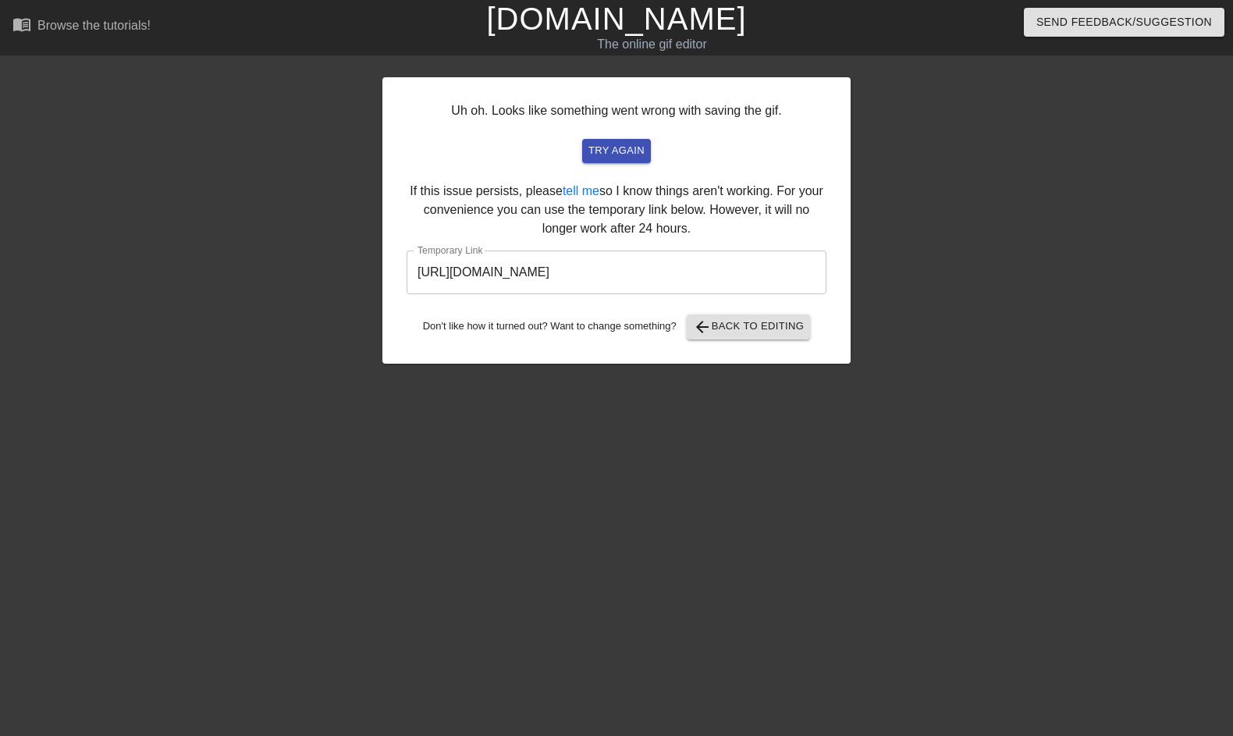
click at [671, 285] on input "[URL][DOMAIN_NAME]" at bounding box center [617, 273] width 420 height 44
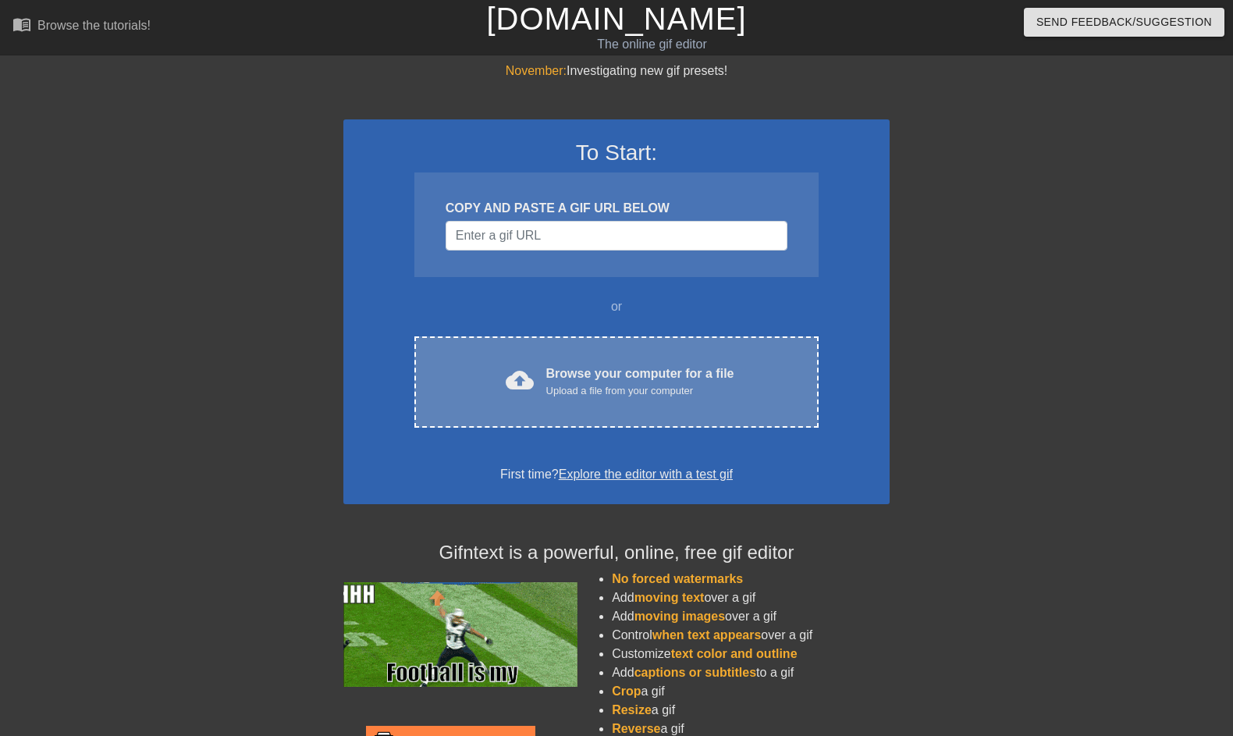
click at [615, 390] on div "Upload a file from your computer" at bounding box center [640, 391] width 188 height 16
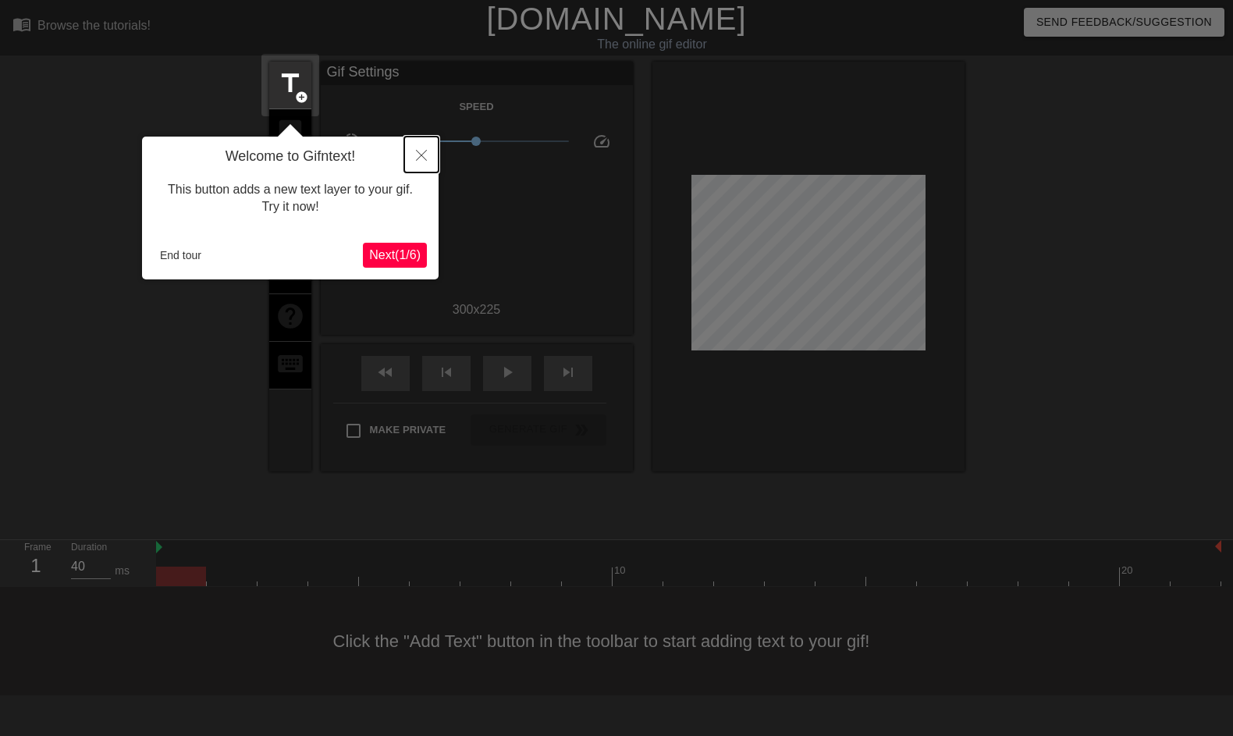
click at [418, 148] on button "Close" at bounding box center [421, 155] width 34 height 36
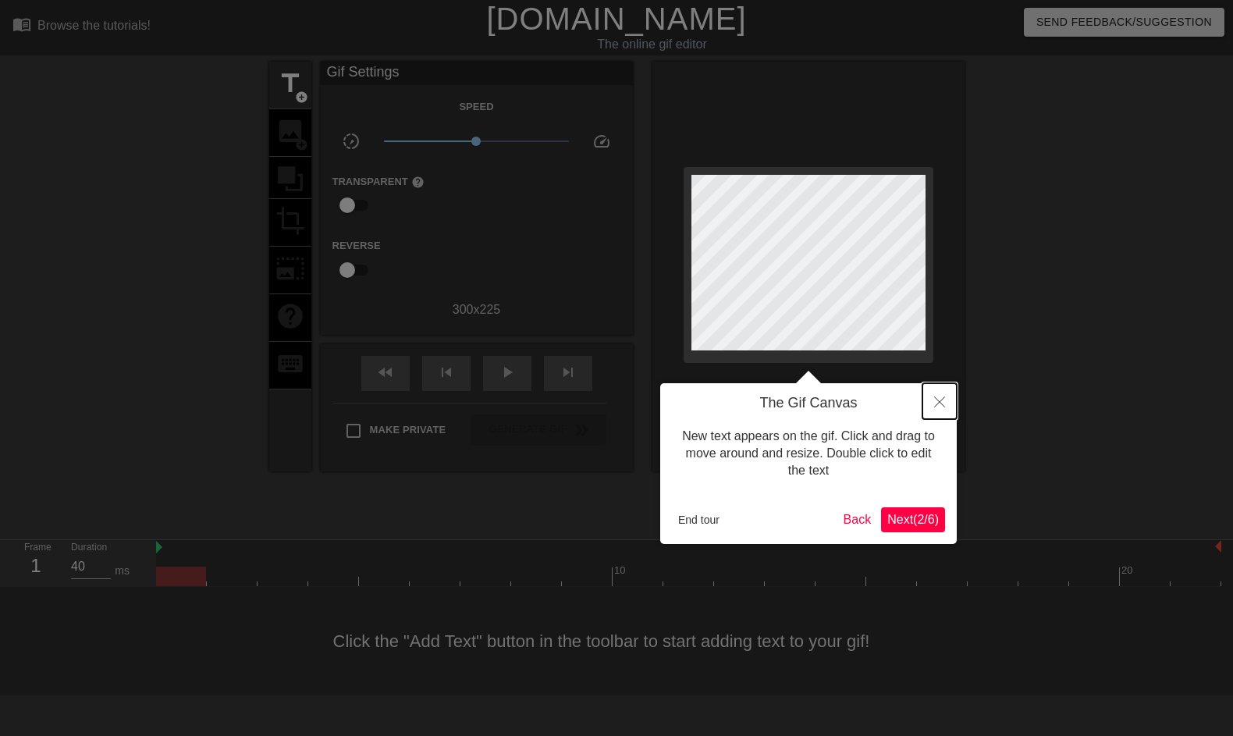
click at [934, 401] on icon "Close" at bounding box center [939, 402] width 11 height 11
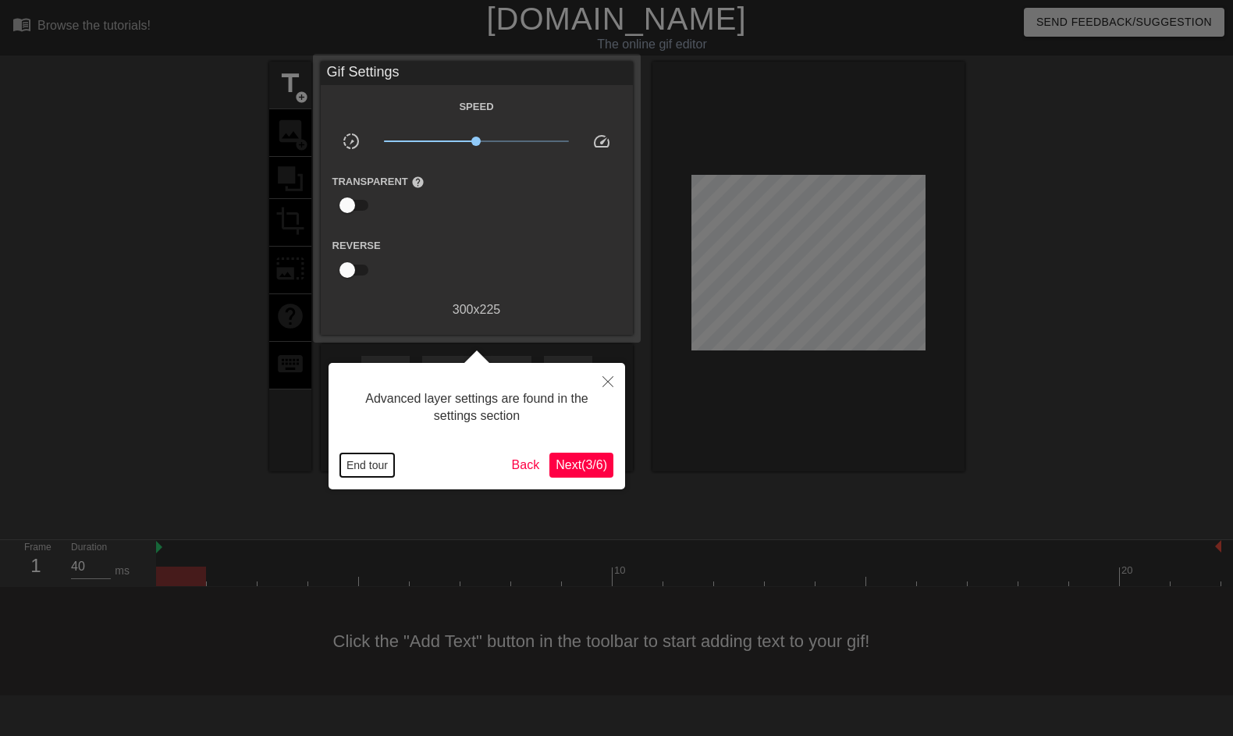
click at [379, 466] on button "End tour" at bounding box center [367, 465] width 54 height 23
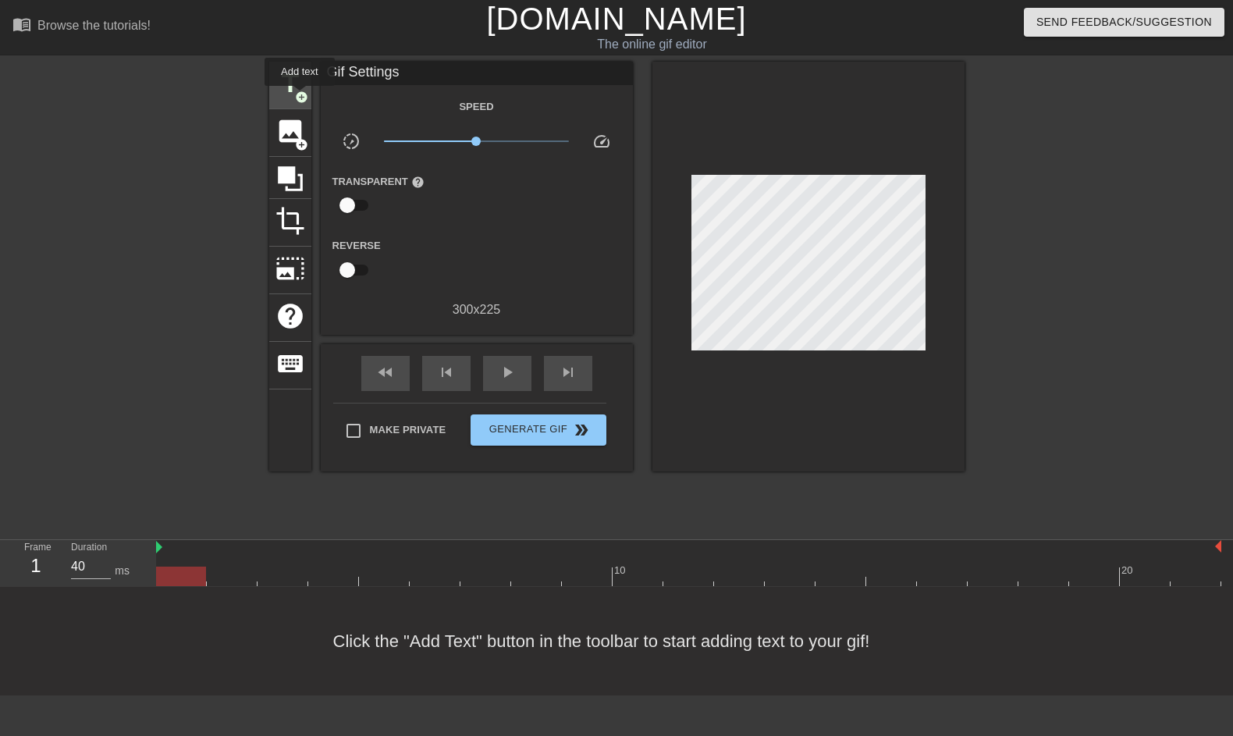
click at [301, 91] on span "add_circle" at bounding box center [301, 97] width 13 height 13
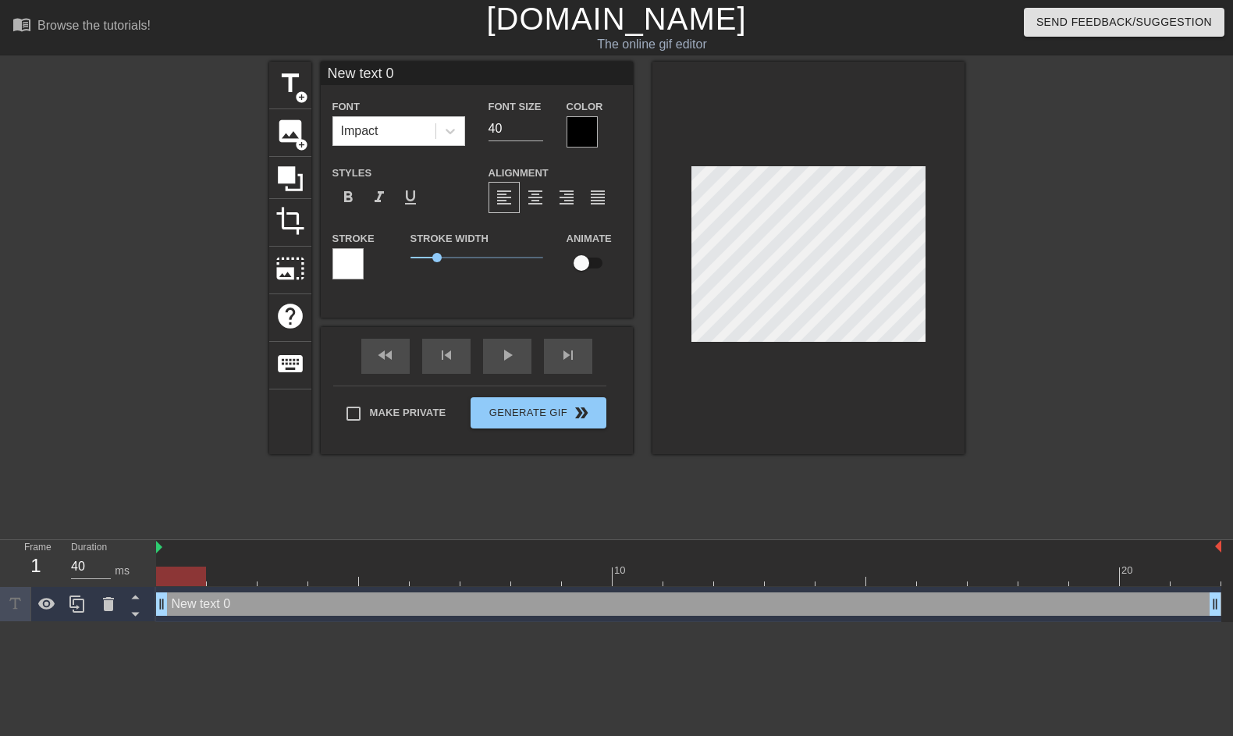
scroll to position [0, 1]
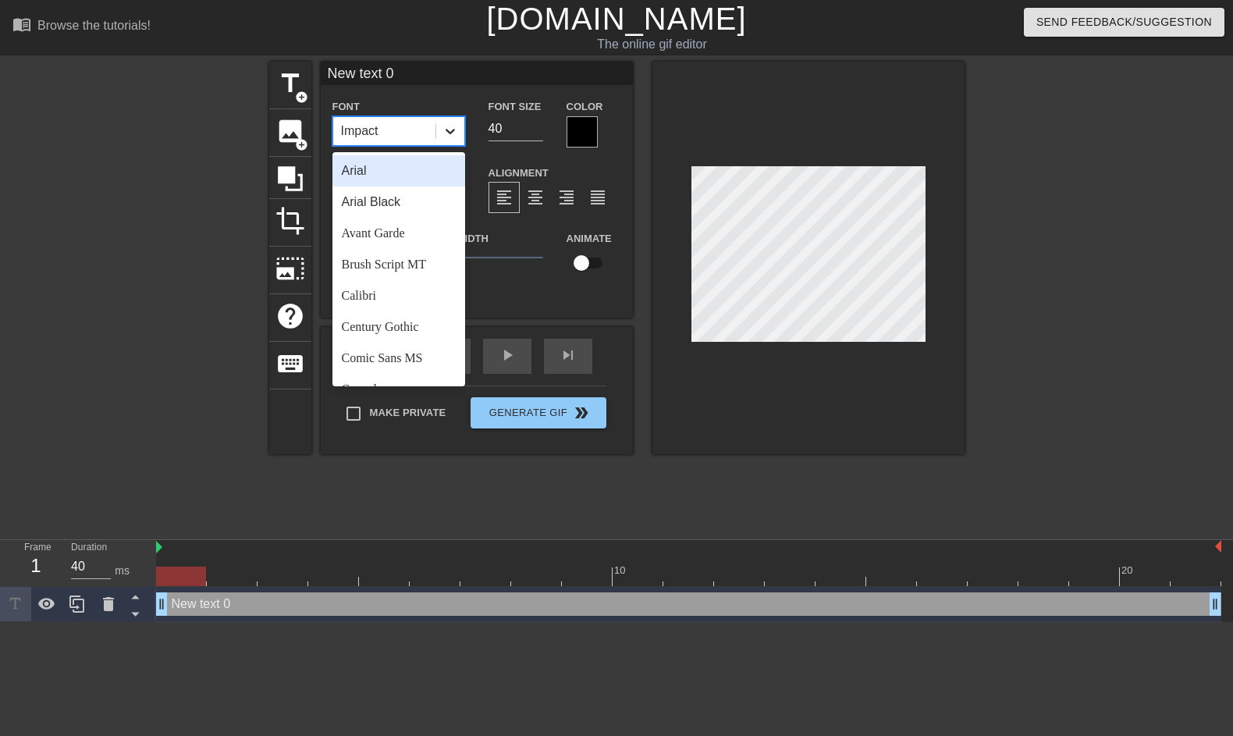
click at [445, 125] on icon at bounding box center [451, 131] width 16 height 16
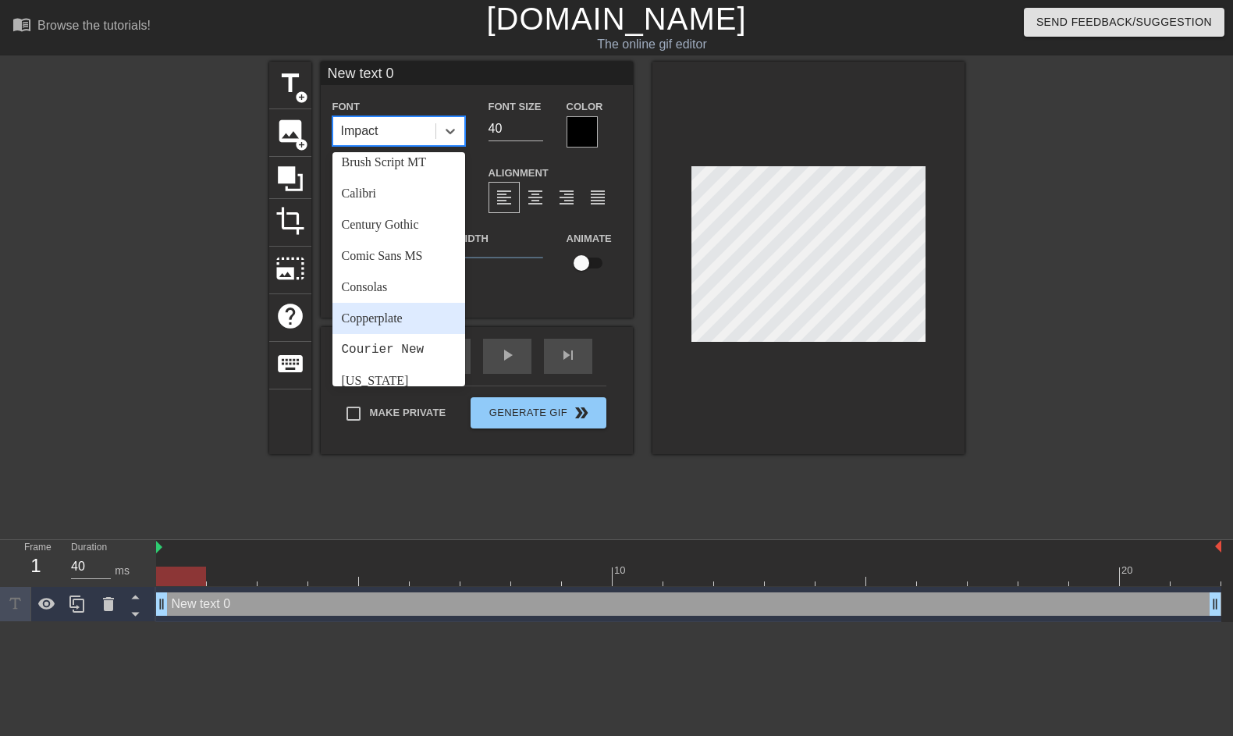
scroll to position [105, 0]
click at [386, 290] on div "Consolas" at bounding box center [399, 284] width 133 height 31
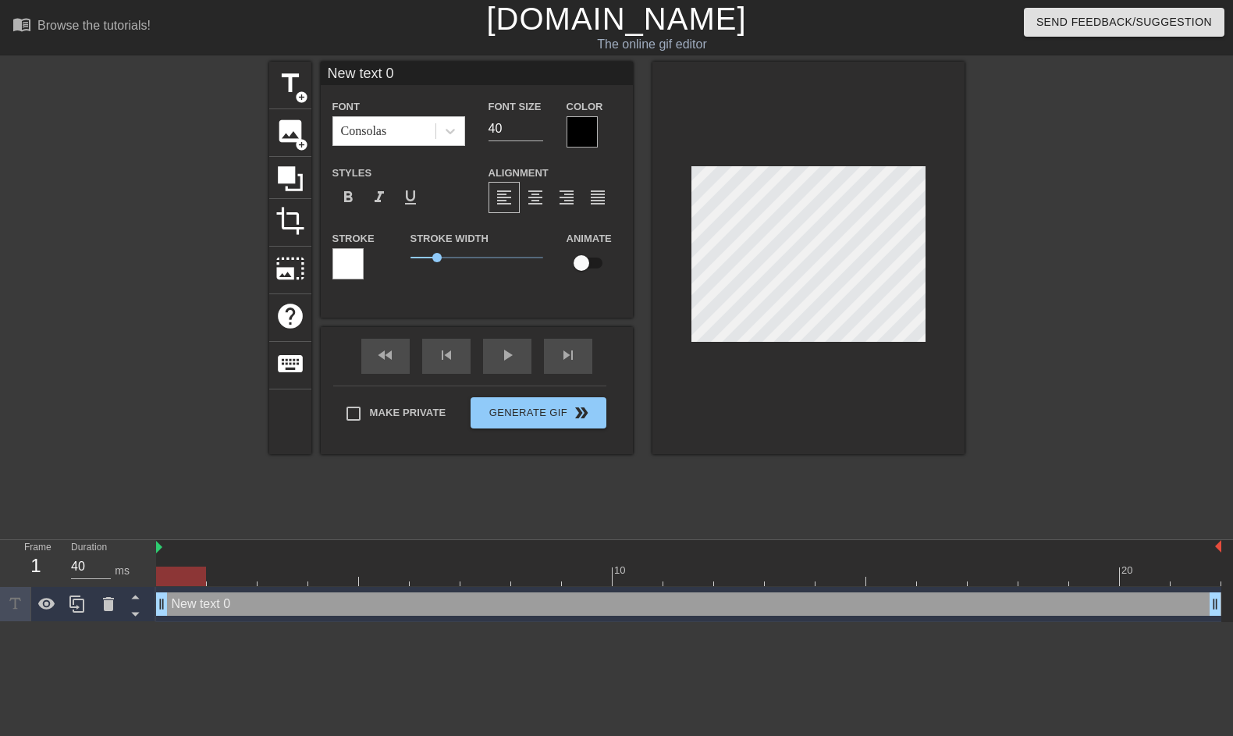
type input "i"
type textarea "i"
type input "it"
type textarea "it"
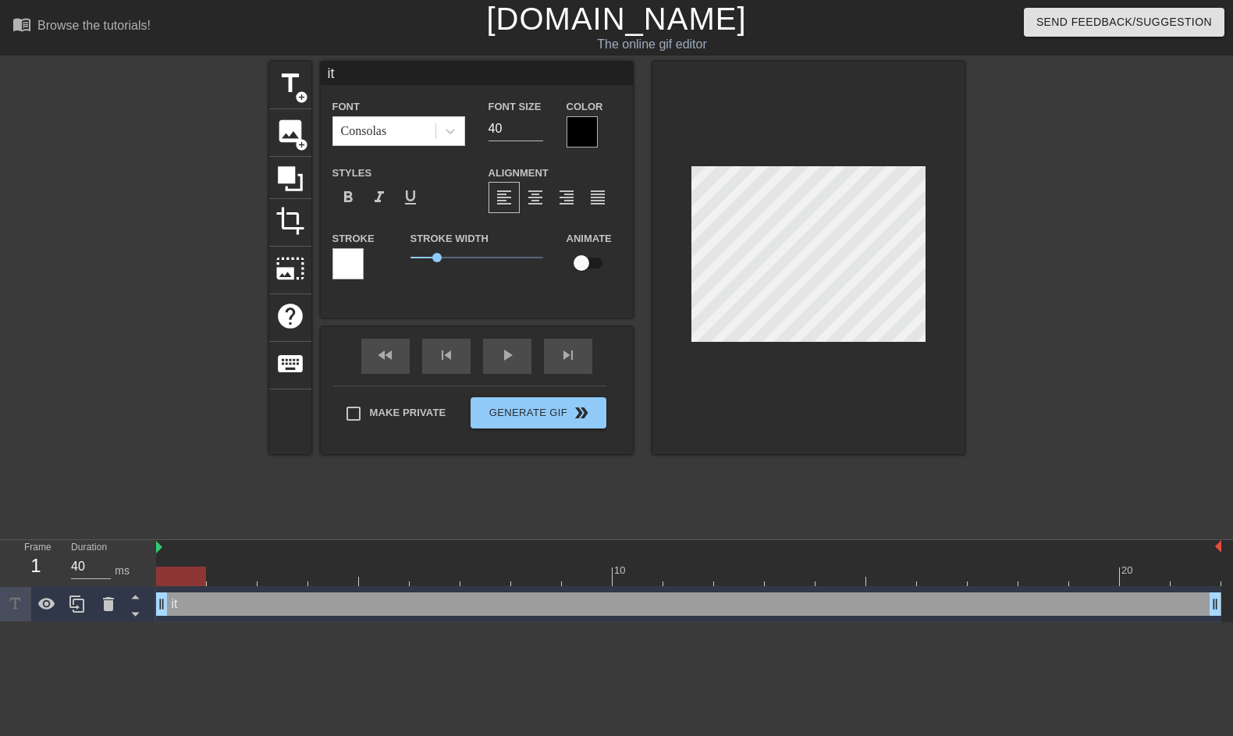
type input "its"
type textarea "its"
type input "its"
type textarea "its"
type input "its g"
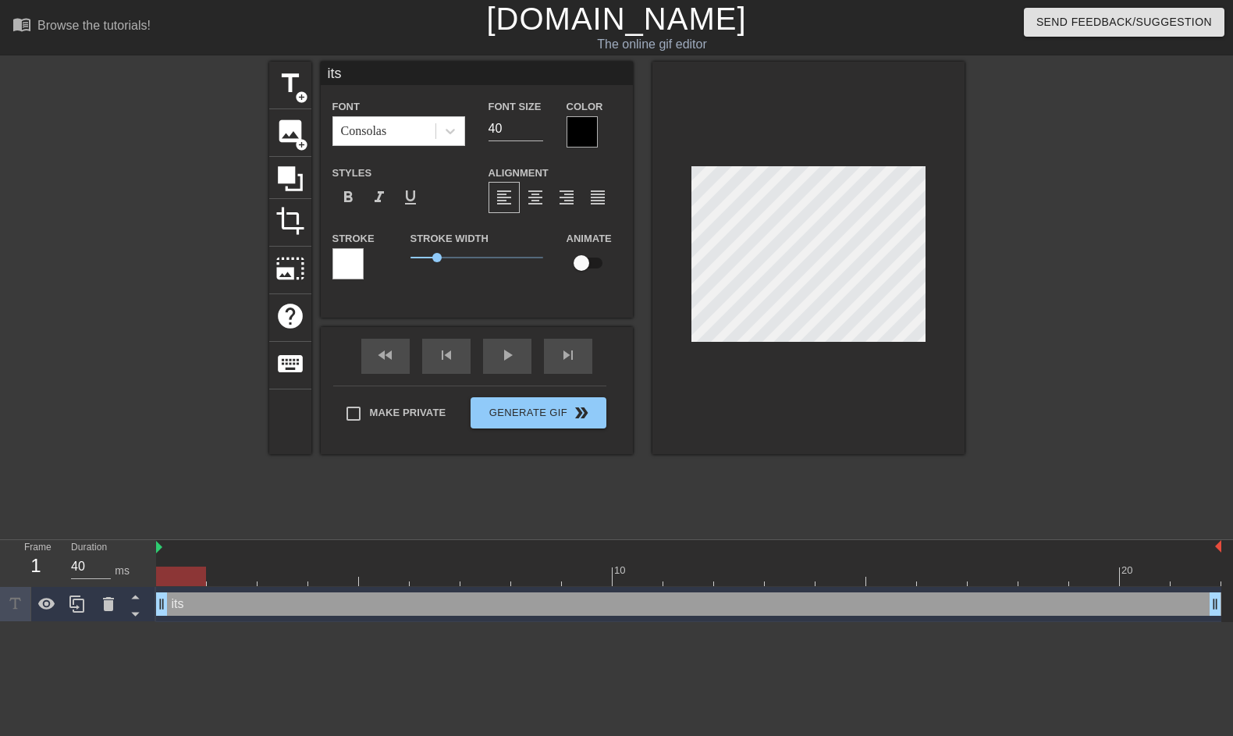
type textarea "its g"
type input "its go"
type textarea "its go"
type input "its go"
type textarea "its go"
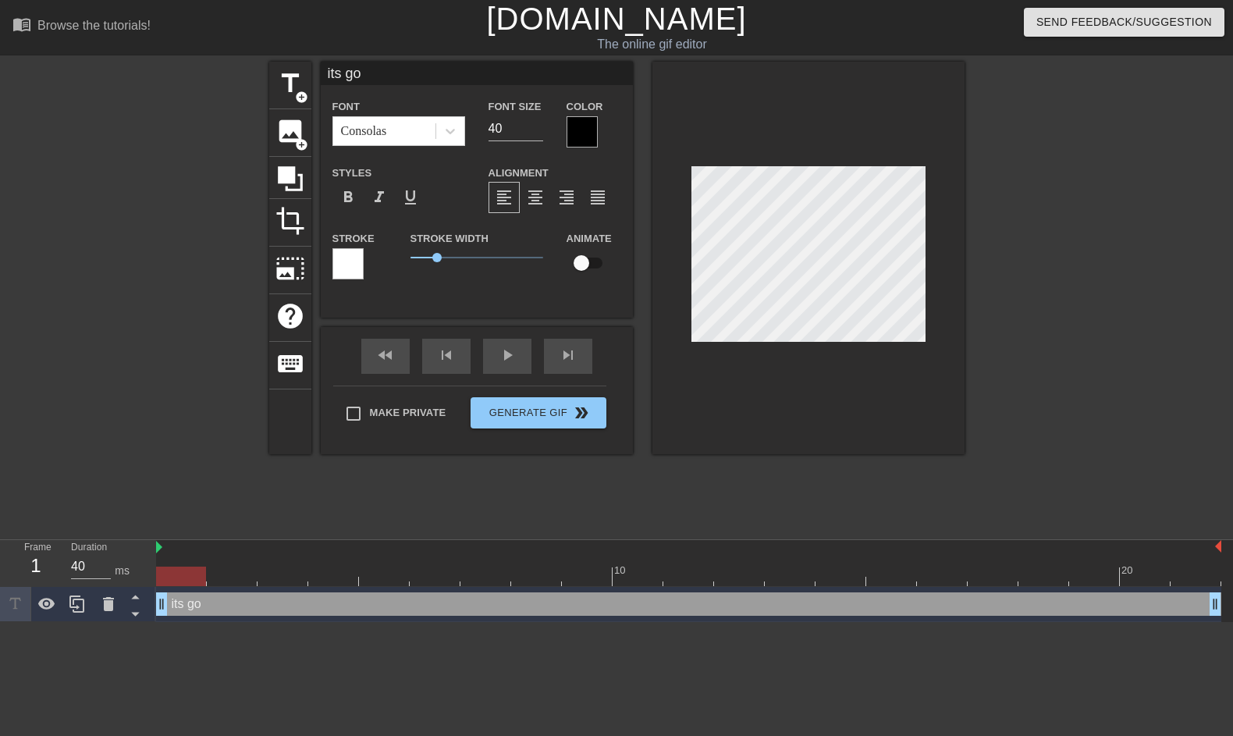
type input "its go ("
type textarea "its go ("
type input "its go (c"
type textarea "its go (c"
type input "its go (cu"
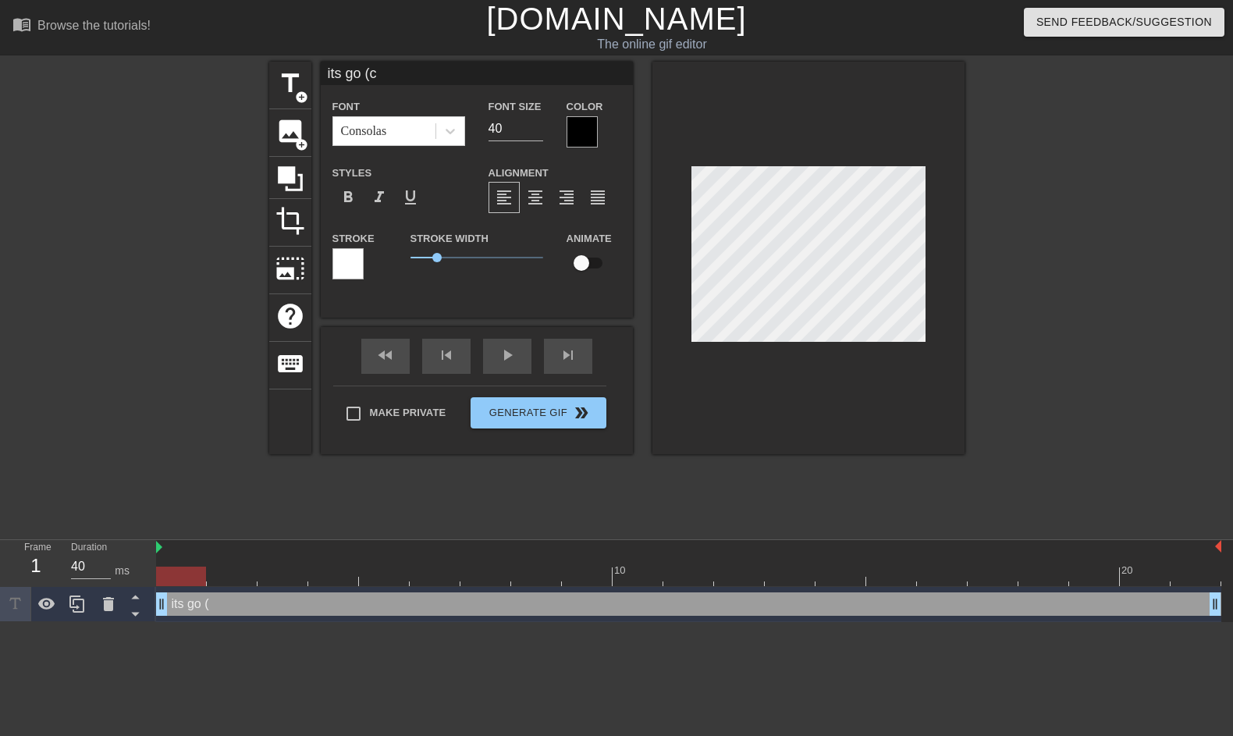
type textarea "its go (cu"
type input "its go (c"
type textarea "its go (c"
type input "its go ("
type textarea "its go ("
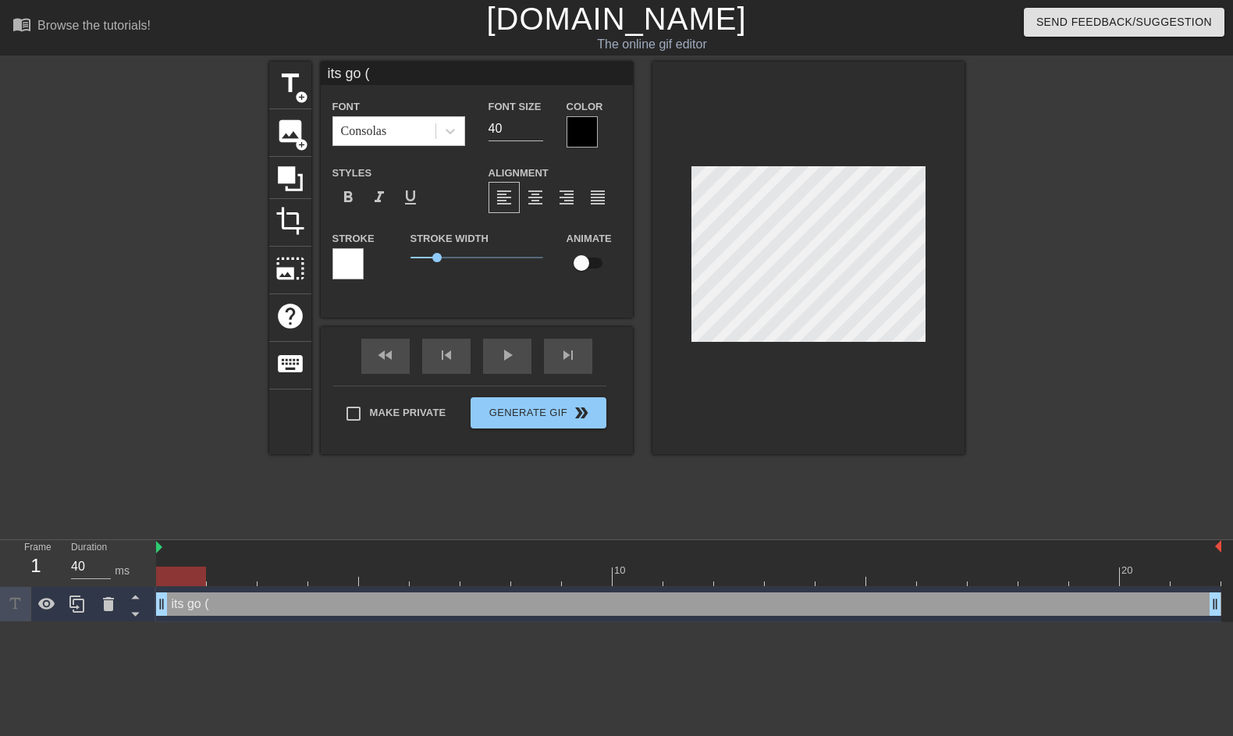
type input "its go (r"
type textarea "its go (r"
type input "its go ("
type textarea "its go ("
type input "its go (c"
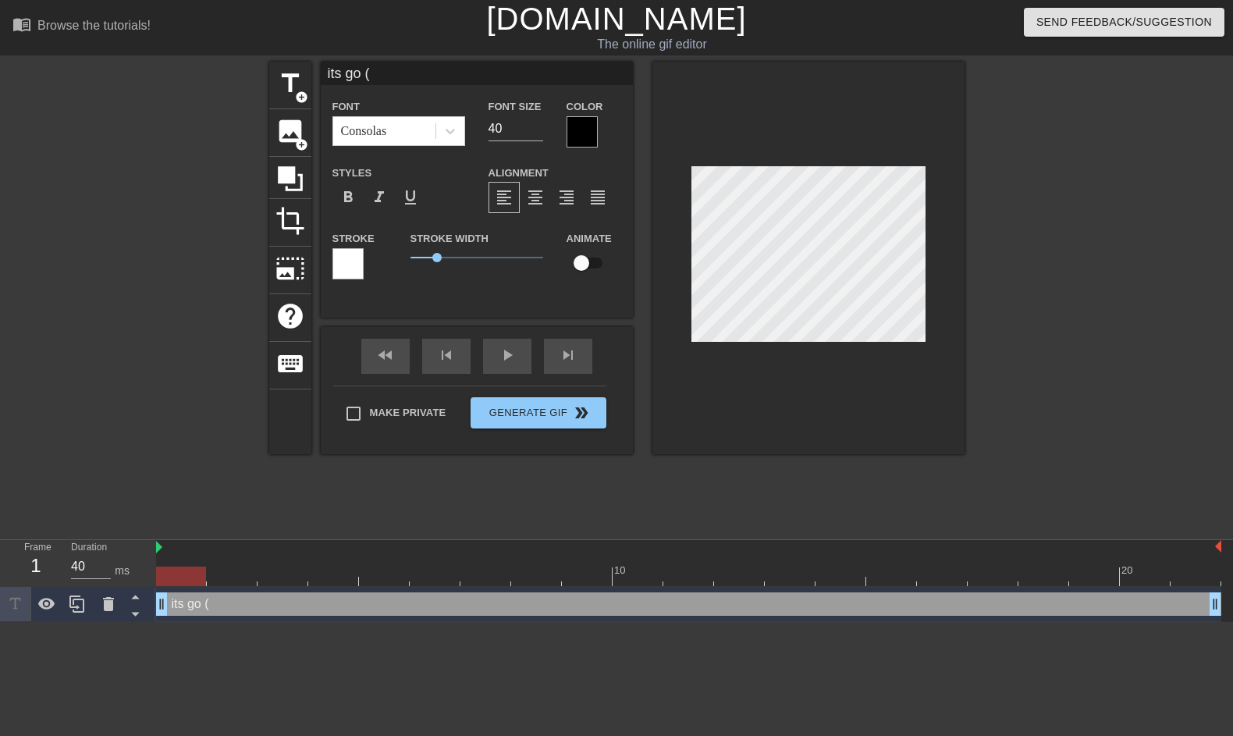
type textarea "its go (c"
type input "its go (cu"
type textarea "its go (cu"
type input "its go (c"
type textarea "its go (c"
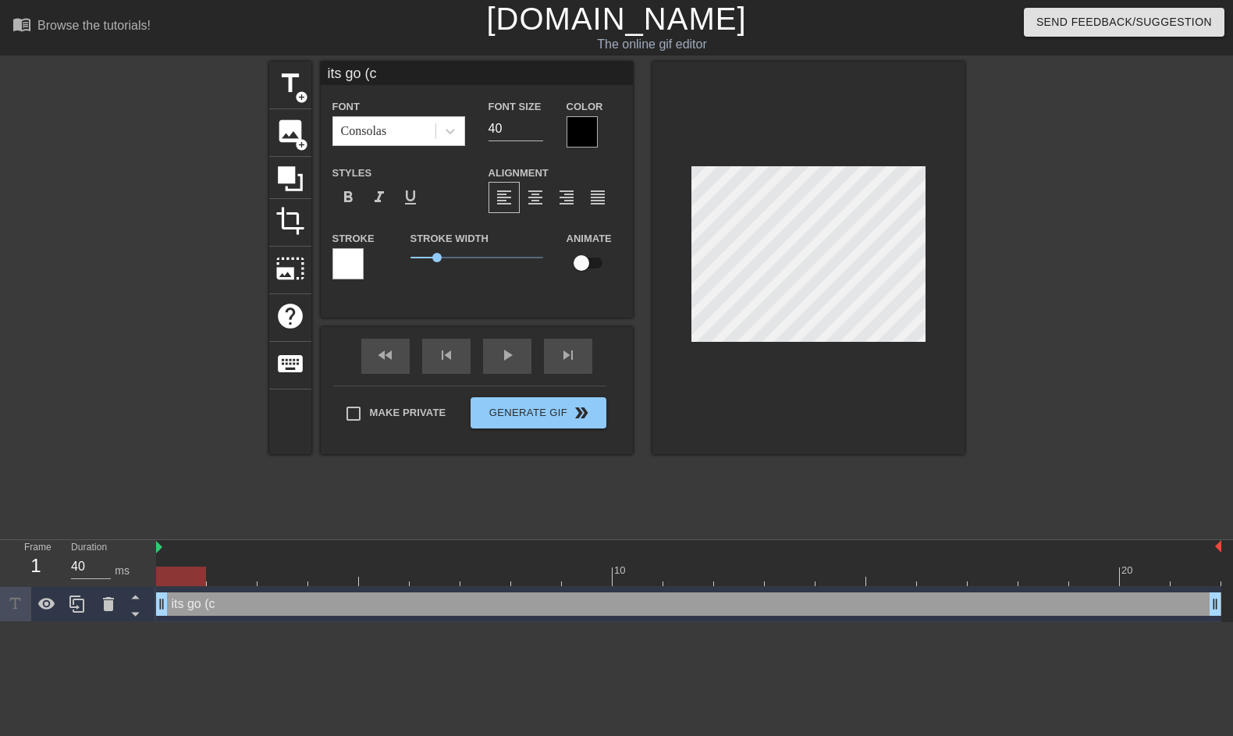
type input "its go ("
type textarea "its go ("
type input "its go (r"
type textarea "its go (r"
type input "its go (ra"
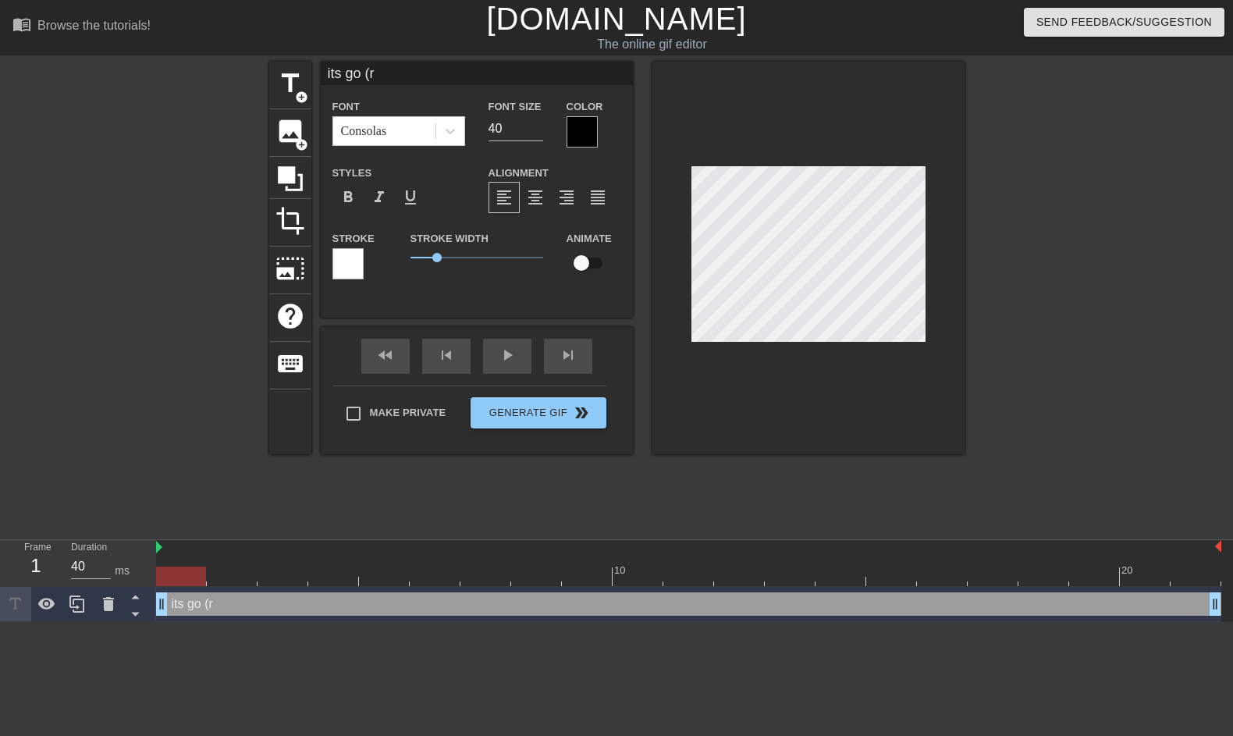
type textarea "its go (ra"
type input "its go (rat"
type textarea "its go (rat"
type input "its go (rate"
type textarea "its go (rate"
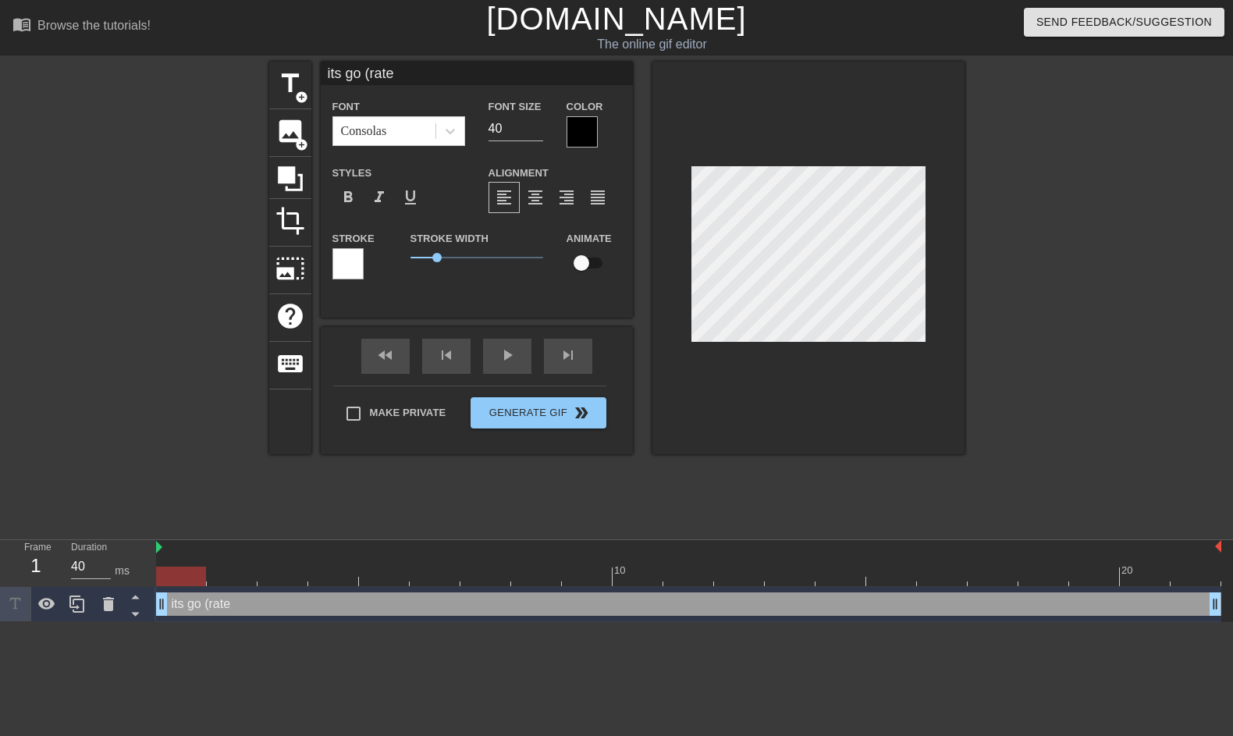
type input "its go (rat"
type textarea "its go (rat"
type input "its go (ra"
type textarea "its go (ra"
type input "its go (r"
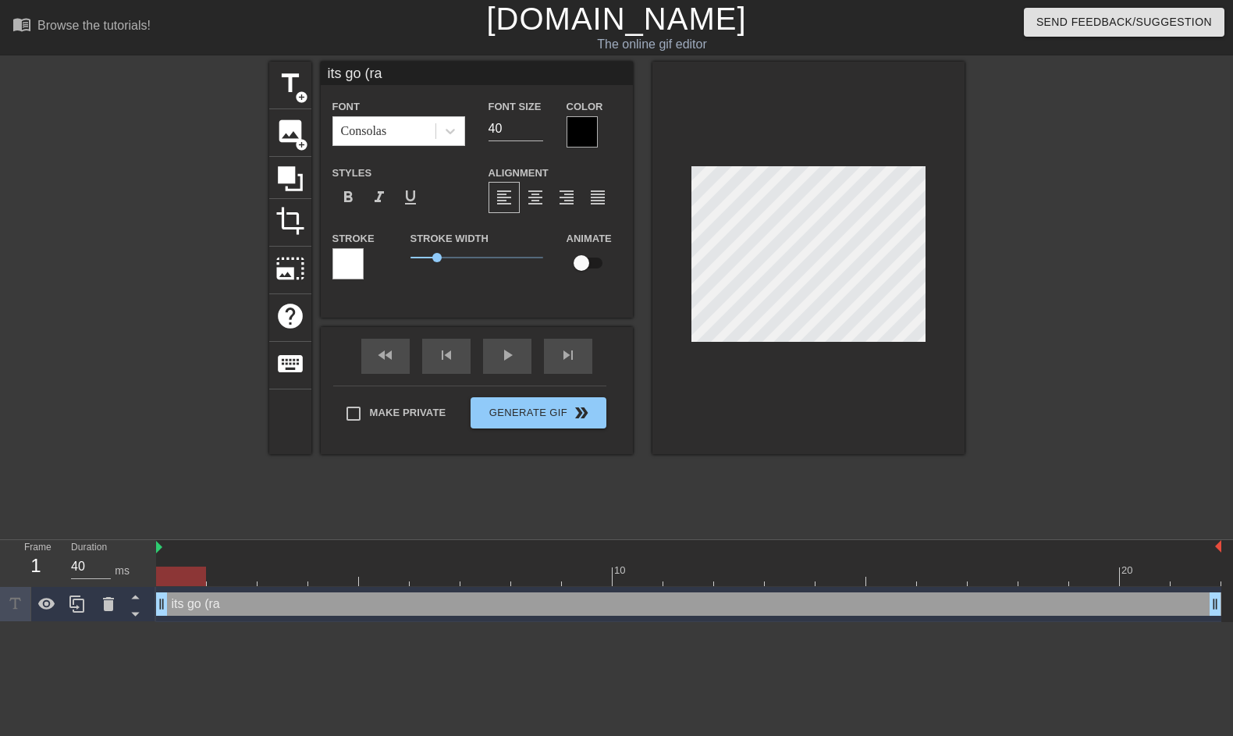
type textarea "its go (r"
type input "its go ("
type textarea "its go ("
type input "its go (t"
type textarea "its go (t"
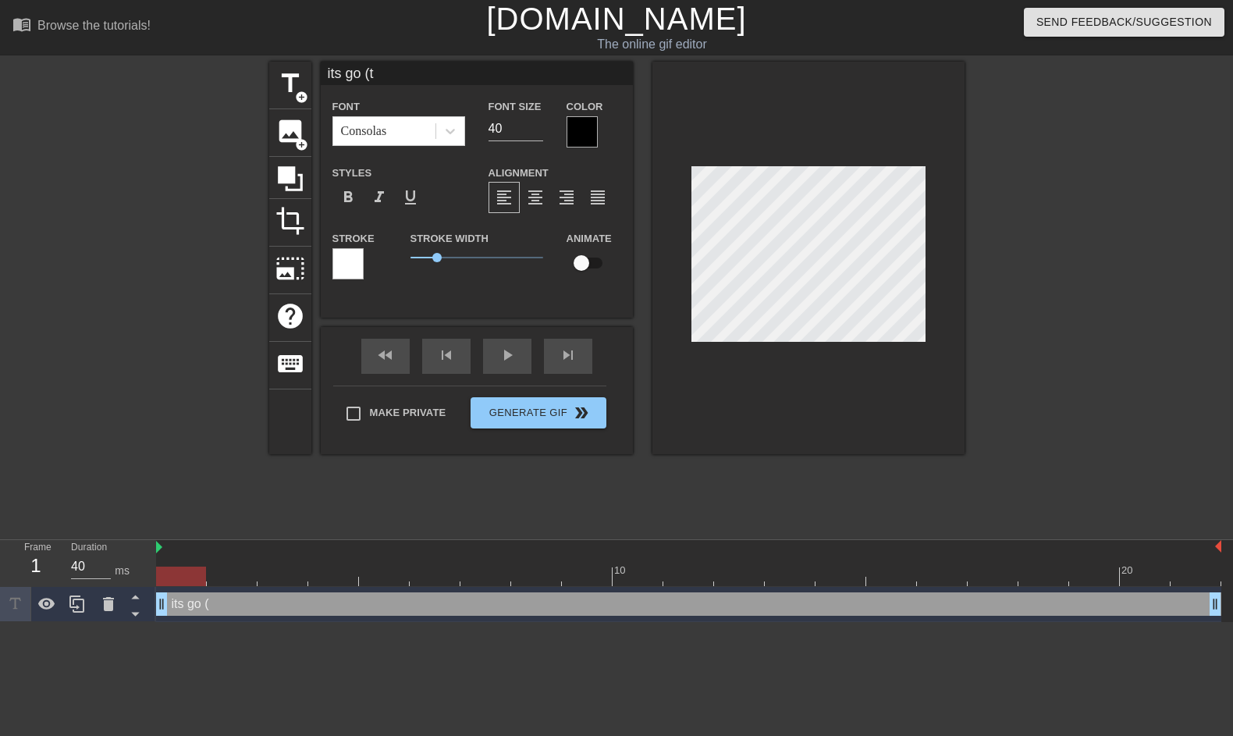
type input "its go (ta"
type textarea "its go (ta"
type input "its go (tae"
type textarea "its go (tae"
type input "its go (ta"
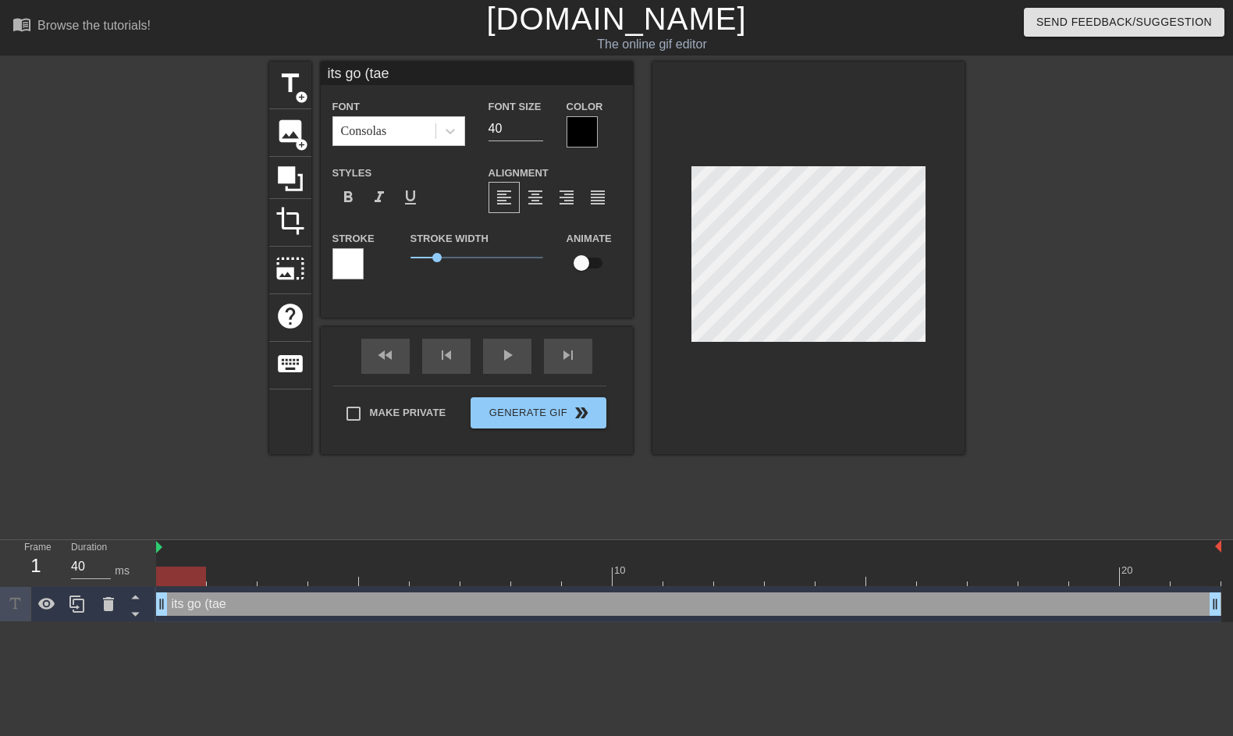
type textarea "its go (ta"
type input "its go (t"
type textarea "its go (t"
type input "its go ("
type textarea "its go ("
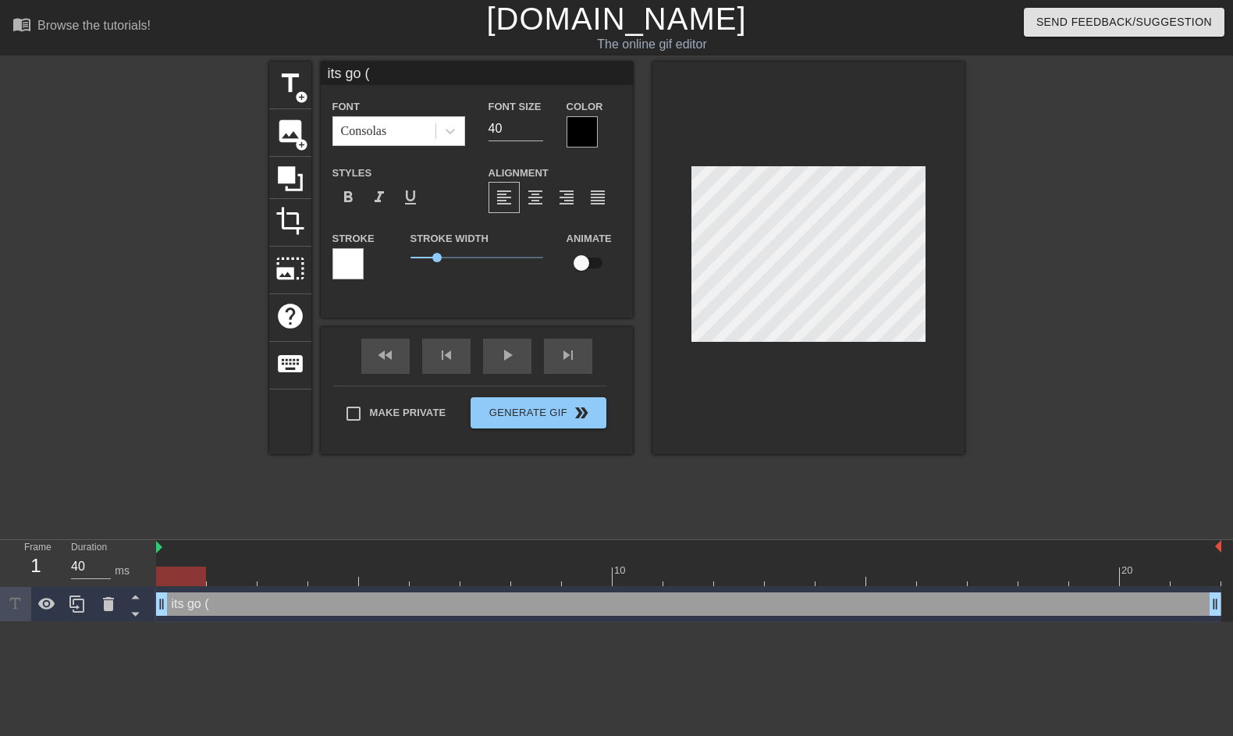
type input "its go (r"
type textarea "its go (r"
type input "its go (ra"
type textarea "its go (ra"
type input "its go (rat"
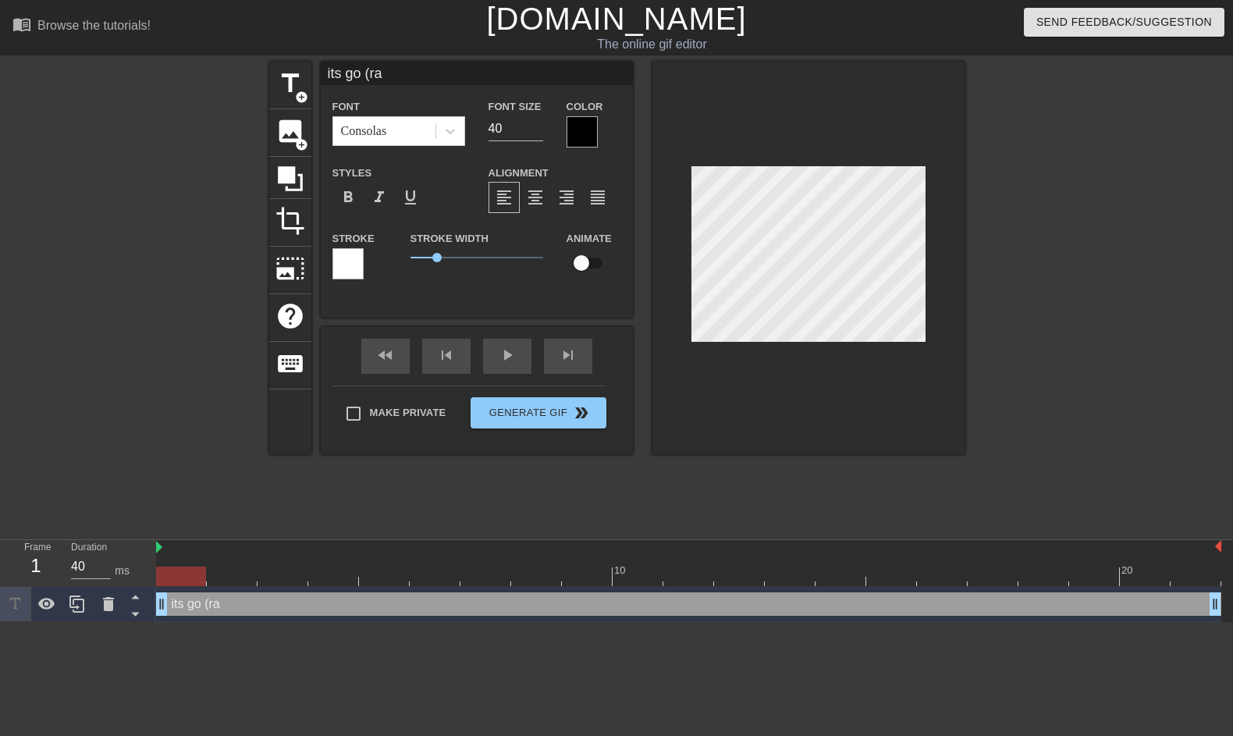
type textarea "its go (rat"
type input "its go (rate"
type textarea "its go (rate"
type input "its go (rate"
type textarea "its go (rate"
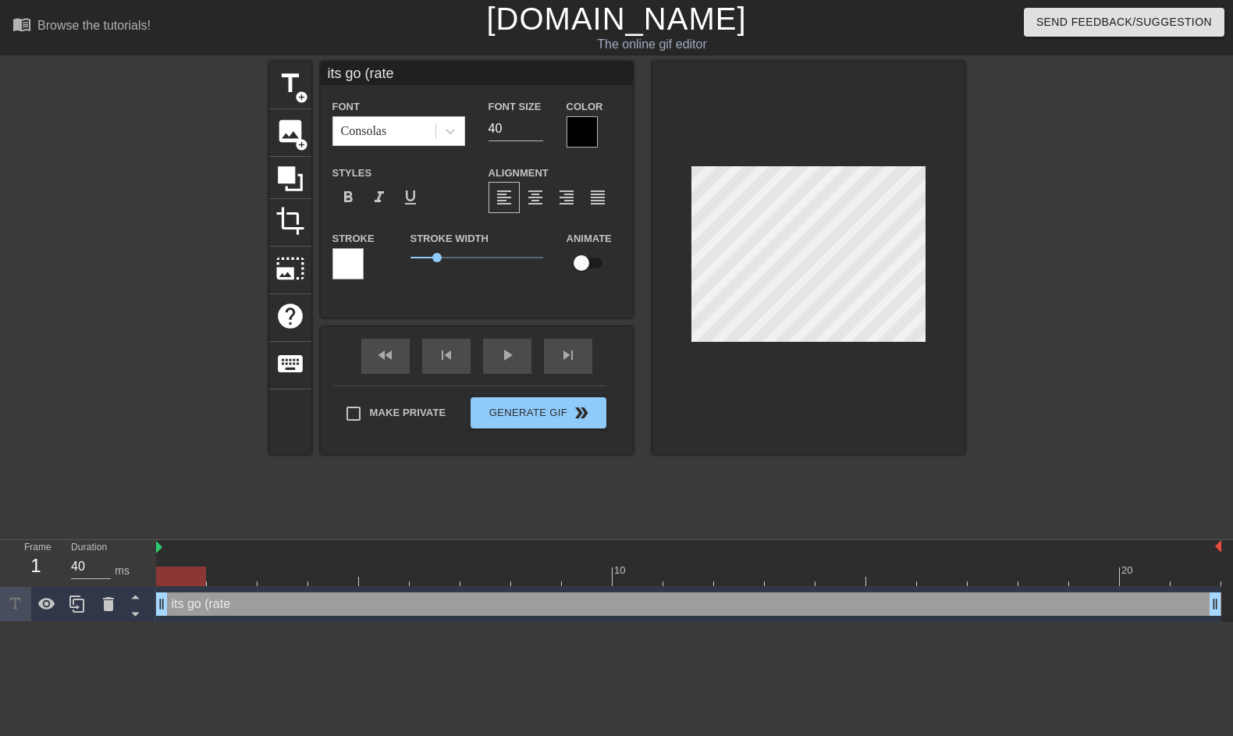
type input "its go (rate c"
type textarea "its go (rate c"
type input "its go (rate cu"
type textarea "its go (rate cu"
type input "its go (rate cut"
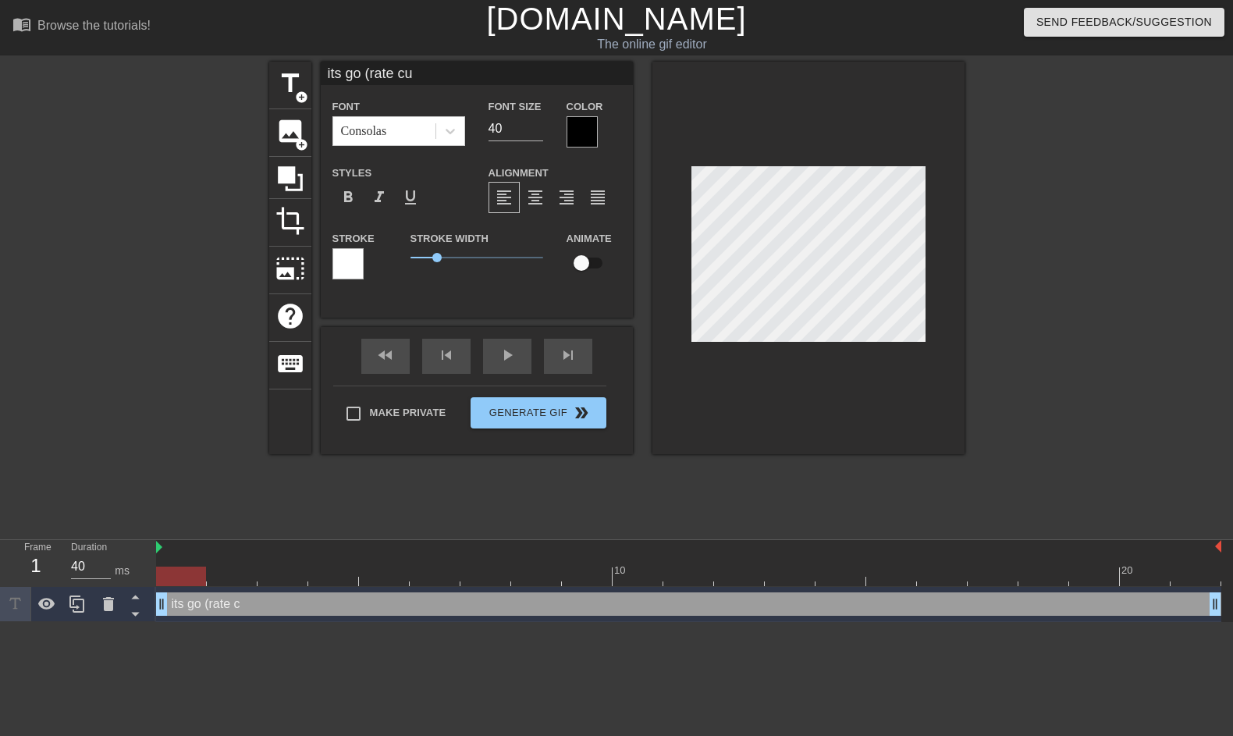
type textarea "its go (rate cut"
type input "its go (rate cut"
type textarea "its go (rate cut"
type input "its go (rate cut"
type textarea "its go (rate cut"
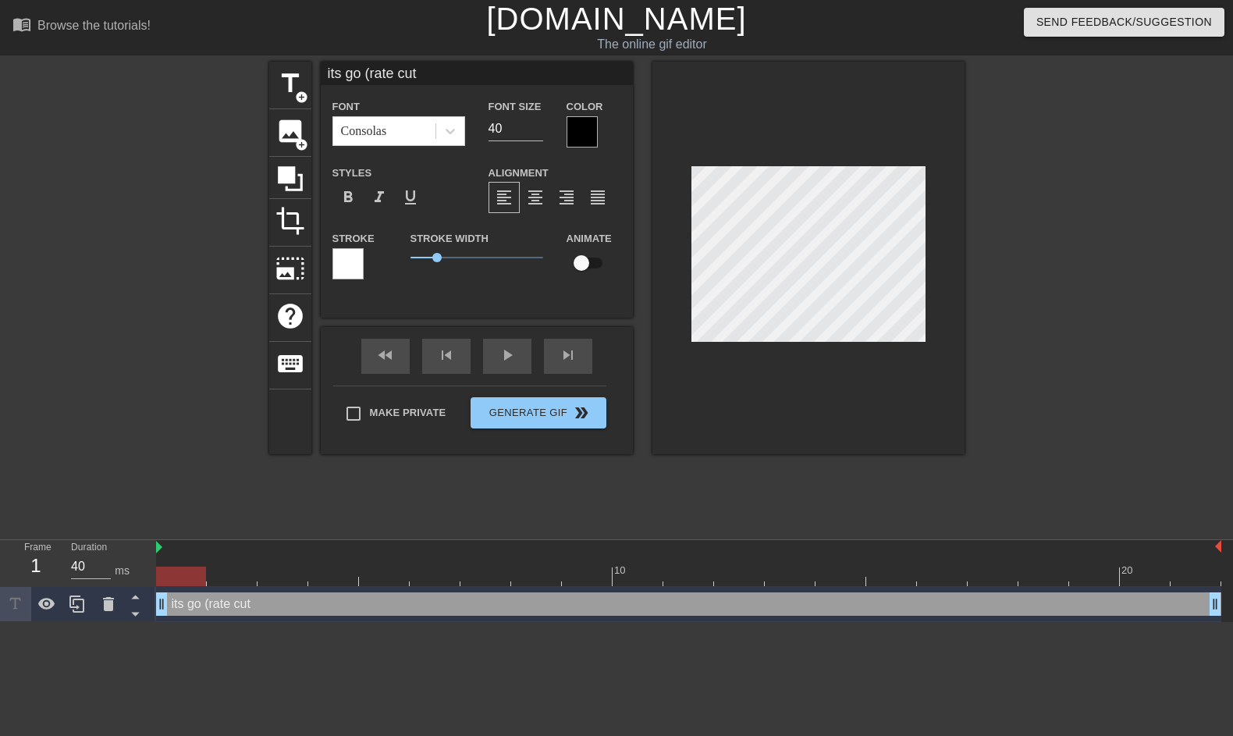
type input "its go (rate cut)"
type textarea "its go (rate cut)"
type input "its go (rate cut)"
type textarea "its go (rate cut)"
type input "its go (rate cut) t"
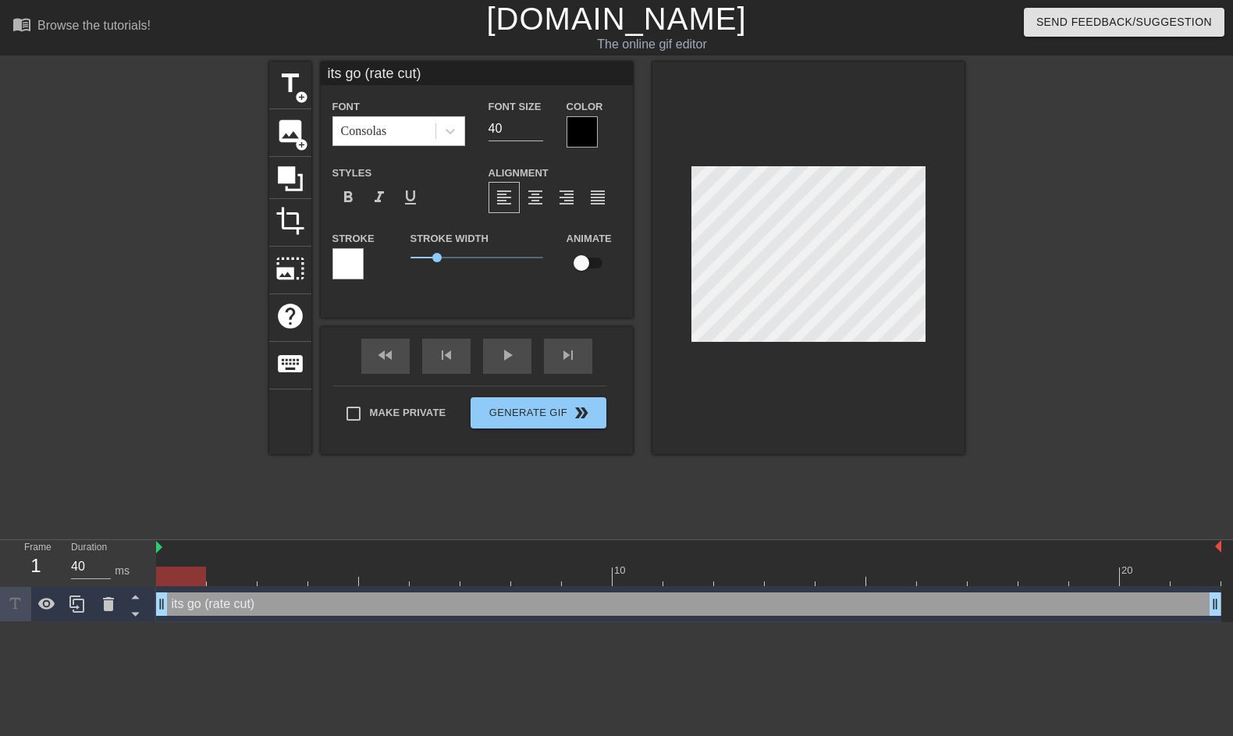
type textarea "its go (rate cut) t"
type input "its go (rate cut) ti"
type textarea "its go (rate cut) [PERSON_NAME]"
type input "its go (rate cut) time"
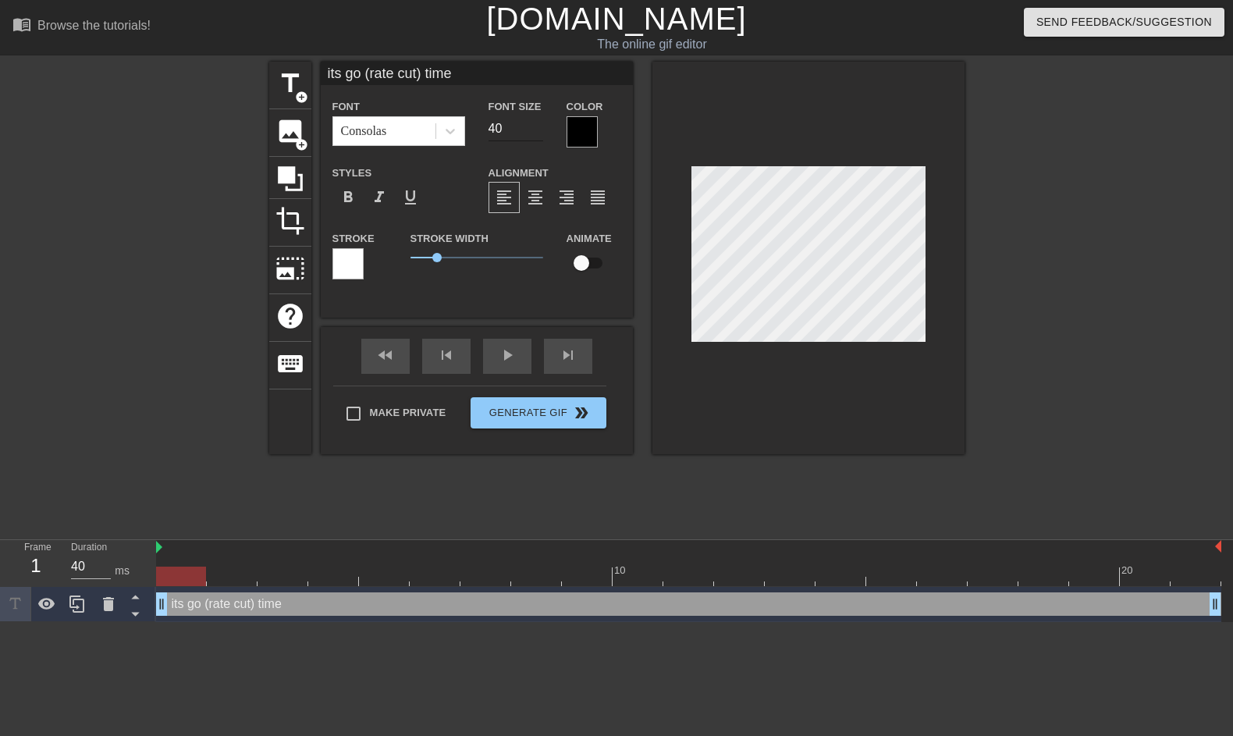
type textarea "its go (rate cut) time"
click at [503, 131] on input "40" at bounding box center [516, 128] width 55 height 25
click at [539, 136] on input "40" at bounding box center [516, 128] width 55 height 25
click at [538, 130] on input "39" at bounding box center [516, 128] width 55 height 25
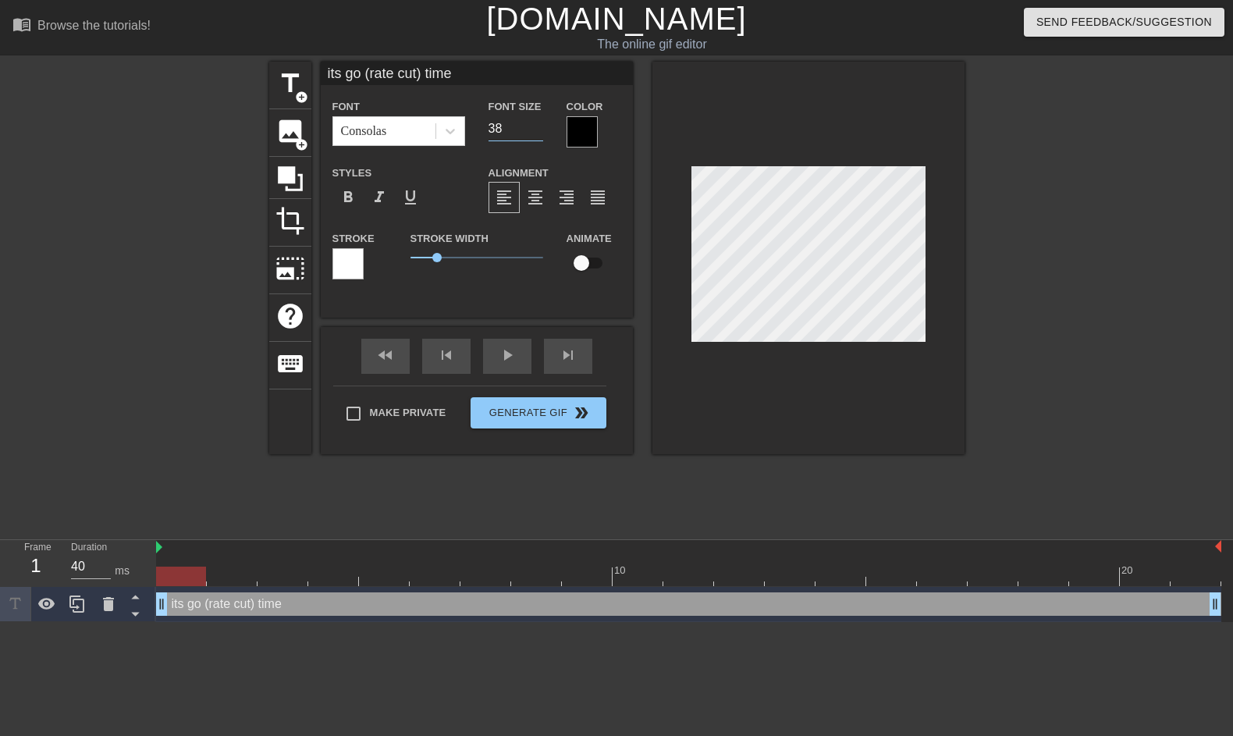
click at [538, 130] on input "38" at bounding box center [516, 128] width 55 height 25
click at [538, 130] on input "37" at bounding box center [516, 128] width 55 height 25
click at [538, 130] on input "36" at bounding box center [516, 128] width 55 height 25
click at [538, 130] on input "35" at bounding box center [516, 128] width 55 height 25
click at [538, 130] on input "34" at bounding box center [516, 128] width 55 height 25
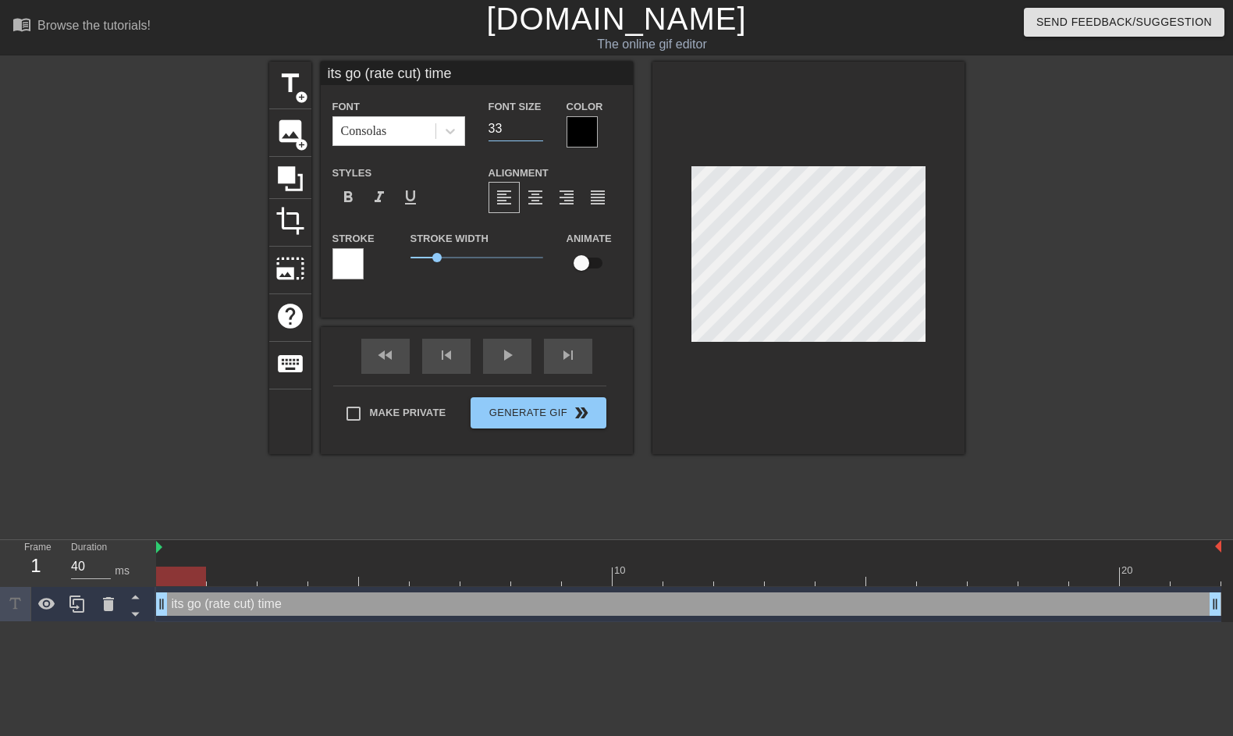
click at [538, 130] on input "33" at bounding box center [516, 128] width 55 height 25
click at [538, 130] on input "32" at bounding box center [516, 128] width 55 height 25
click at [538, 130] on input "31" at bounding box center [516, 128] width 55 height 25
click at [538, 130] on input "30" at bounding box center [516, 128] width 55 height 25
click at [538, 130] on input "29" at bounding box center [516, 128] width 55 height 25
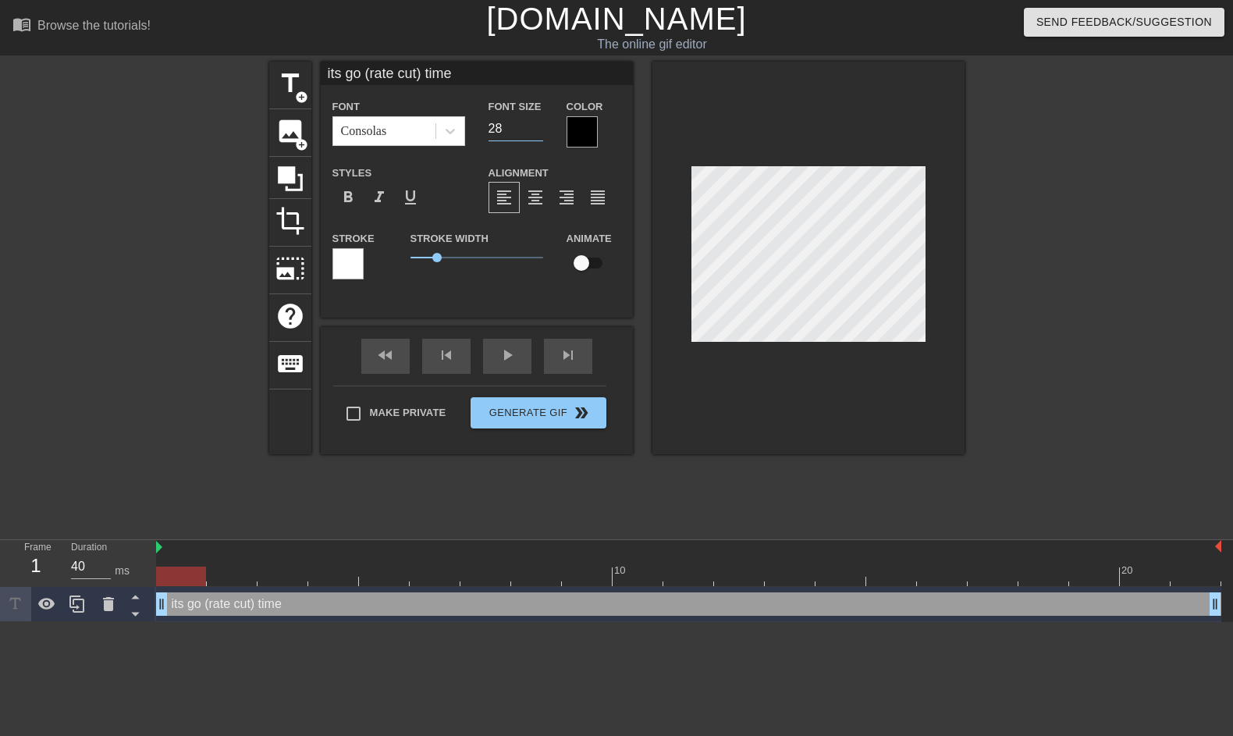
click at [538, 130] on input "28" at bounding box center [516, 128] width 55 height 25
click at [538, 130] on input "27" at bounding box center [516, 128] width 55 height 25
type input "26"
click at [538, 130] on input "26" at bounding box center [516, 128] width 55 height 25
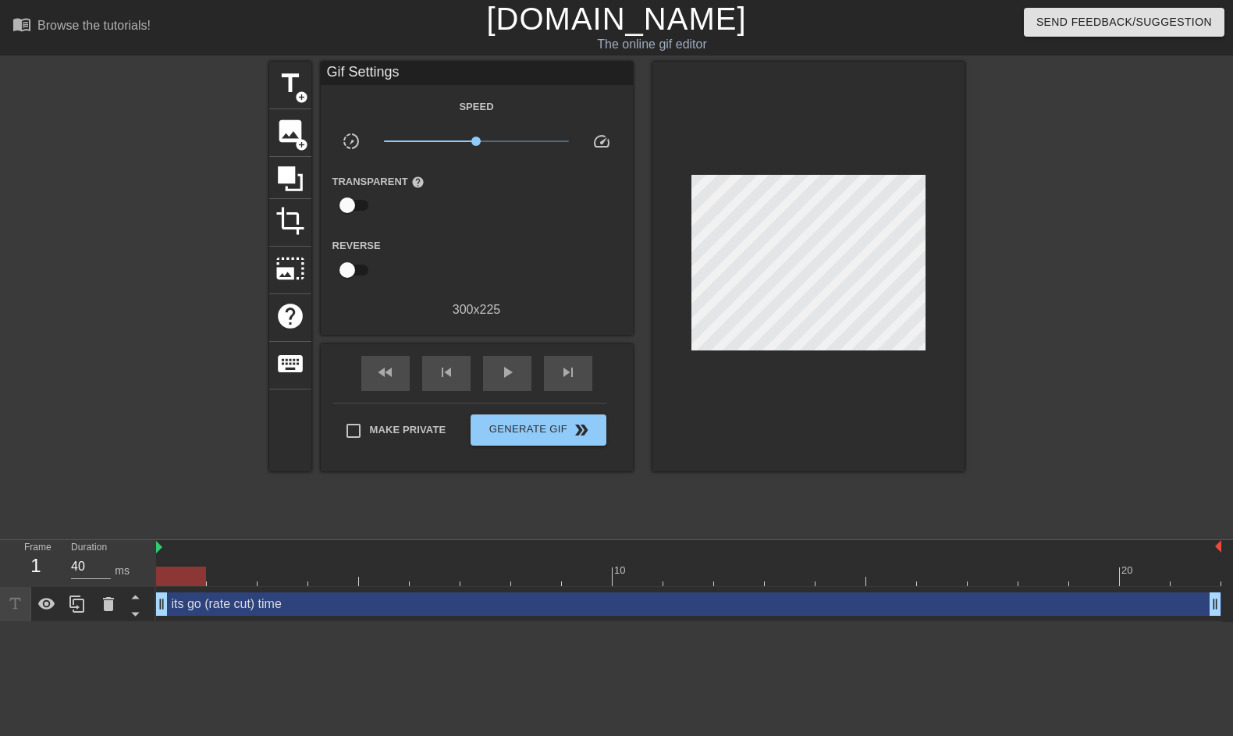
click at [1060, 265] on div at bounding box center [1101, 296] width 234 height 468
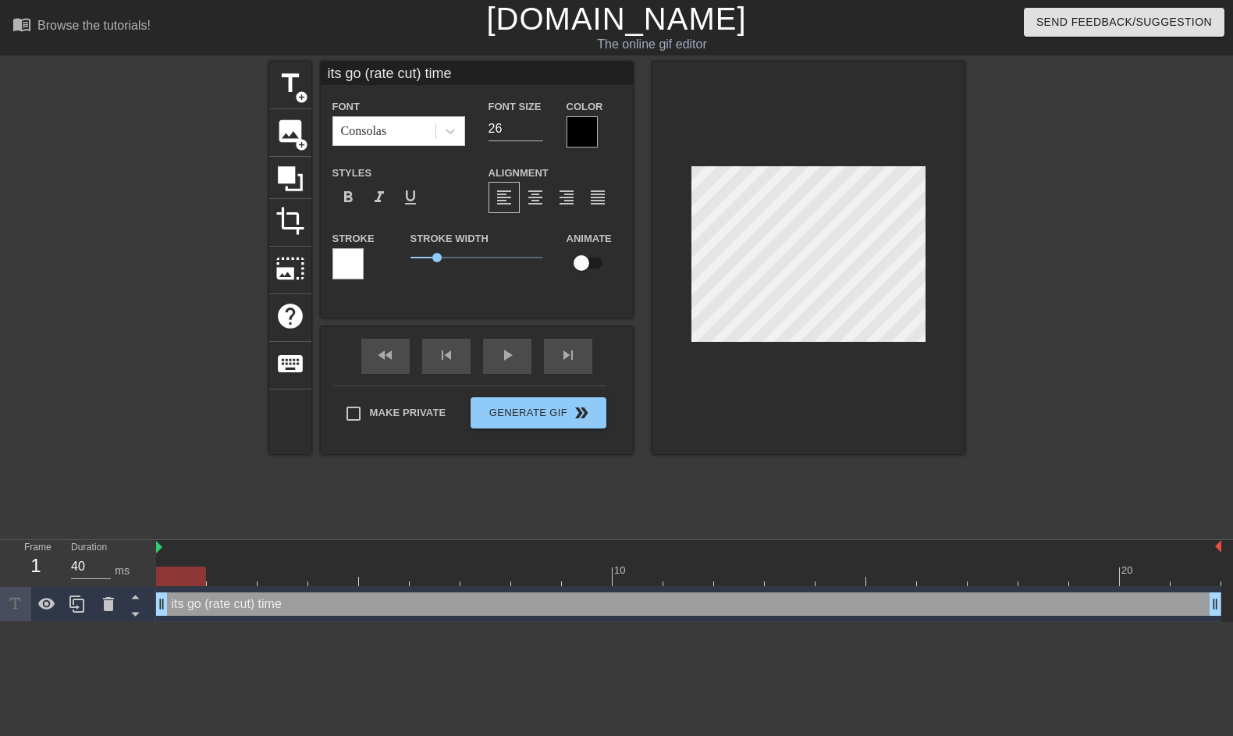
click at [1043, 240] on div at bounding box center [1101, 296] width 234 height 468
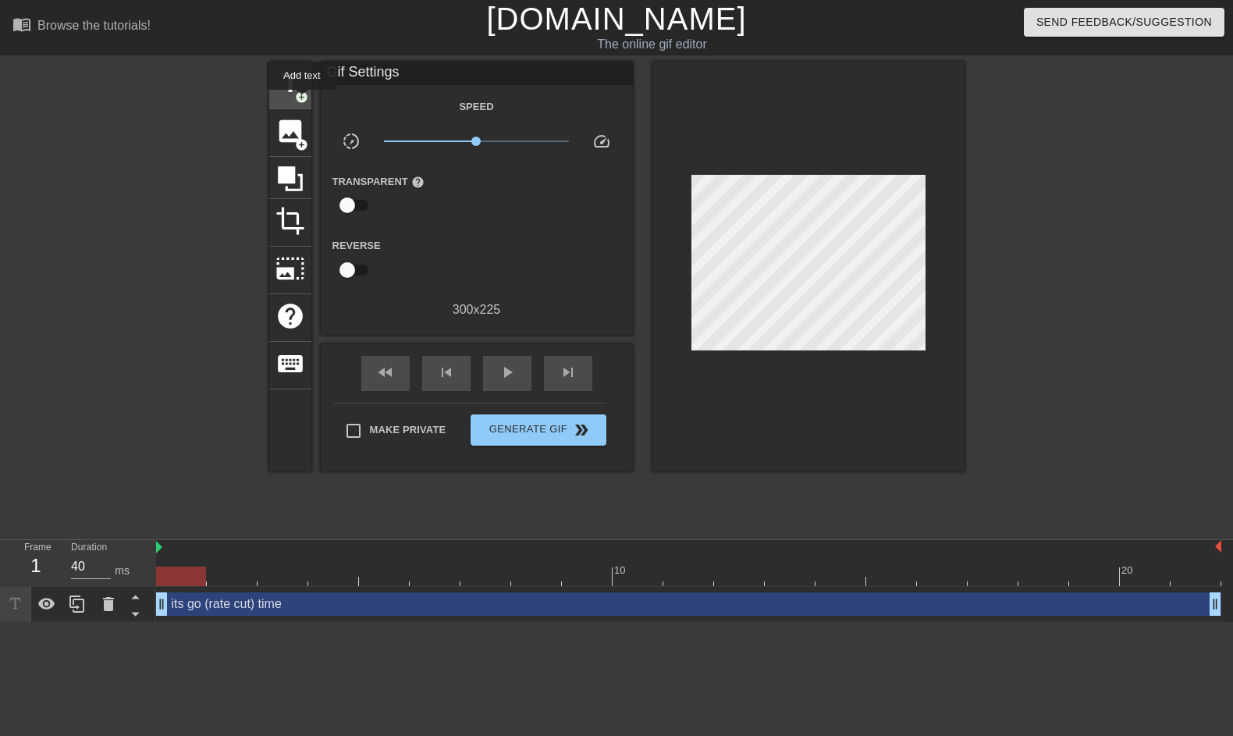
click at [303, 101] on span "add_circle" at bounding box center [301, 97] width 13 height 13
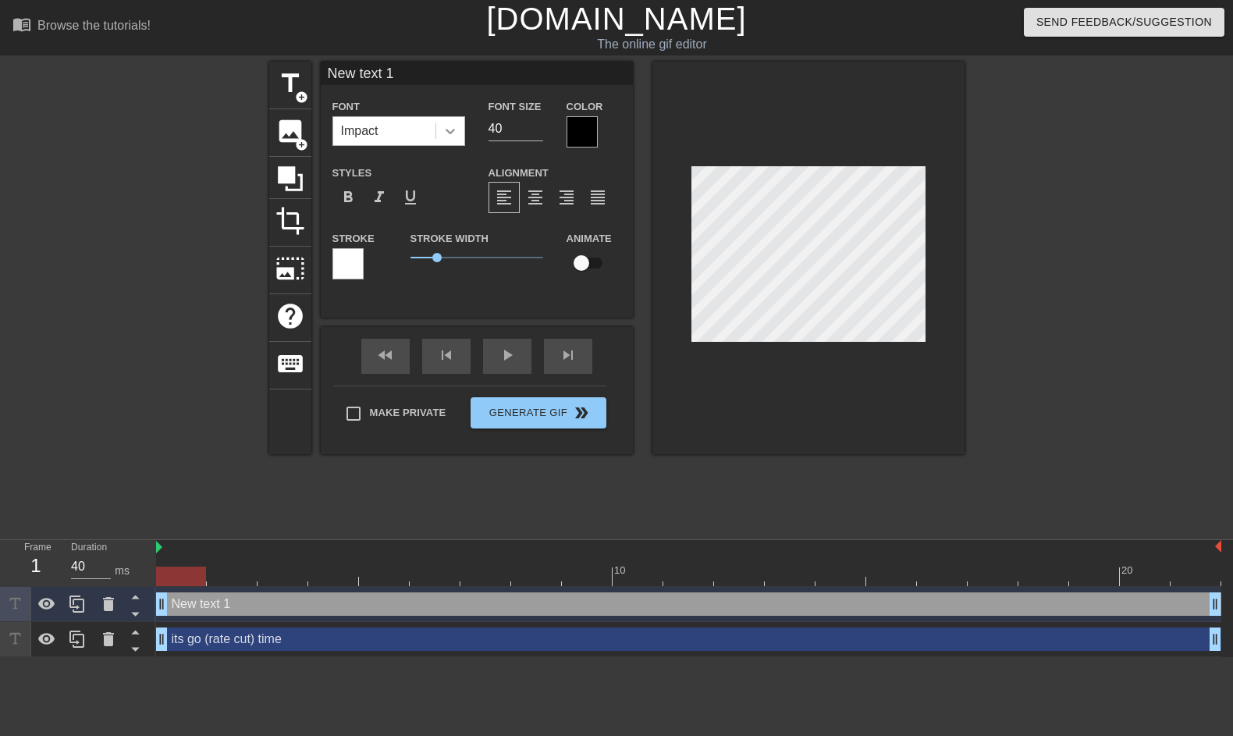
click at [457, 141] on div at bounding box center [450, 131] width 28 height 28
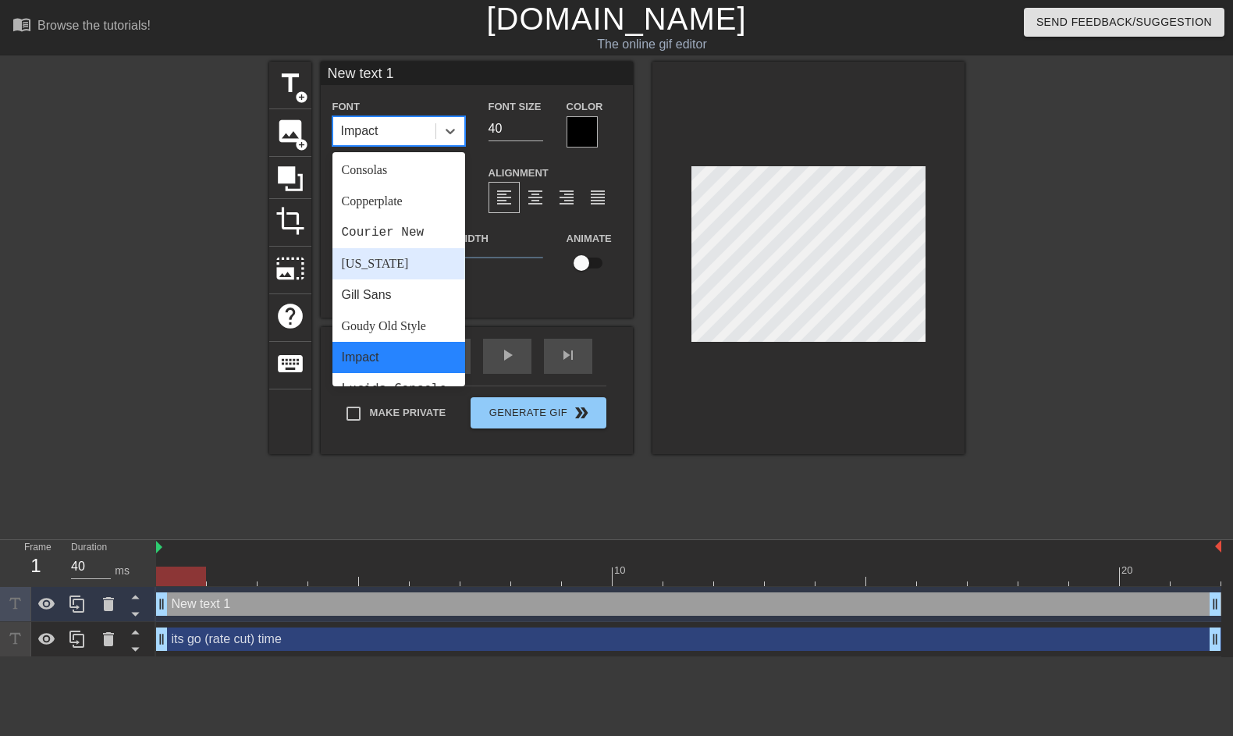
scroll to position [223, 0]
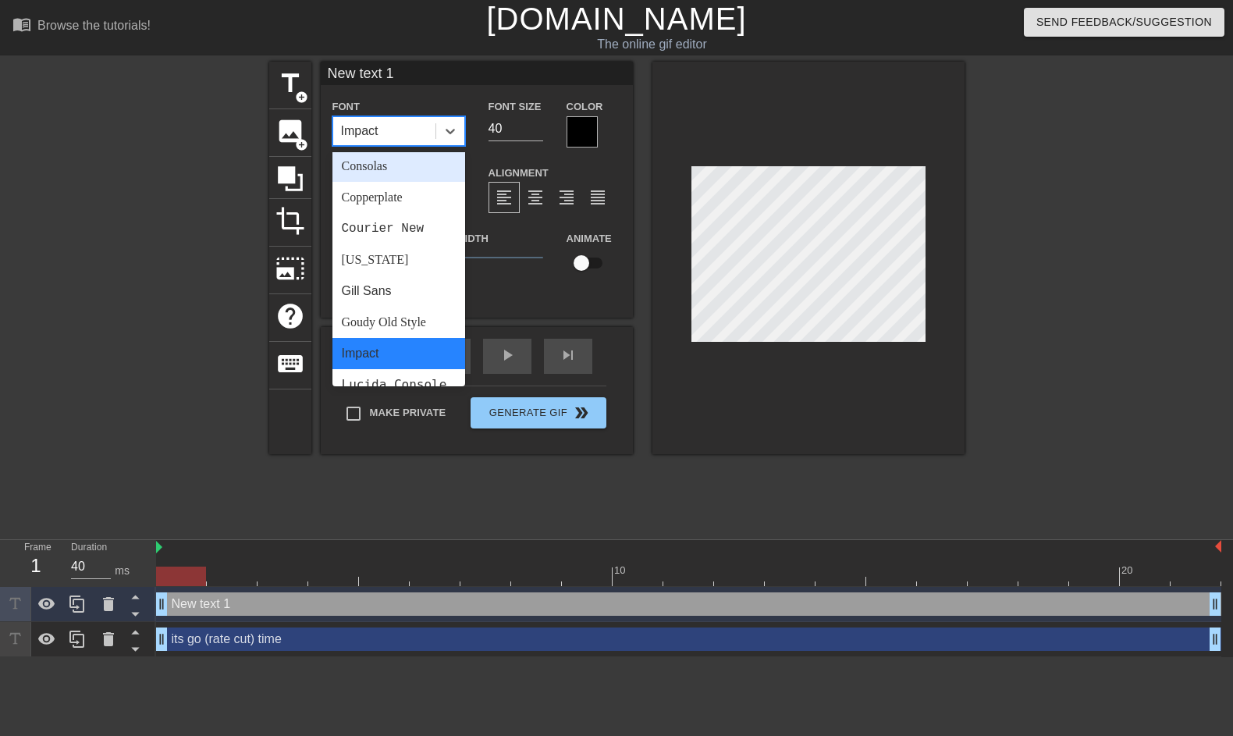
click at [390, 174] on div "Consolas" at bounding box center [399, 166] width 133 height 31
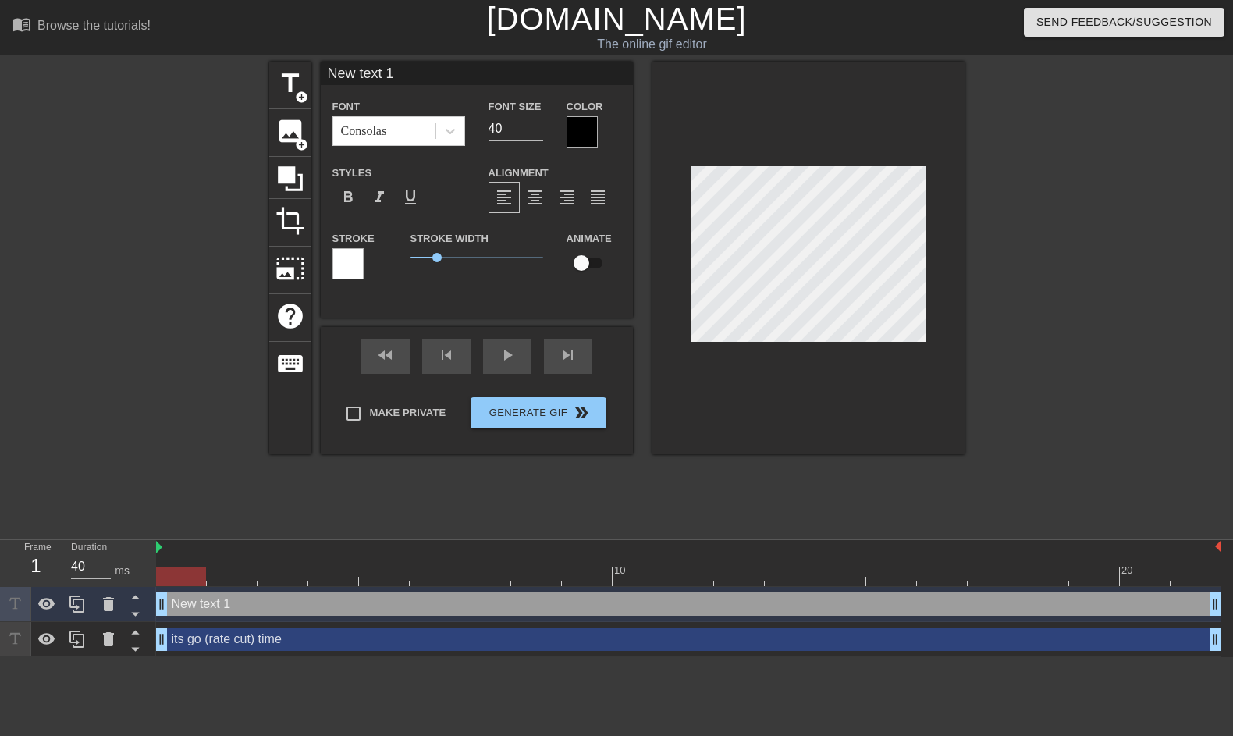
scroll to position [0, 0]
type input "l"
type textarea "l"
type input "la"
type textarea "la"
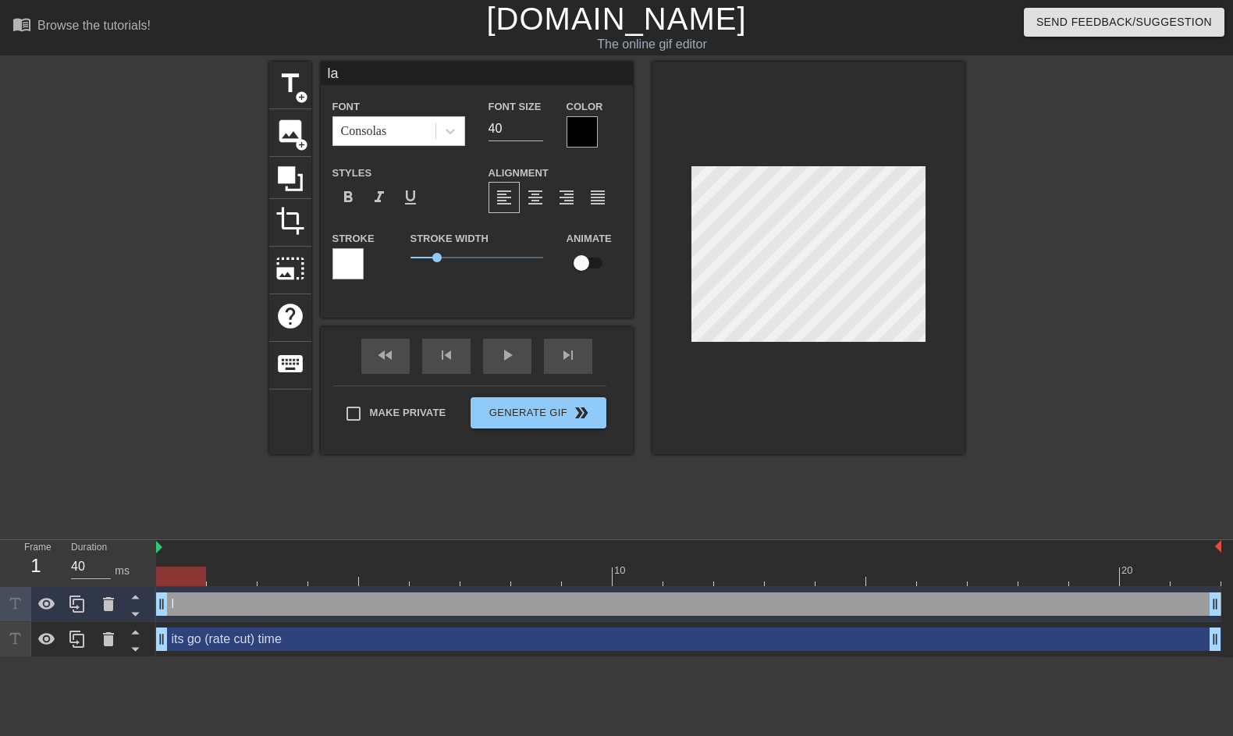
type input "lab"
type textarea "lab"
type input "labo"
type textarea "labo"
type input "labor"
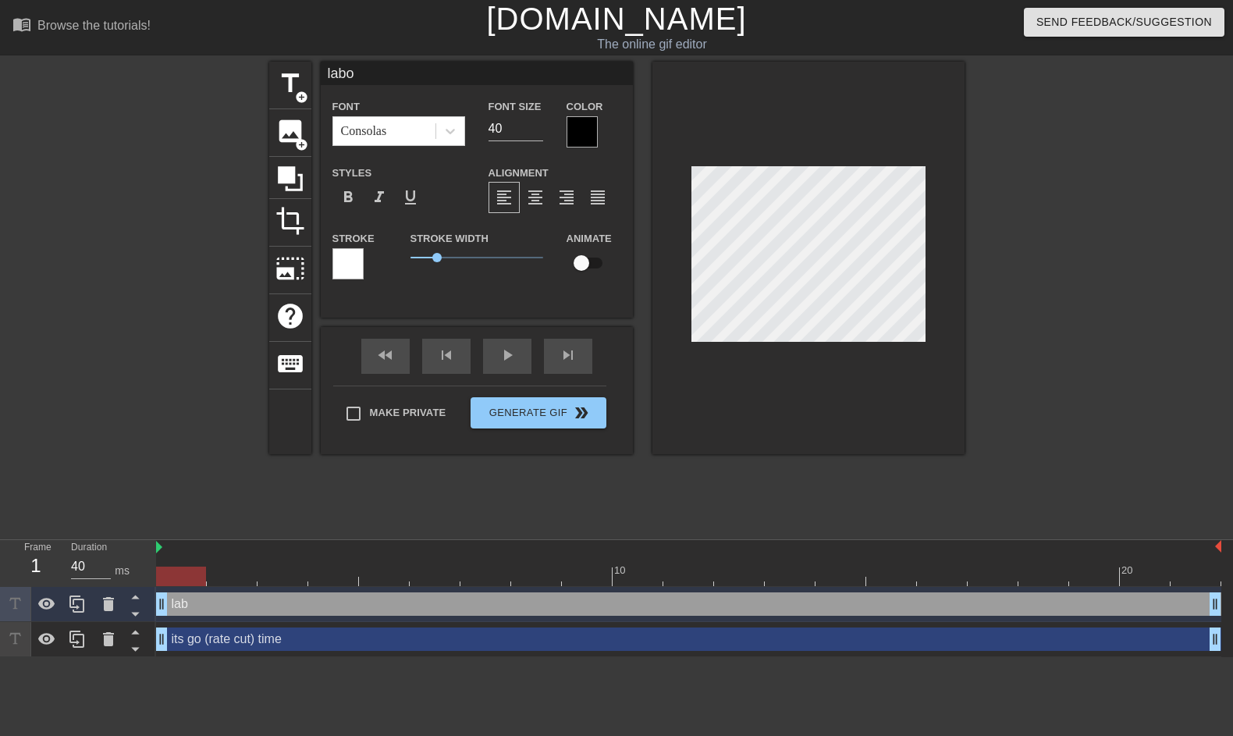
type textarea "labor"
type input "labor"
type textarea "labor"
type input "labor m"
type textarea "labor m"
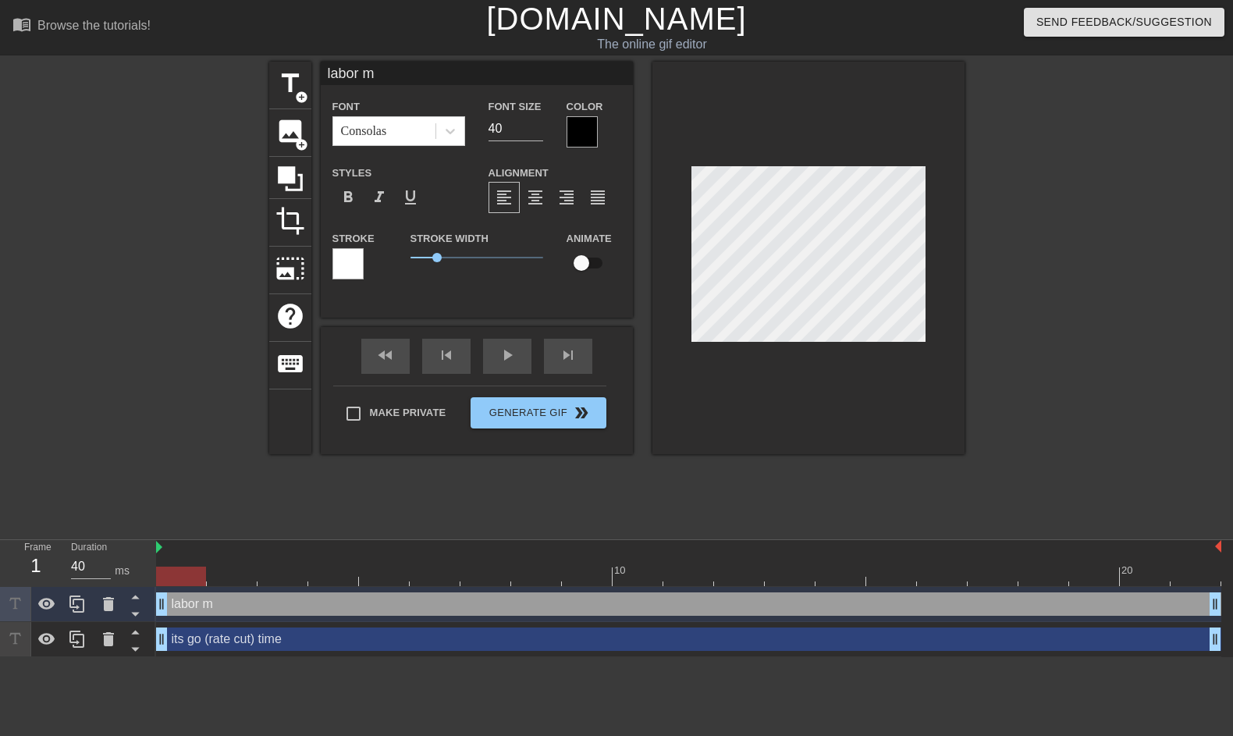
type input "labor ma"
type textarea "labor ma"
type input "labor mar"
type textarea "labor mar"
type input "labor mark"
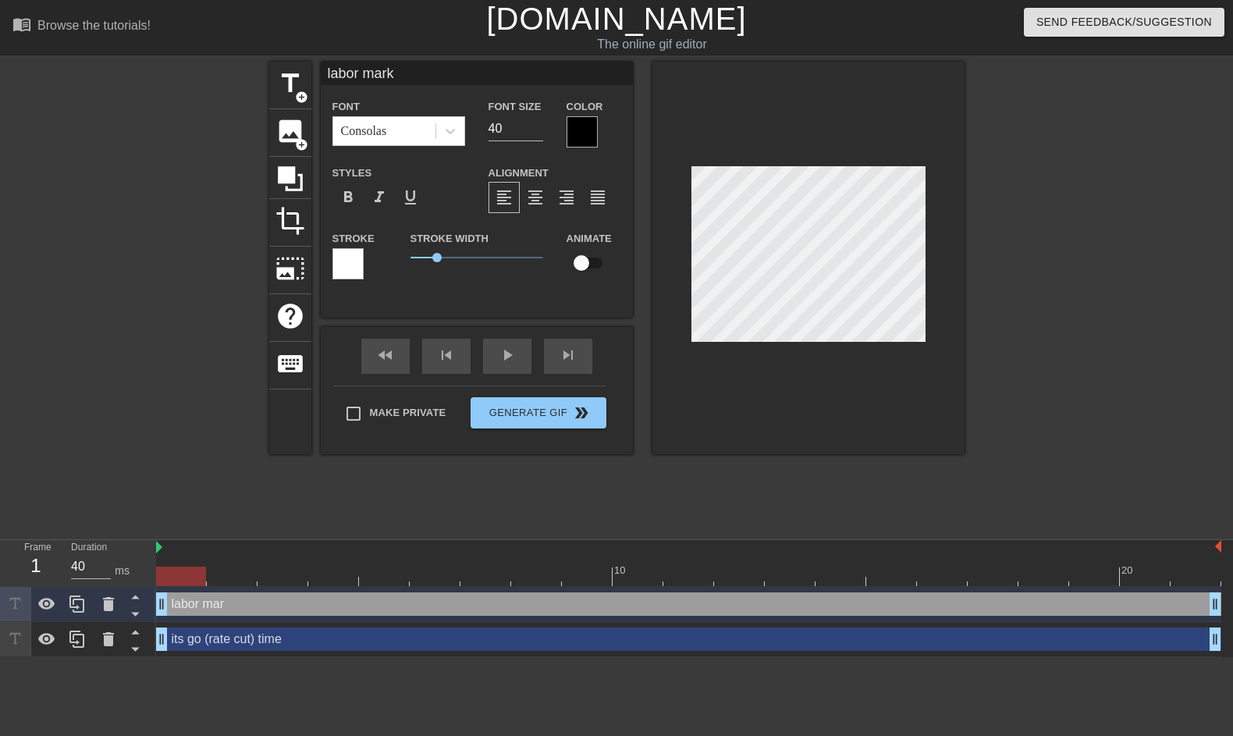
type textarea "labor marke"
type input "labor market"
type textarea "labor market"
click at [492, 128] on input "40" at bounding box center [516, 128] width 55 height 25
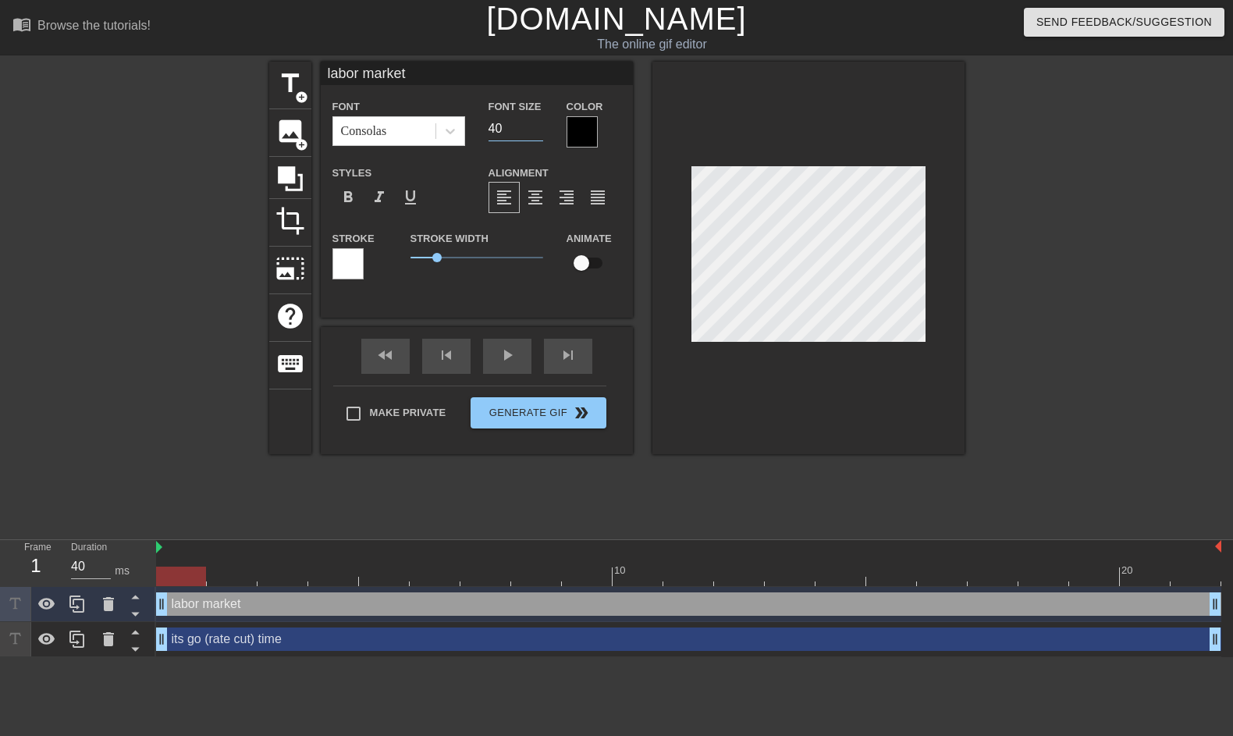
click at [492, 128] on input "40" at bounding box center [516, 128] width 55 height 25
click at [533, 130] on input "29" at bounding box center [516, 128] width 55 height 25
click at [533, 130] on input "28" at bounding box center [516, 128] width 55 height 25
click at [533, 130] on input "27" at bounding box center [516, 128] width 55 height 25
click at [533, 130] on input "26" at bounding box center [516, 128] width 55 height 25
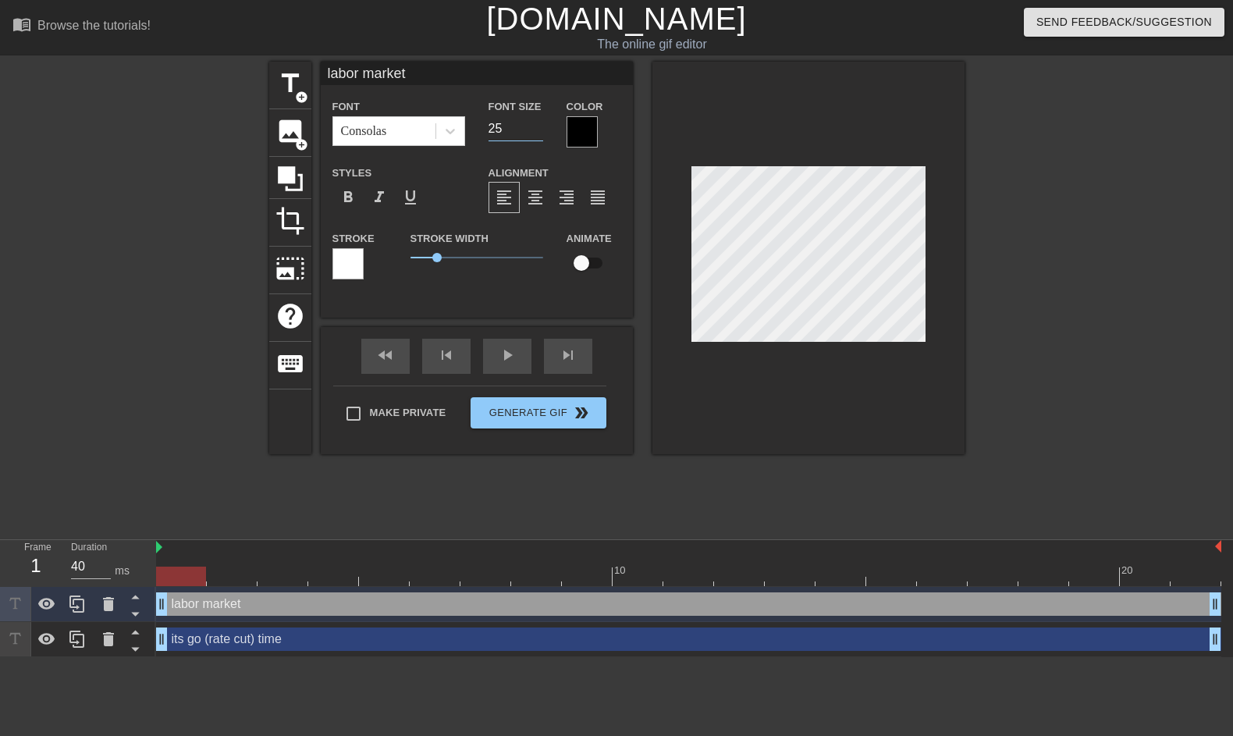
type input "25"
click at [533, 130] on input "25" at bounding box center [516, 128] width 55 height 25
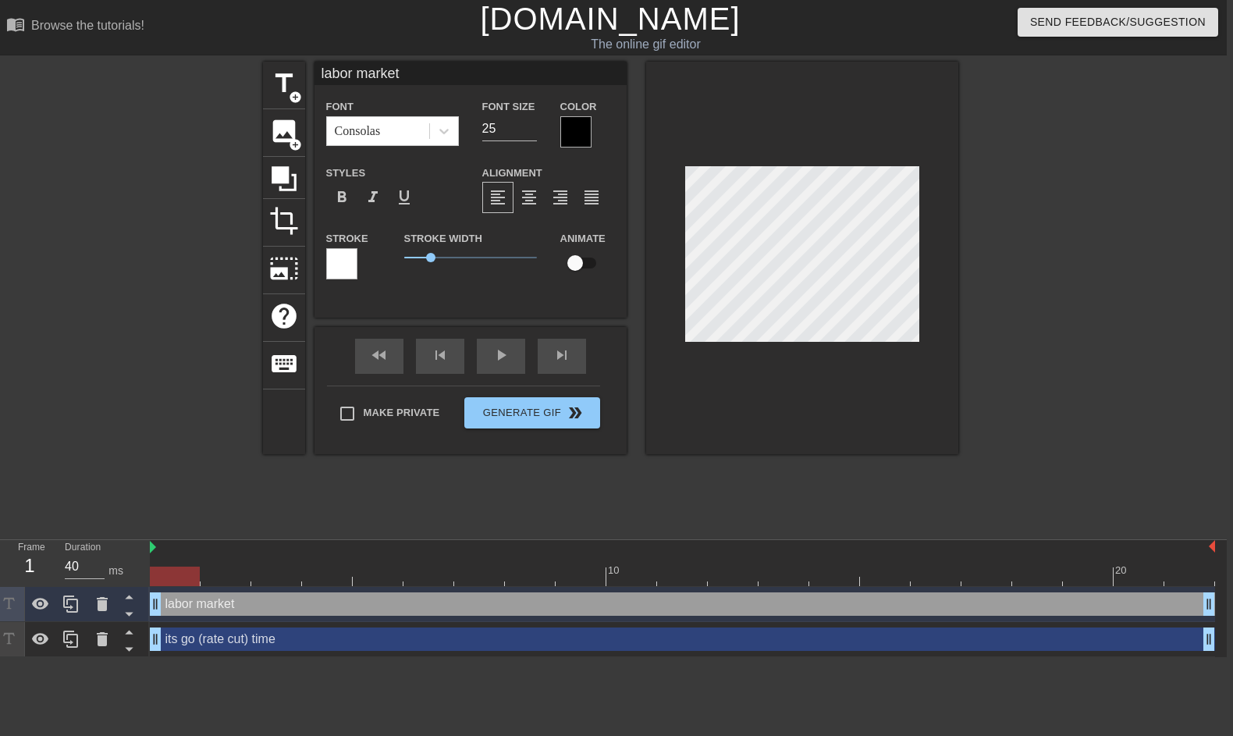
scroll to position [0, 2]
type input "labormarket"
type textarea "labormarket"
type input "labormarket"
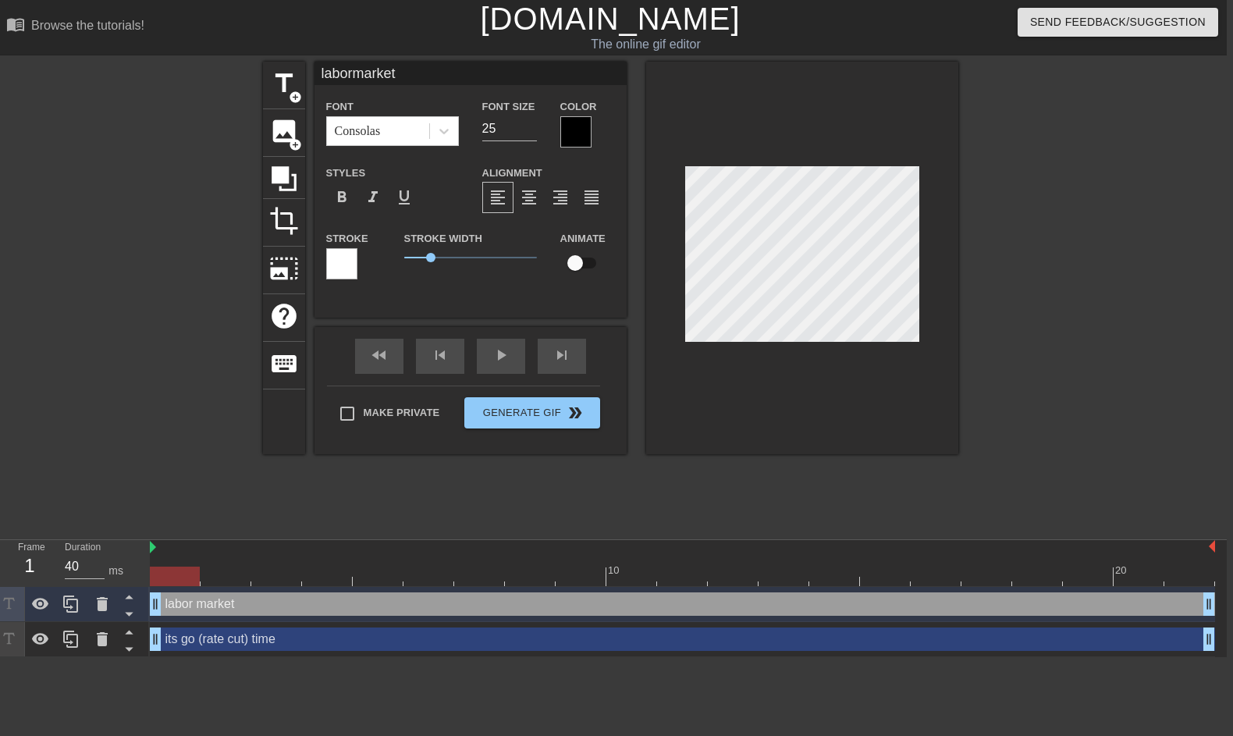
type textarea "labor market"
click at [525, 201] on span "format_align_center" at bounding box center [529, 197] width 19 height 19
click at [1020, 359] on div at bounding box center [1094, 296] width 234 height 468
click at [570, 138] on div at bounding box center [575, 131] width 31 height 31
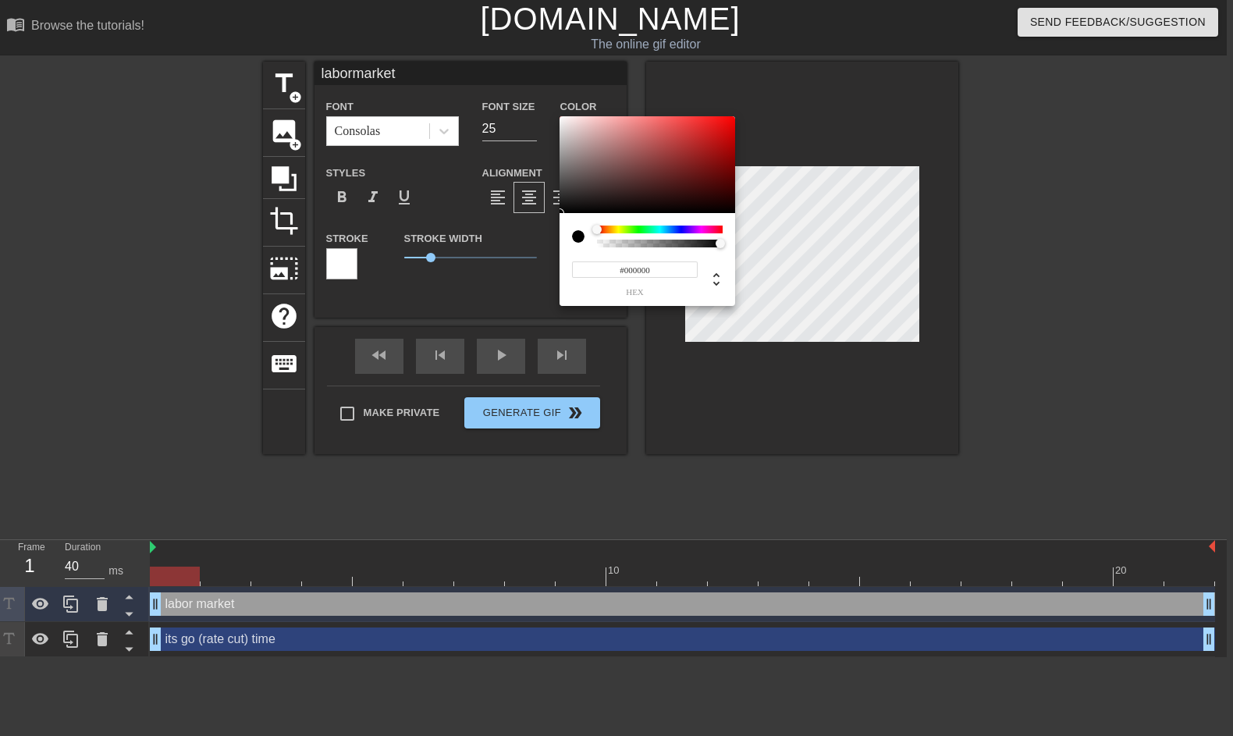
click at [635, 271] on input "#000000" at bounding box center [635, 270] width 126 height 16
paste input "[URL][DOMAIN_NAME]"
type input "#63"
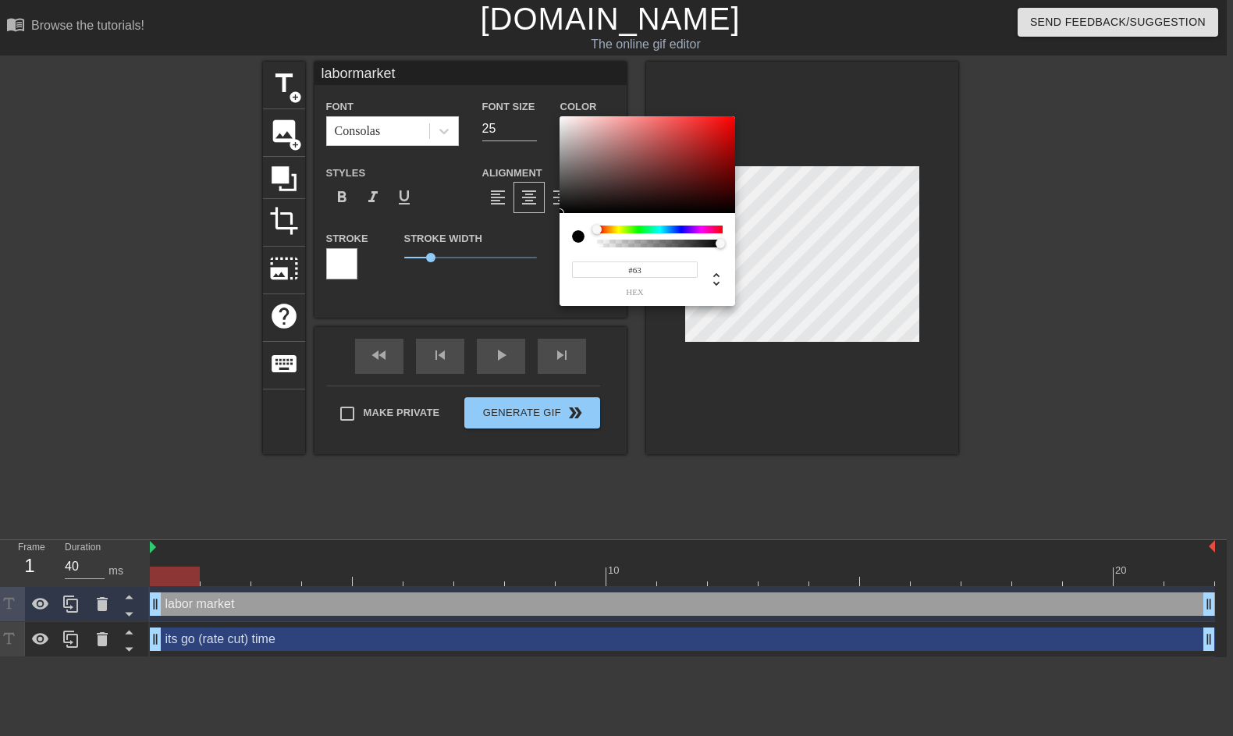
type input "labormarket"
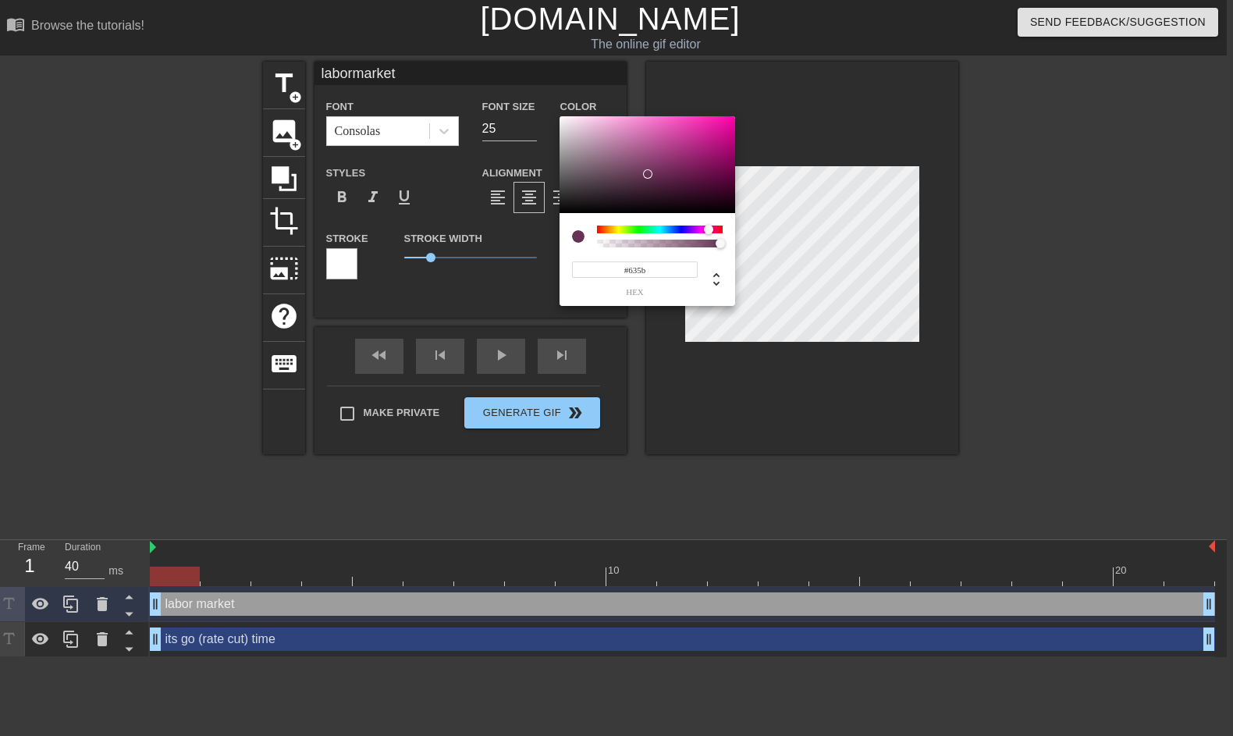
type input "#635bf"
type input "labormarket"
type input "#635bff"
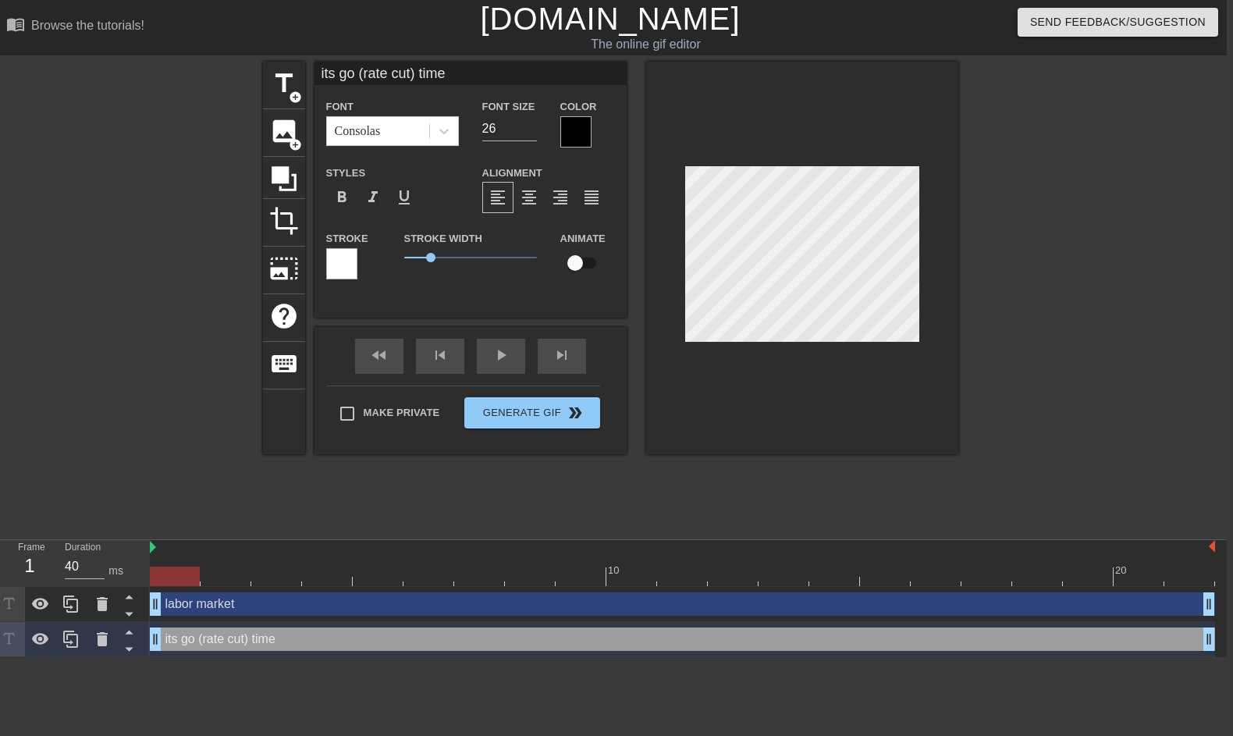
scroll to position [0, 5]
click at [574, 133] on div at bounding box center [576, 131] width 31 height 31
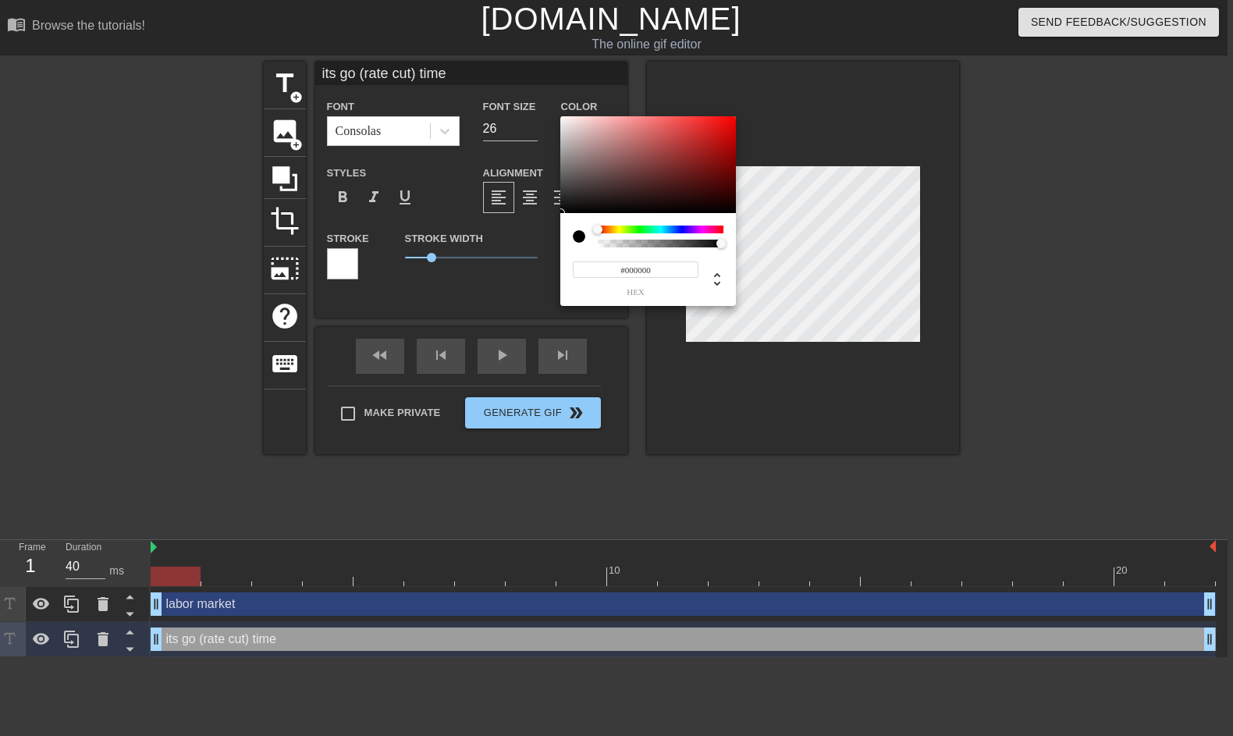
click at [642, 266] on input "#000000" at bounding box center [636, 270] width 126 height 16
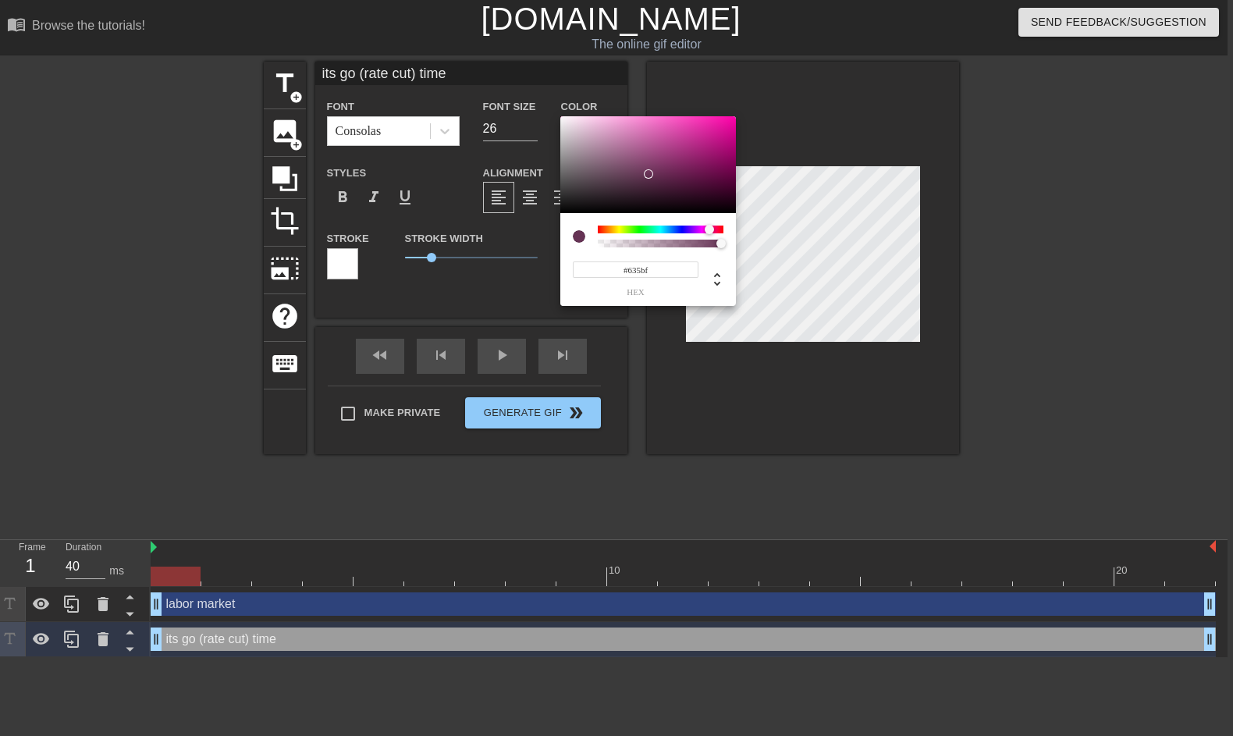
type input "#635bff"
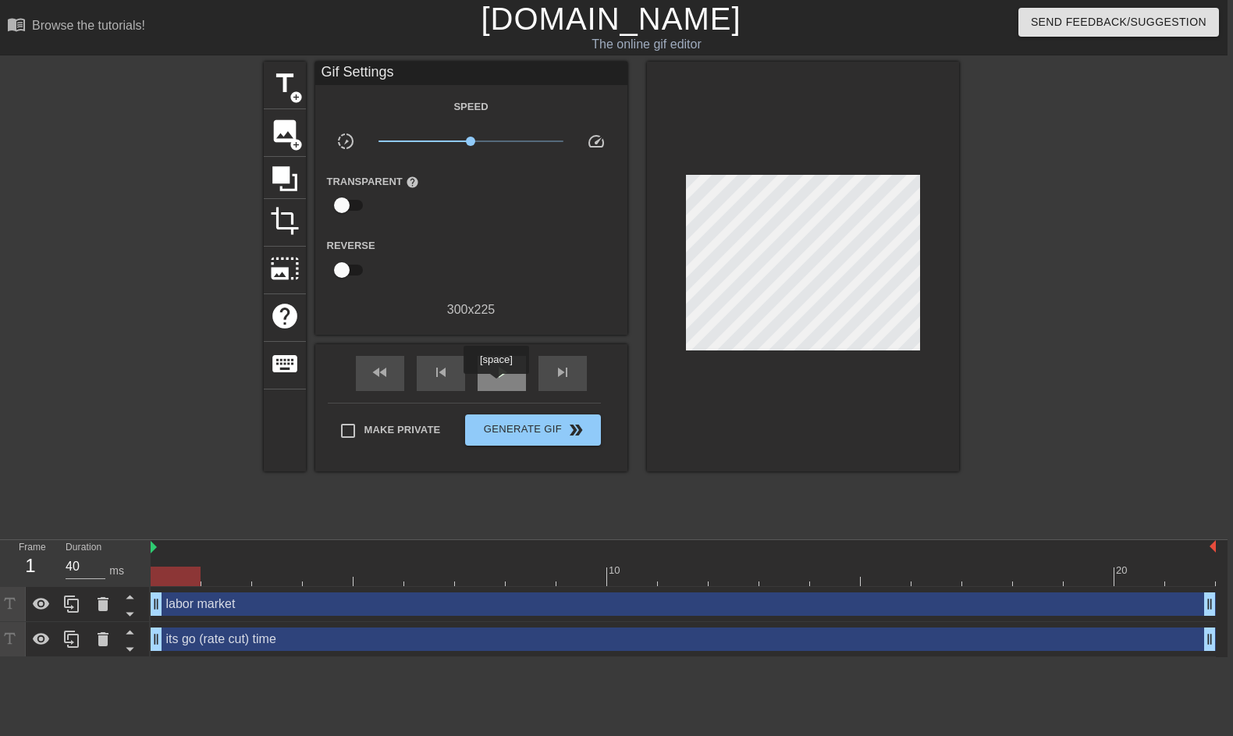
click at [500, 383] on div "play_arrow" at bounding box center [502, 373] width 48 height 35
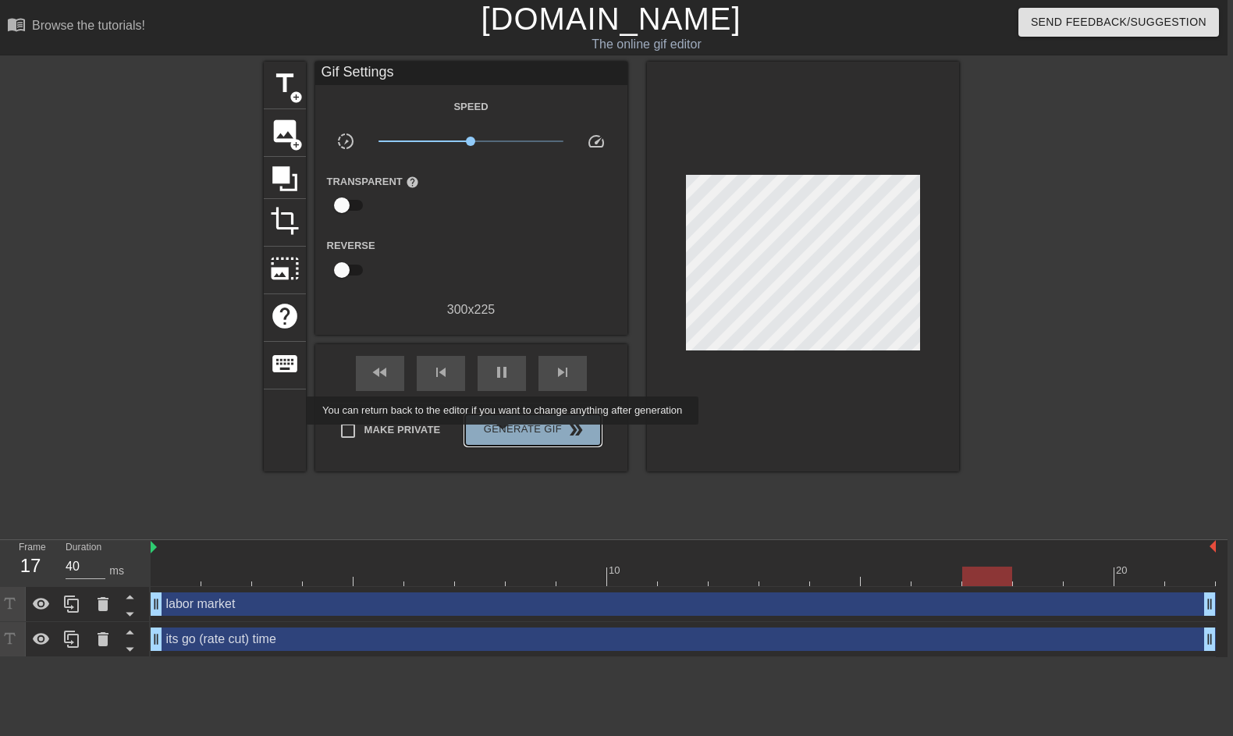
click at [513, 436] on span "Generate Gif double_arrow" at bounding box center [532, 430] width 123 height 19
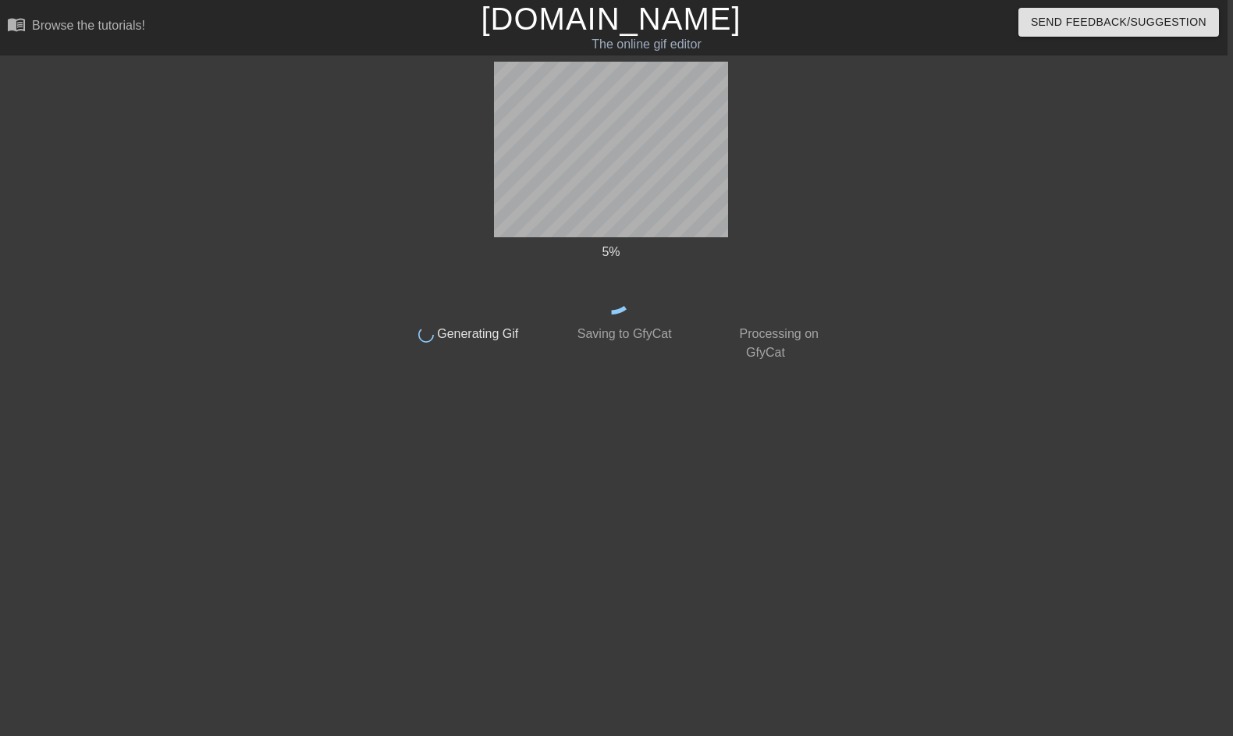
scroll to position [0, 5]
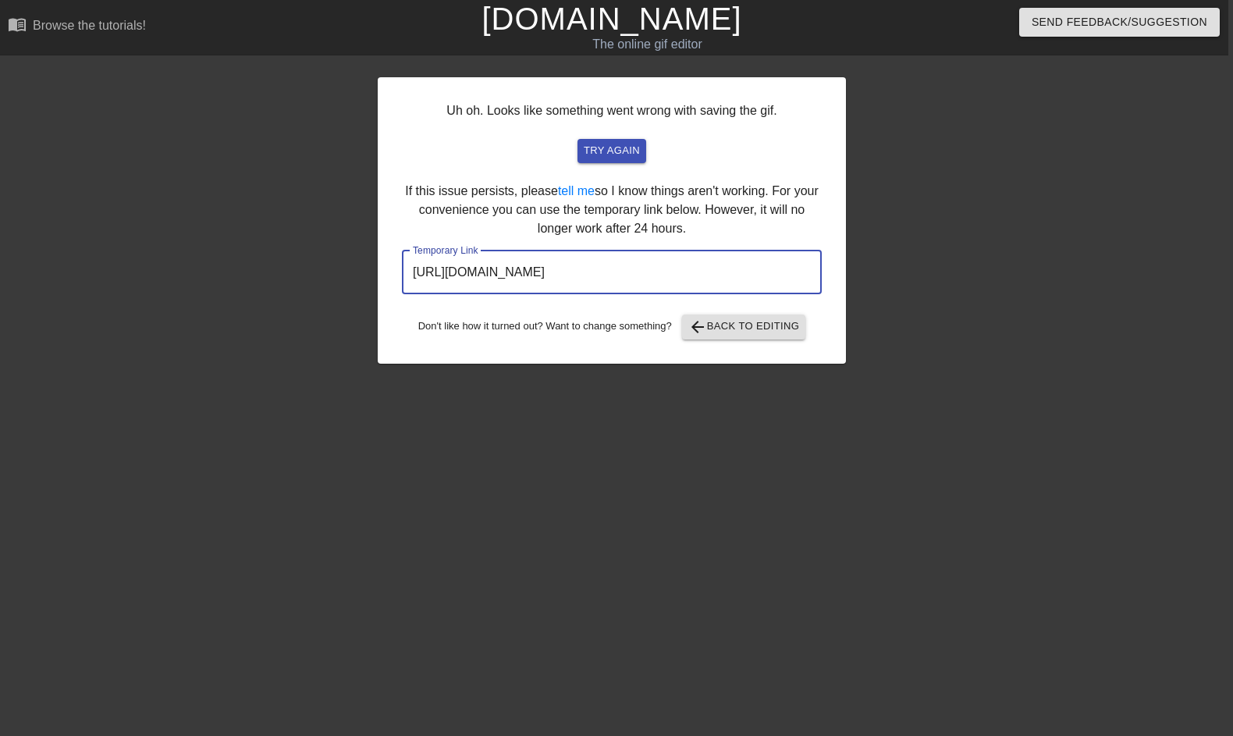
click at [683, 279] on input "[URL][DOMAIN_NAME]" at bounding box center [612, 273] width 420 height 44
